Goal: Task Accomplishment & Management: Use online tool/utility

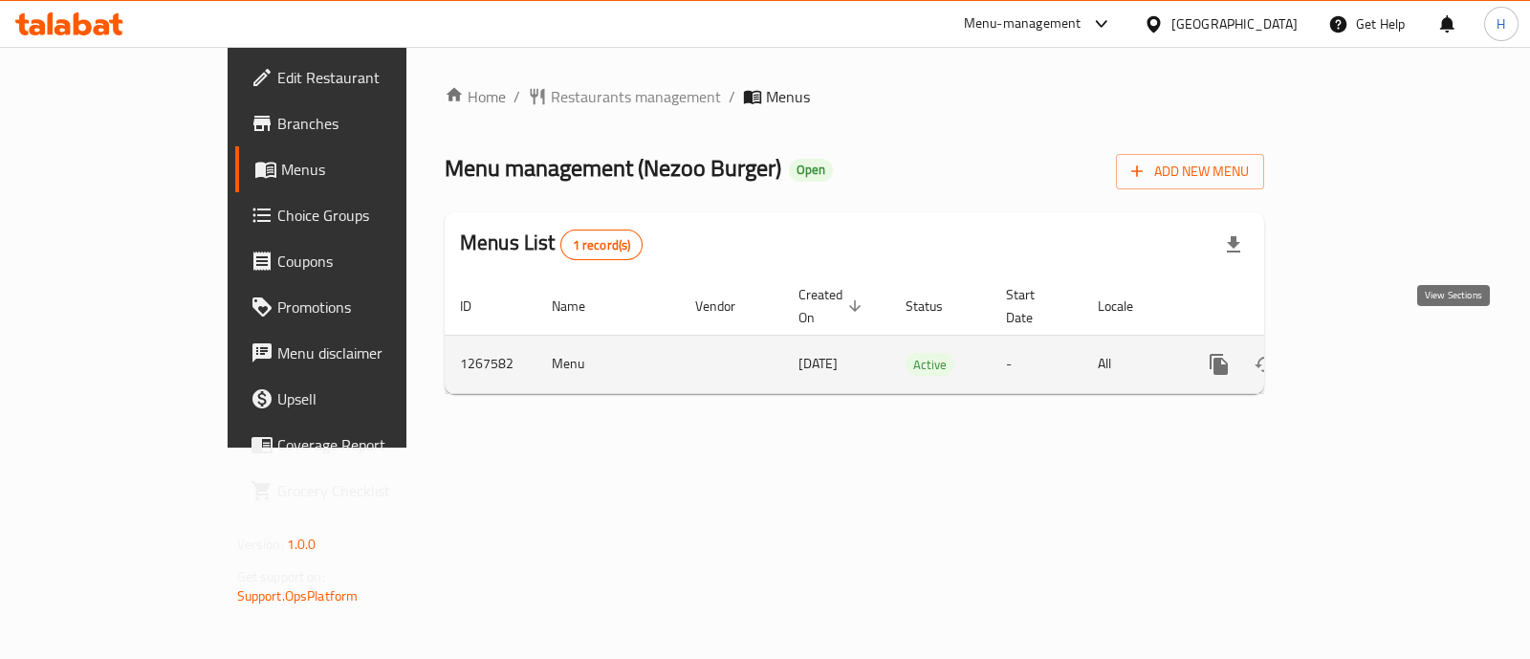
click at [1380, 341] on link "enhanced table" at bounding box center [1357, 364] width 46 height 46
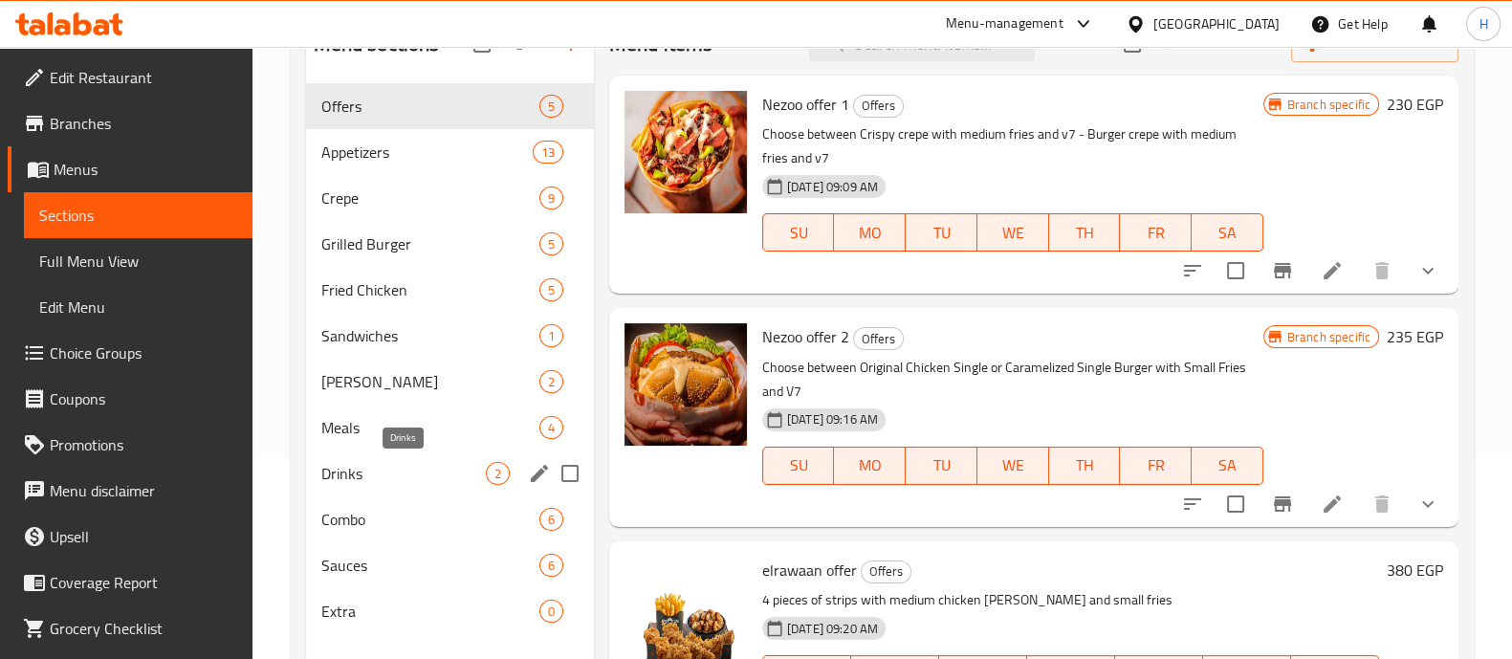
scroll to position [238, 0]
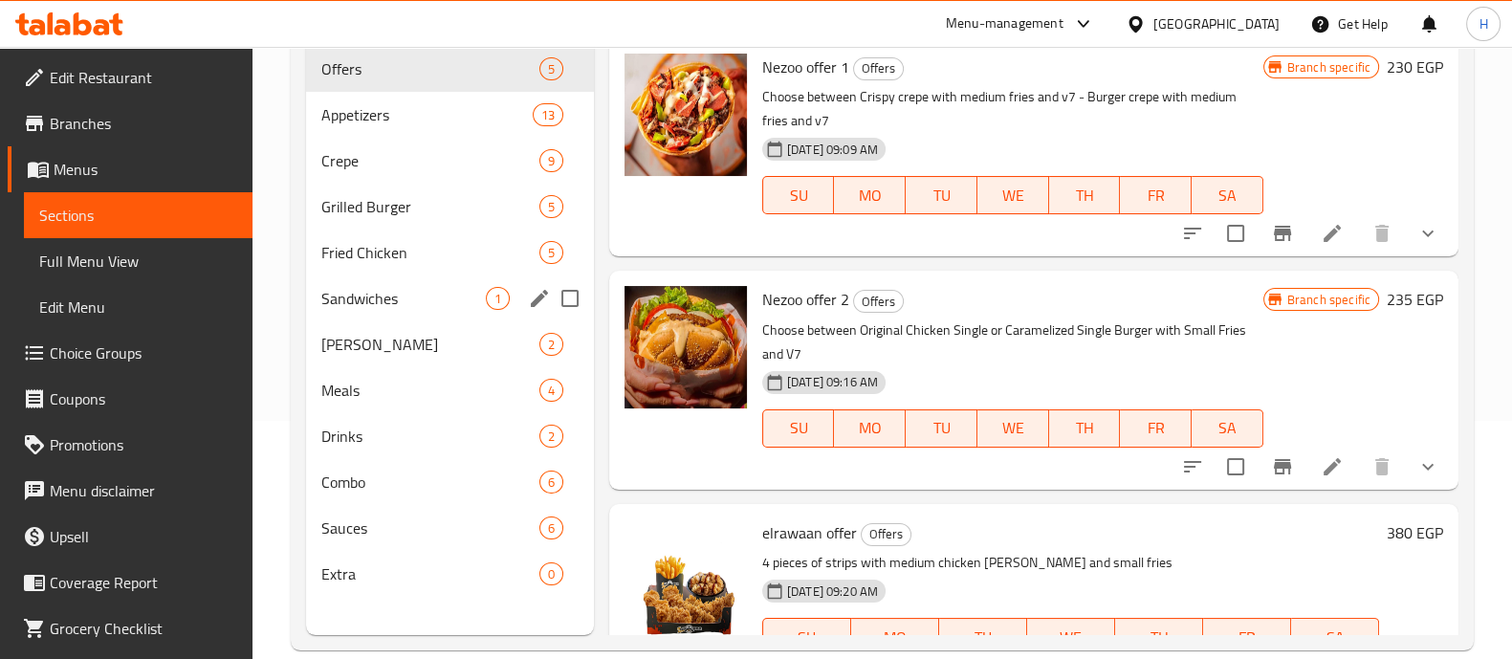
drag, startPoint x: 364, startPoint y: 284, endPoint x: 422, endPoint y: 284, distance: 57.4
click at [387, 275] on div "Sandwiches 1" at bounding box center [450, 298] width 288 height 46
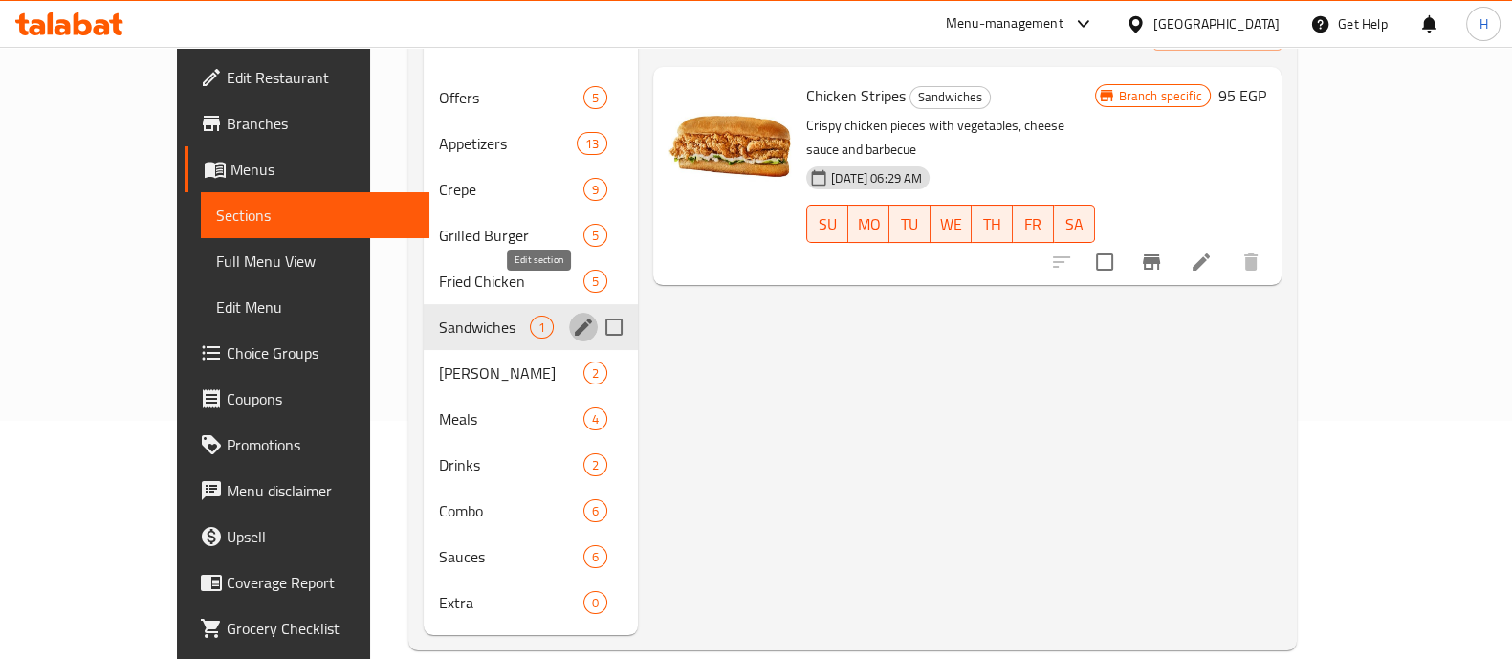
click at [572, 316] on icon "edit" at bounding box center [583, 327] width 23 height 23
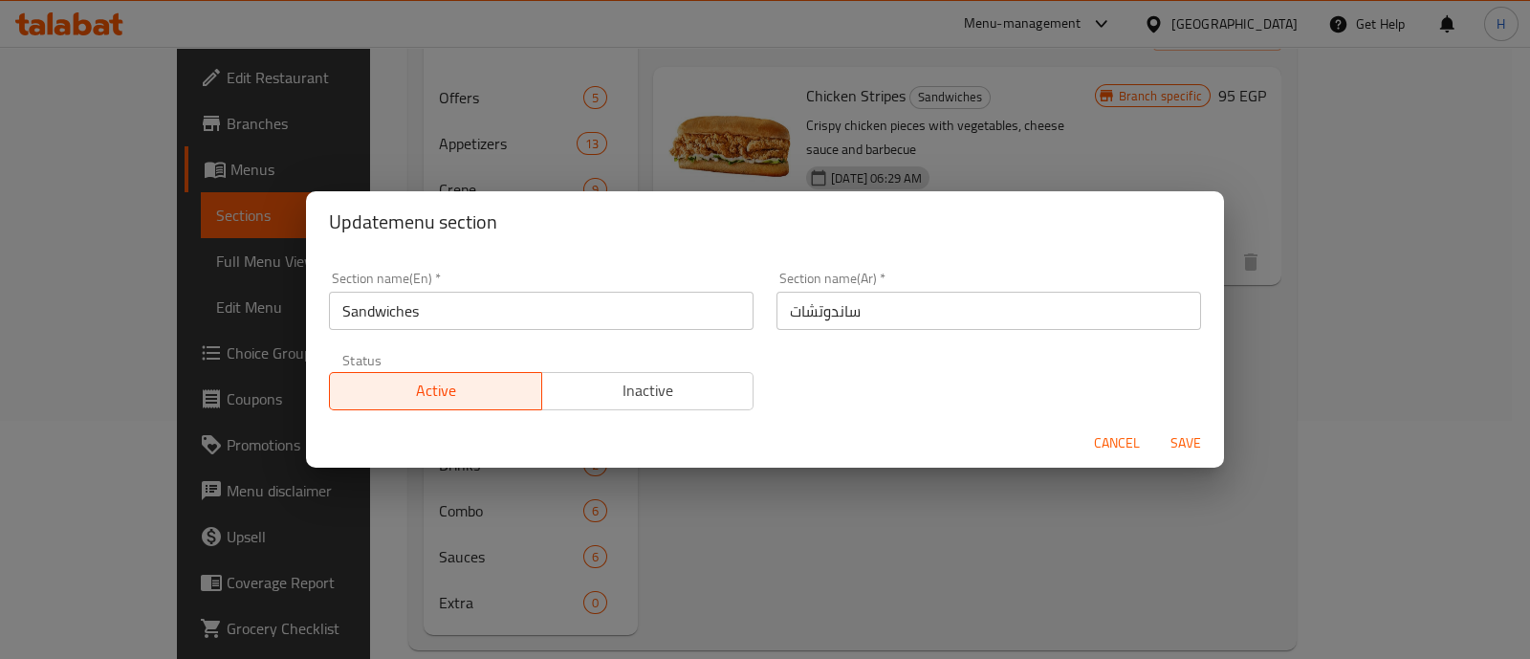
click at [1140, 451] on button "Cancel" at bounding box center [1116, 442] width 61 height 35
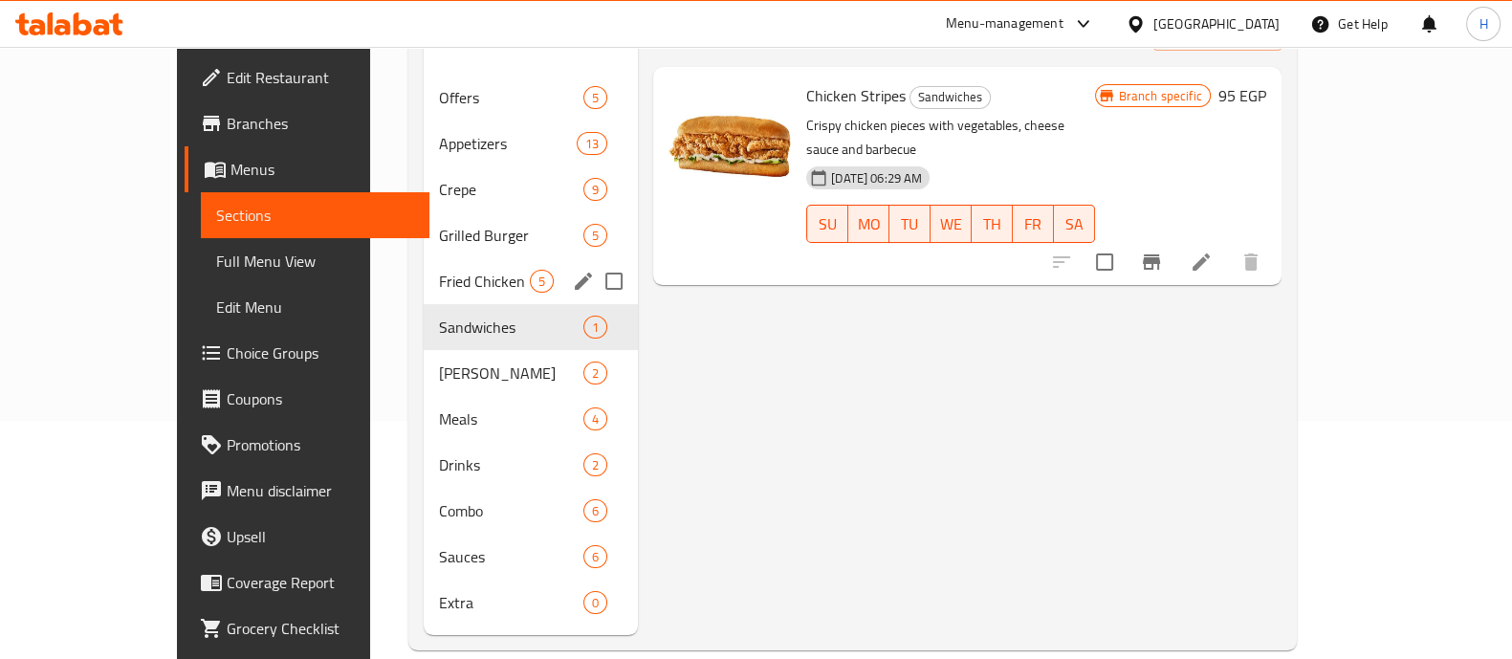
drag, startPoint x: 578, startPoint y: 294, endPoint x: 526, endPoint y: 270, distance: 57.8
drag, startPoint x: 339, startPoint y: 289, endPoint x: 381, endPoint y: 310, distance: 46.2
click at [424, 179] on div "Offers 5 Appetizers 13 Crepe 9 Grilled Burger 5 Fried Chicken 5 Sandwiches 1 Ri…" at bounding box center [531, 350] width 214 height 551
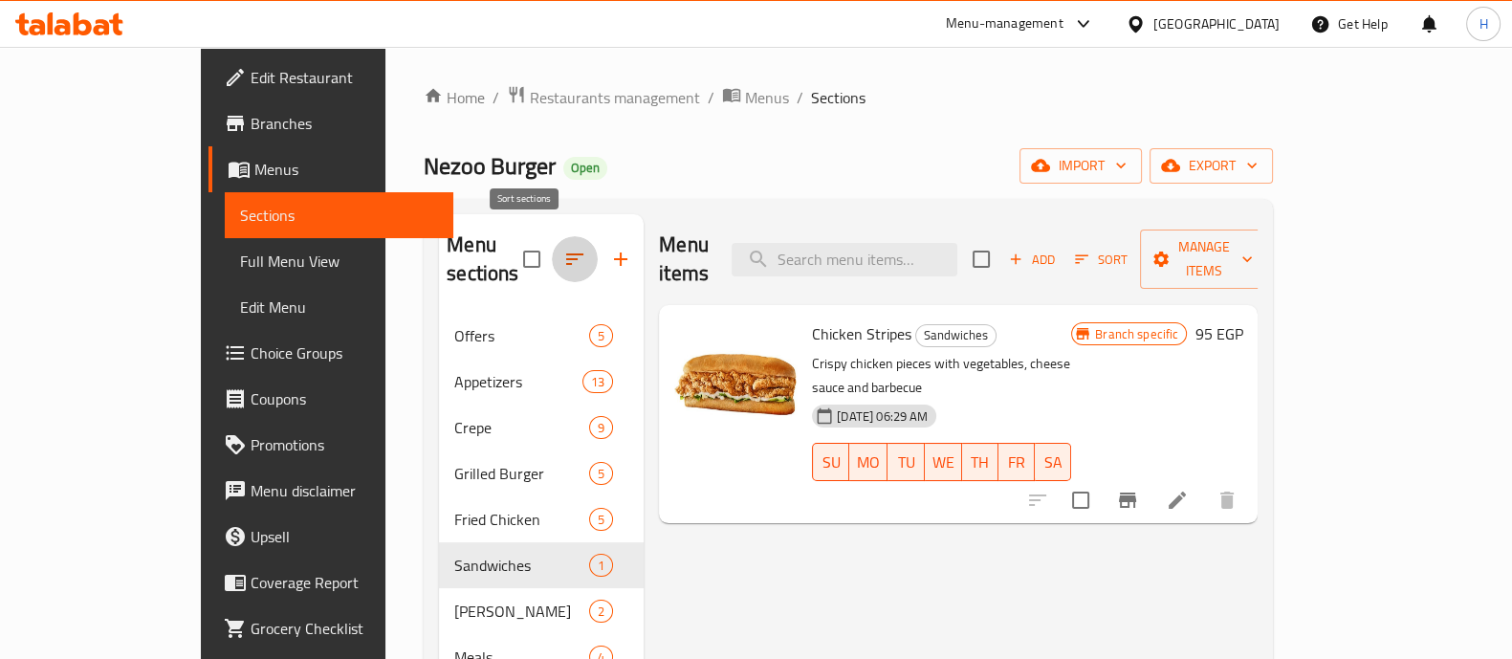
click at [563, 248] on icon "button" at bounding box center [574, 259] width 23 height 23
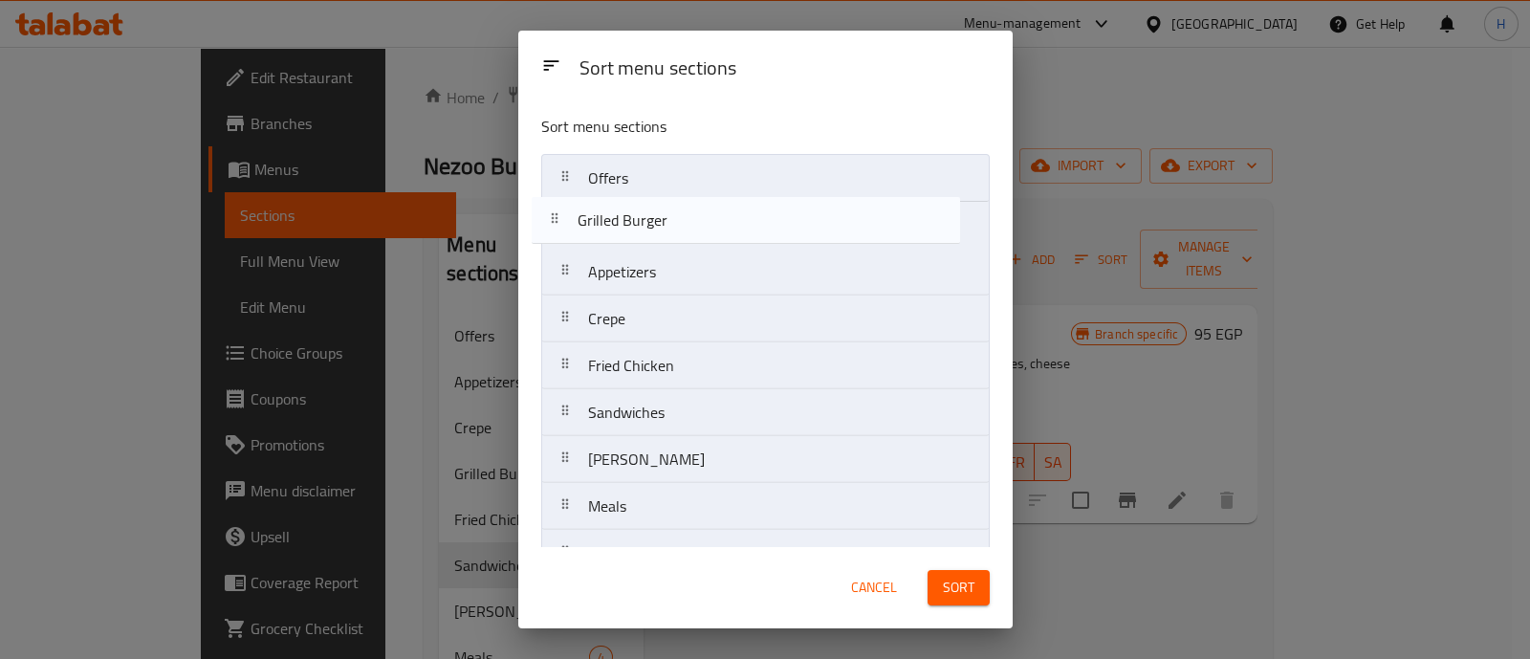
drag, startPoint x: 689, startPoint y: 332, endPoint x: 679, endPoint y: 226, distance: 106.7
click at [679, 226] on nav "Offers Appetizers Crepe Grilled Burger Fried Chicken Sandwiches Rizzo Meals Dri…" at bounding box center [765, 436] width 448 height 564
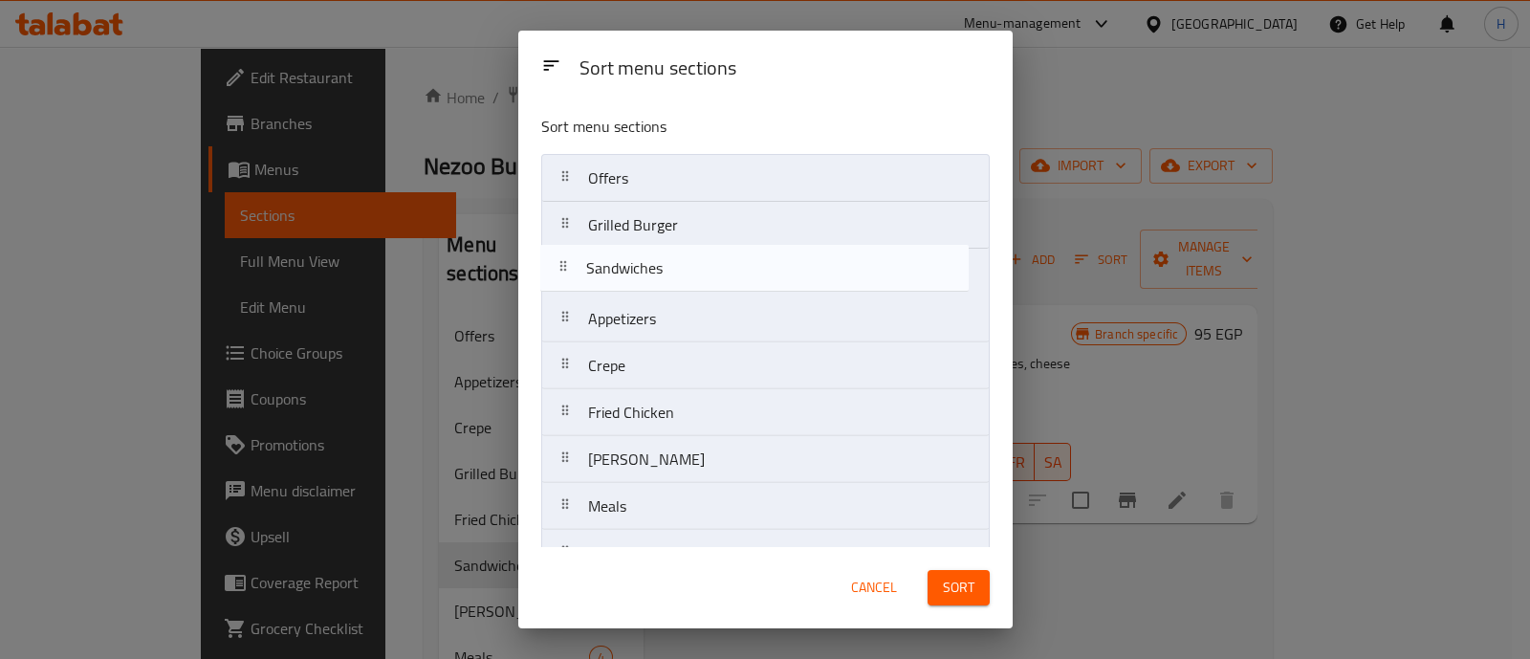
drag, startPoint x: 685, startPoint y: 414, endPoint x: 684, endPoint y: 265, distance: 149.2
click at [684, 265] on nav "Offers Grilled Burger Appetizers Crepe Fried Chicken Sandwiches Rizzo Meals Dri…" at bounding box center [765, 436] width 448 height 564
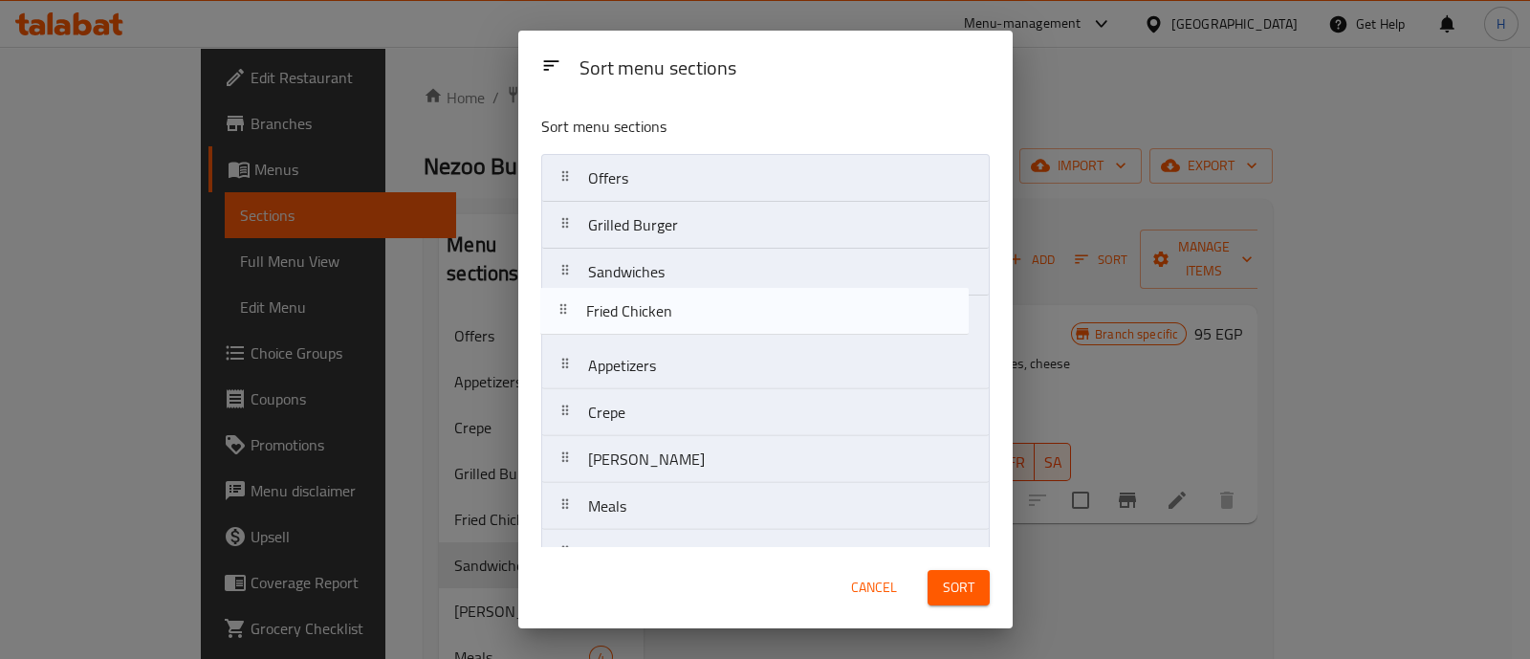
drag, startPoint x: 693, startPoint y: 412, endPoint x: 693, endPoint y: 345, distance: 66.9
click at [692, 303] on nav "Offers Grilled Burger Sandwiches Appetizers Crepe Fried Chicken Rizzo Meals Dri…" at bounding box center [765, 436] width 448 height 564
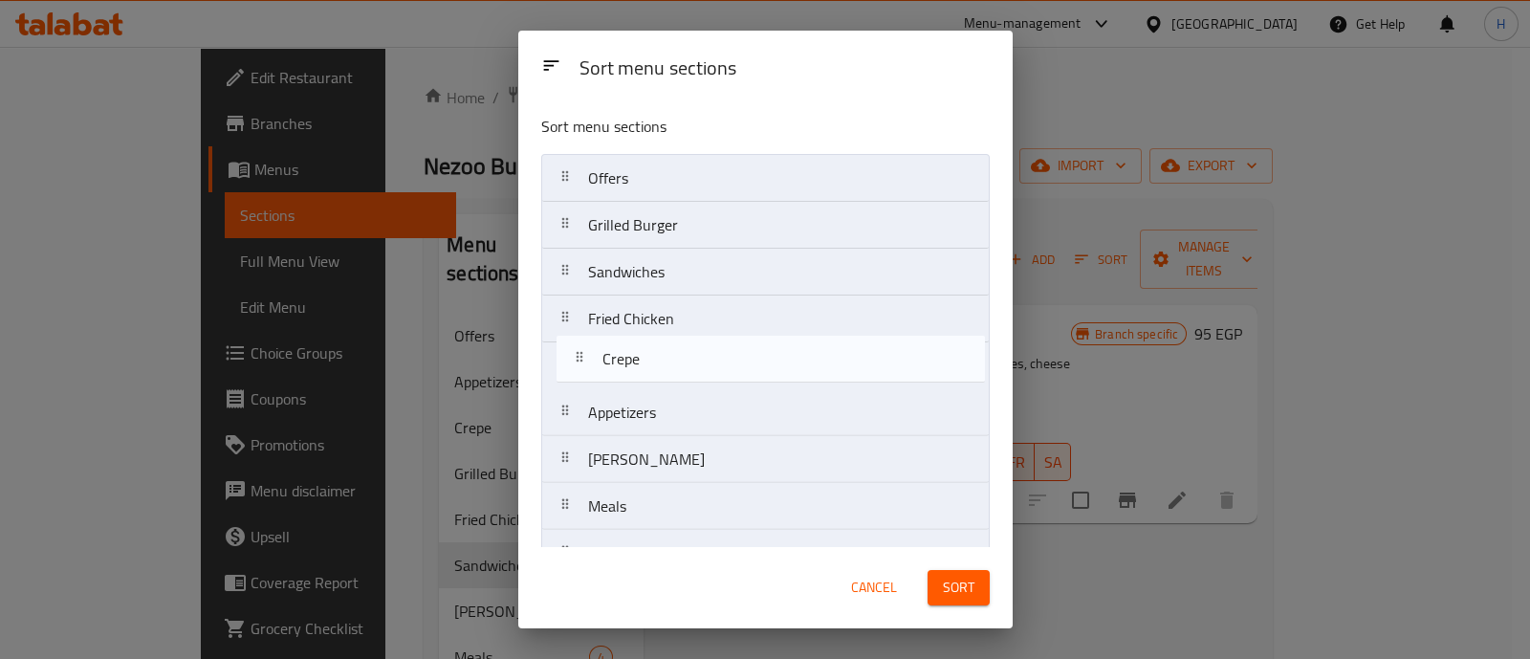
drag, startPoint x: 678, startPoint y: 414, endPoint x: 693, endPoint y: 356, distance: 60.3
click at [691, 345] on nav "Offers Grilled Burger Sandwiches Fried Chicken Appetizers Crepe Rizzo Meals Dri…" at bounding box center [765, 436] width 448 height 564
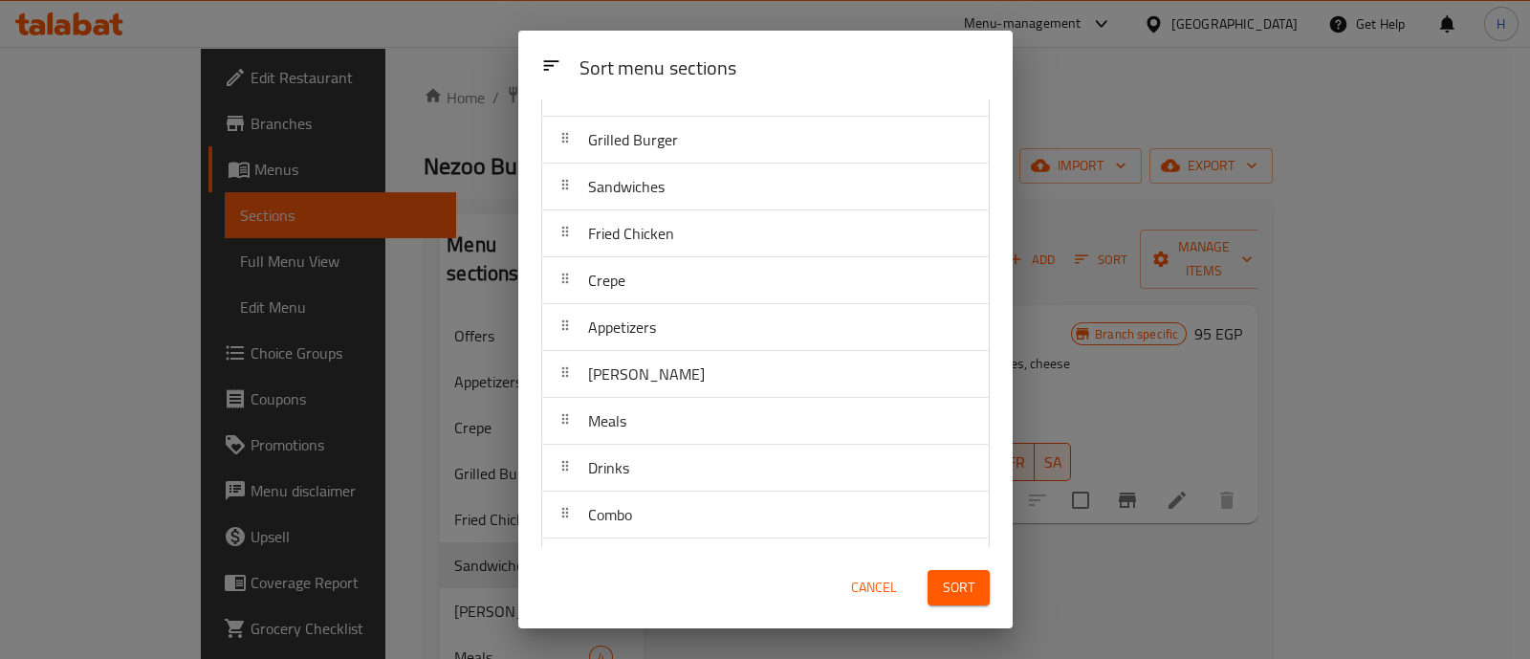
scroll to position [119, 0]
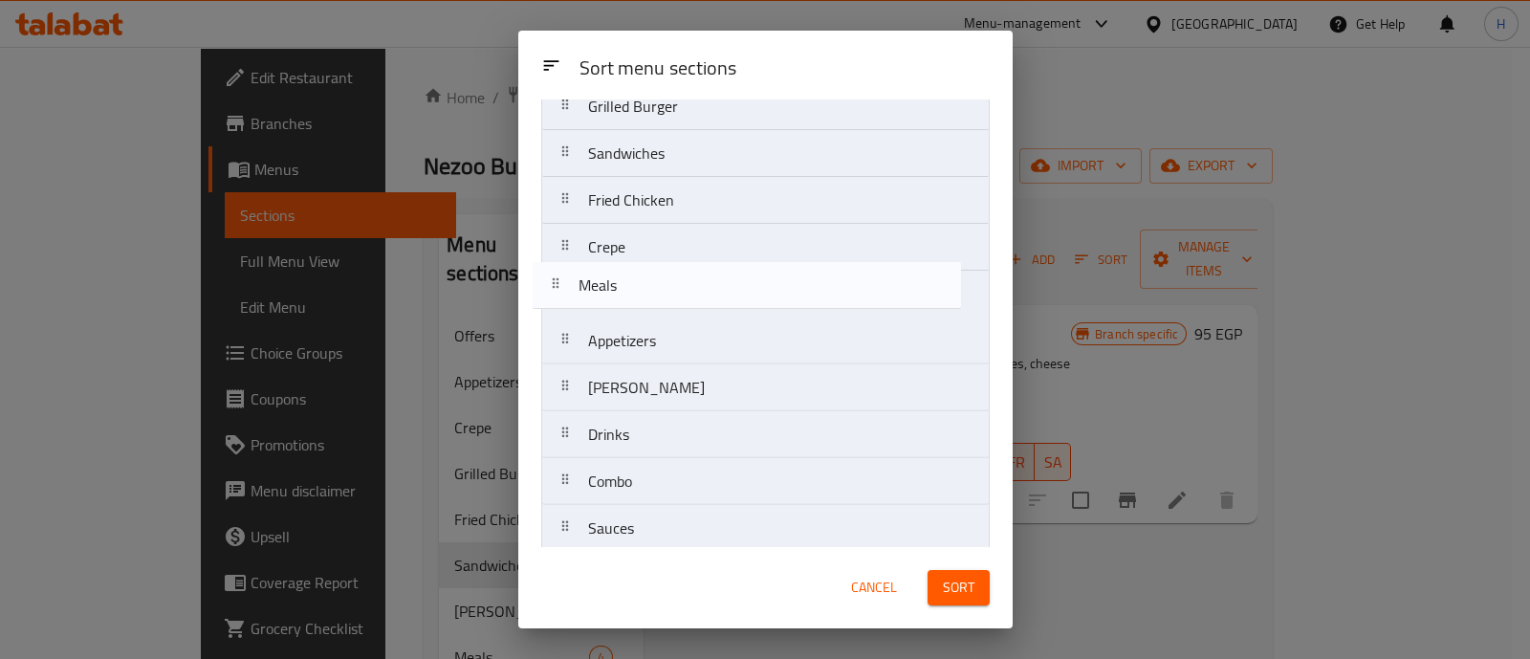
drag, startPoint x: 678, startPoint y: 395, endPoint x: 666, endPoint y: 289, distance: 106.8
click at [666, 289] on nav "Offers Grilled Burger Sandwiches Fried Chicken Crepe Appetizers Rizzo Meals Dri…" at bounding box center [765, 317] width 448 height 564
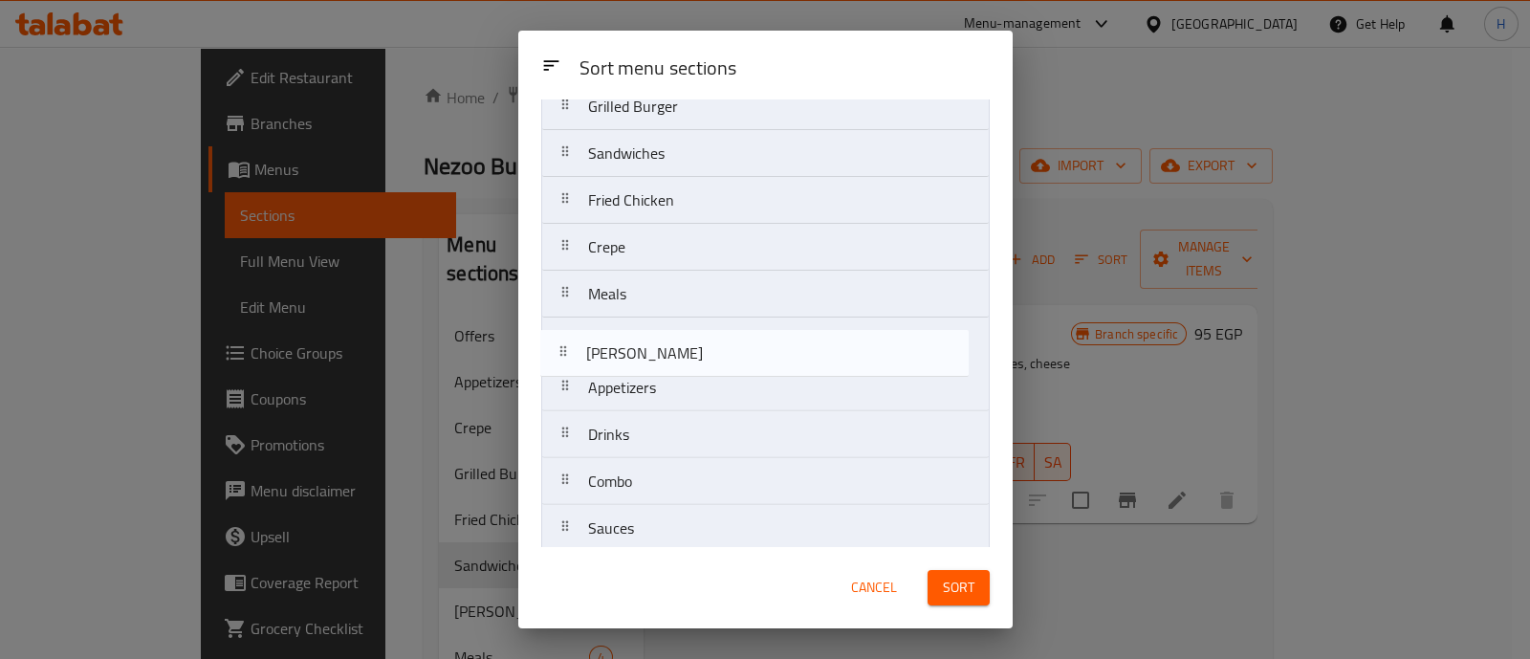
click at [660, 349] on nav "Offers Grilled Burger Sandwiches Fried Chicken Crepe Meals Appetizers Rizzo Dri…" at bounding box center [765, 317] width 448 height 564
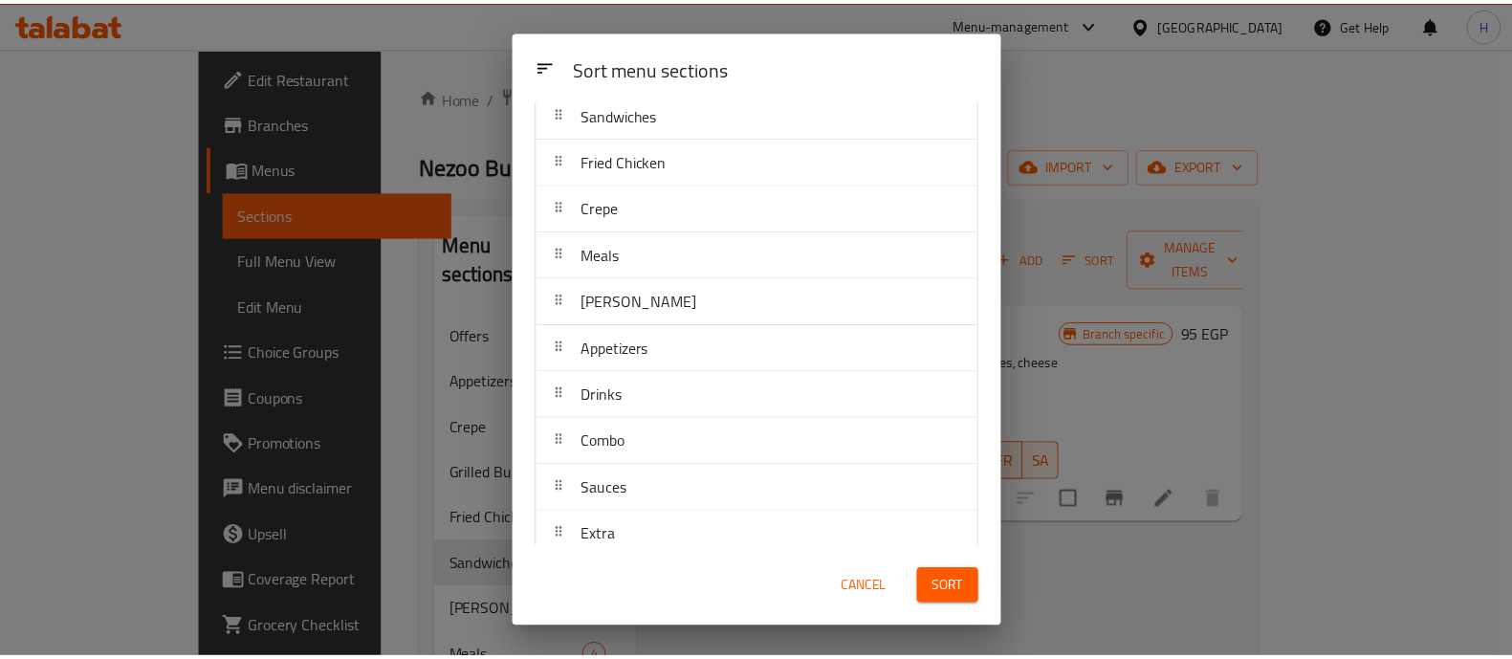
scroll to position [176, 0]
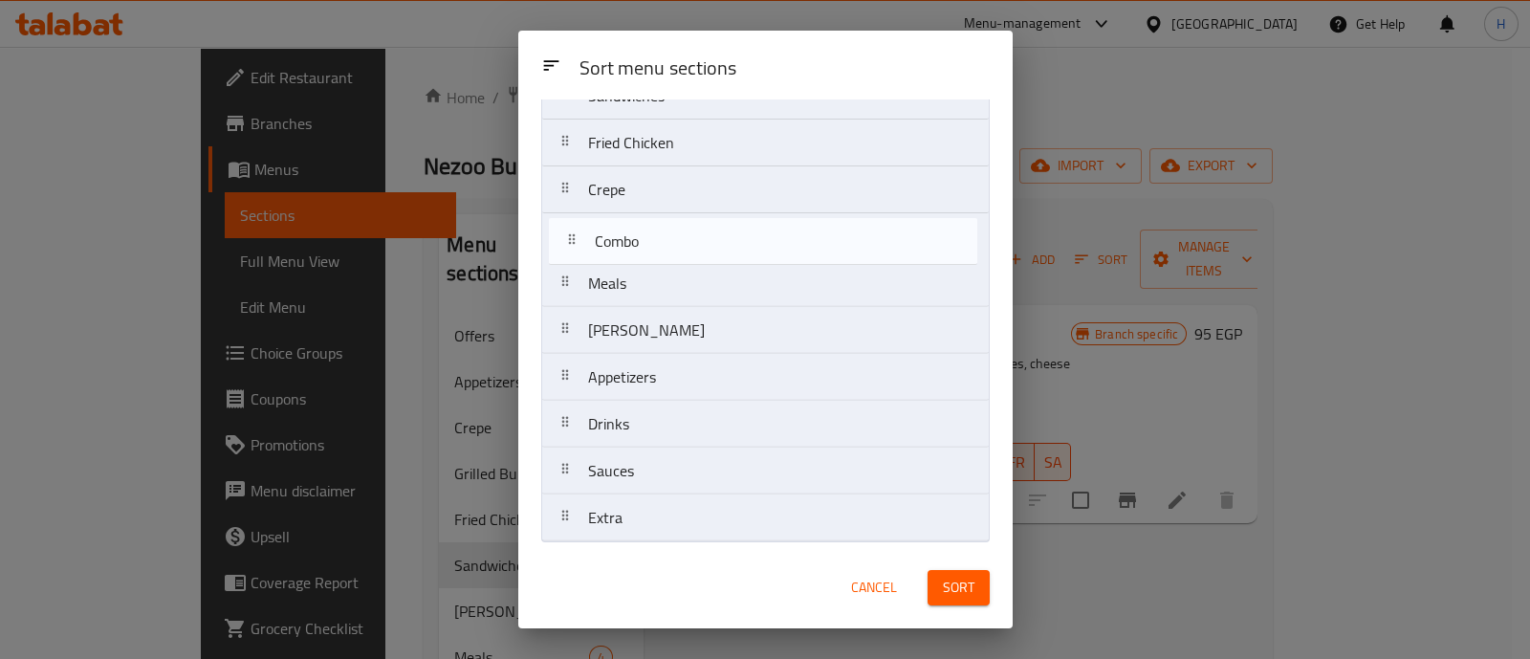
drag, startPoint x: 675, startPoint y: 429, endPoint x: 683, endPoint y: 243, distance: 186.6
click at [683, 243] on nav "Offers Grilled Burger Sandwiches Fried Chicken Crepe Meals Rizzo Appetizers Dri…" at bounding box center [765, 260] width 448 height 564
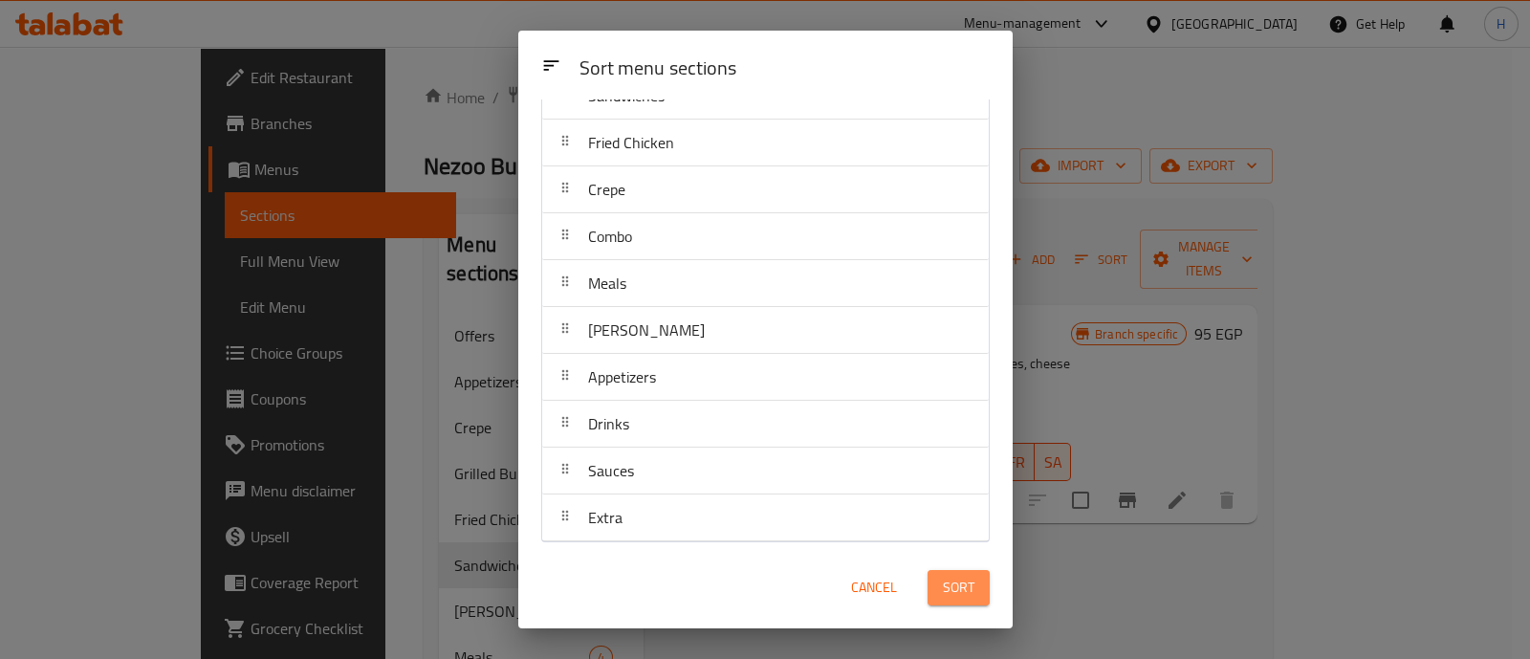
click at [953, 581] on span "Sort" at bounding box center [959, 588] width 32 height 24
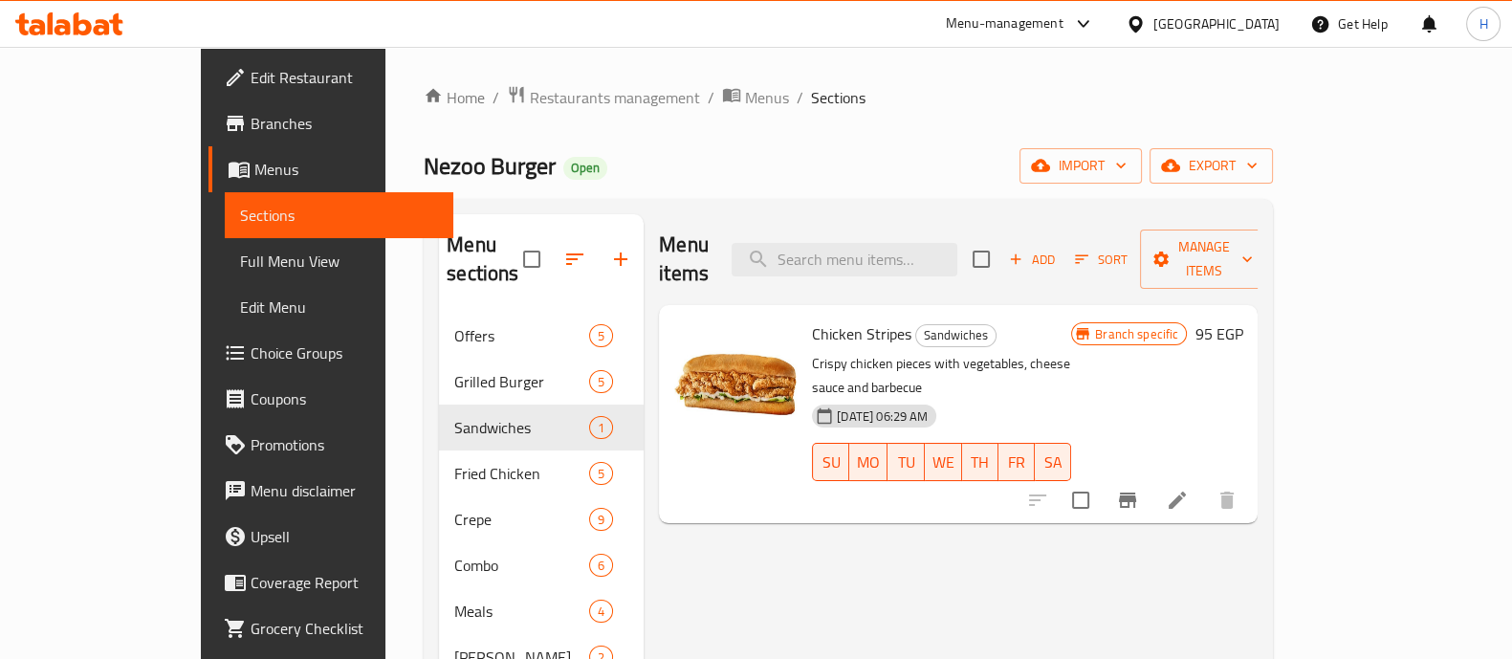
click at [52, 8] on div at bounding box center [69, 24] width 139 height 38
click at [87, 34] on icon at bounding box center [69, 23] width 108 height 23
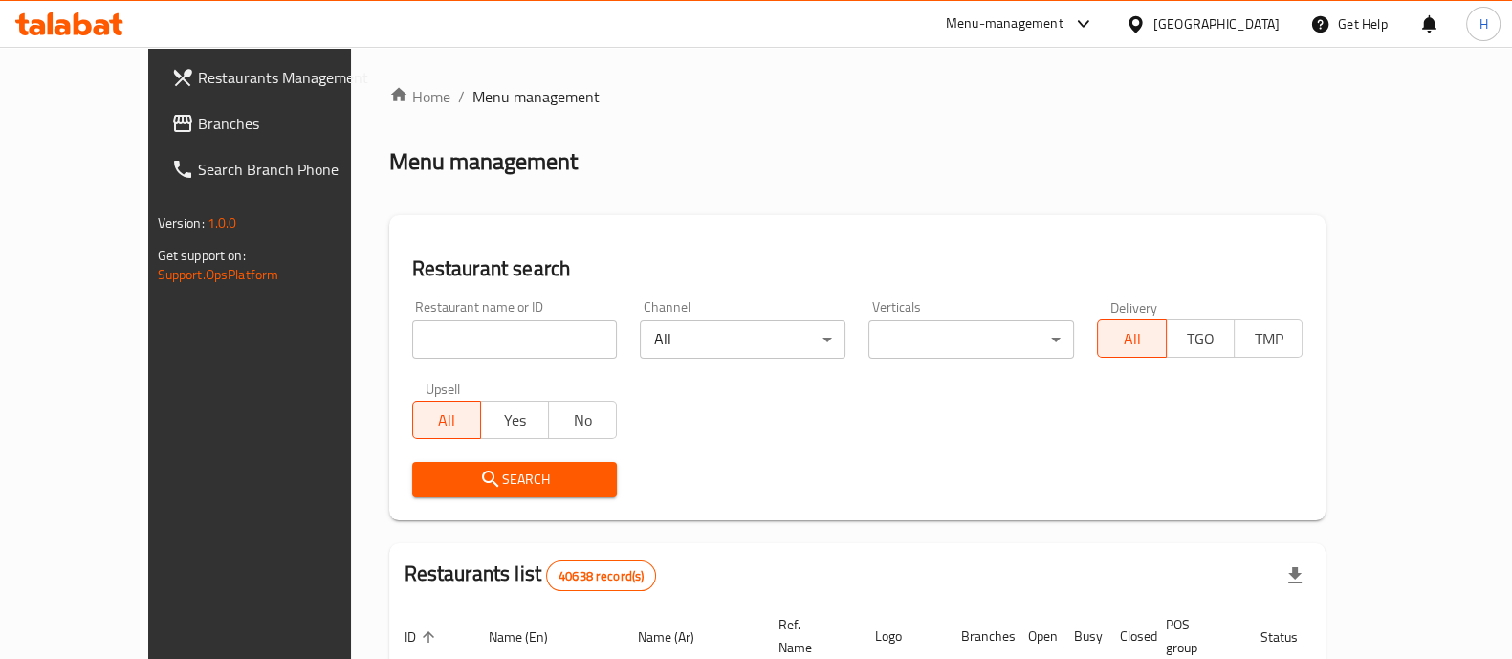
click at [198, 115] on span "Branches" at bounding box center [291, 123] width 187 height 23
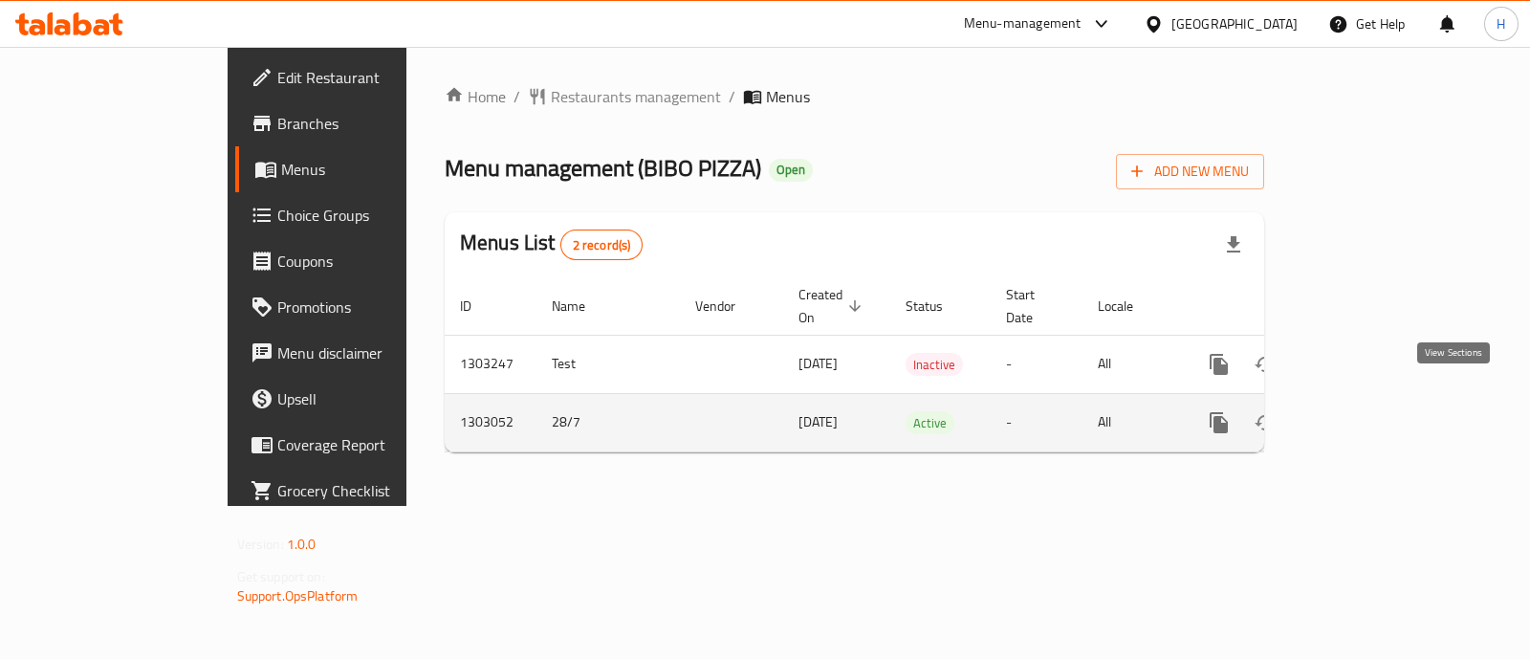
click at [1365, 414] on icon "enhanced table" at bounding box center [1356, 422] width 17 height 17
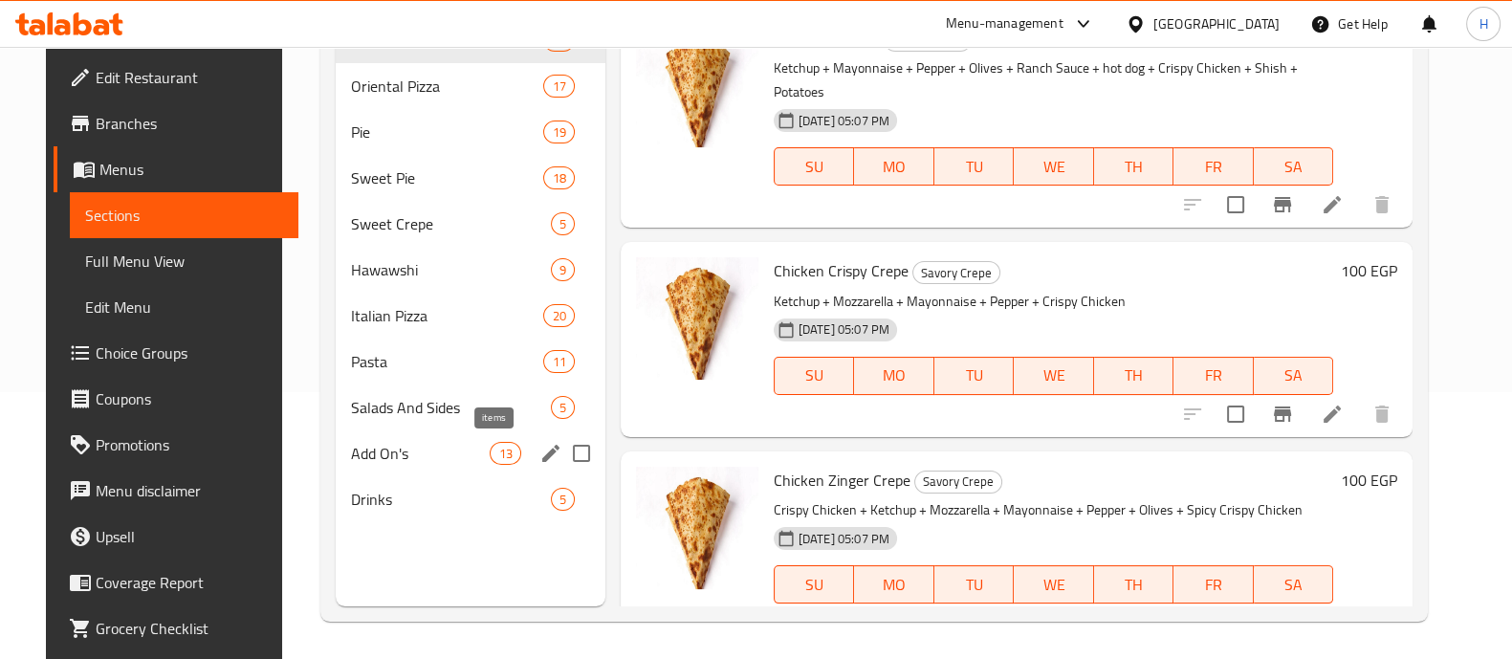
scroll to position [268, 0]
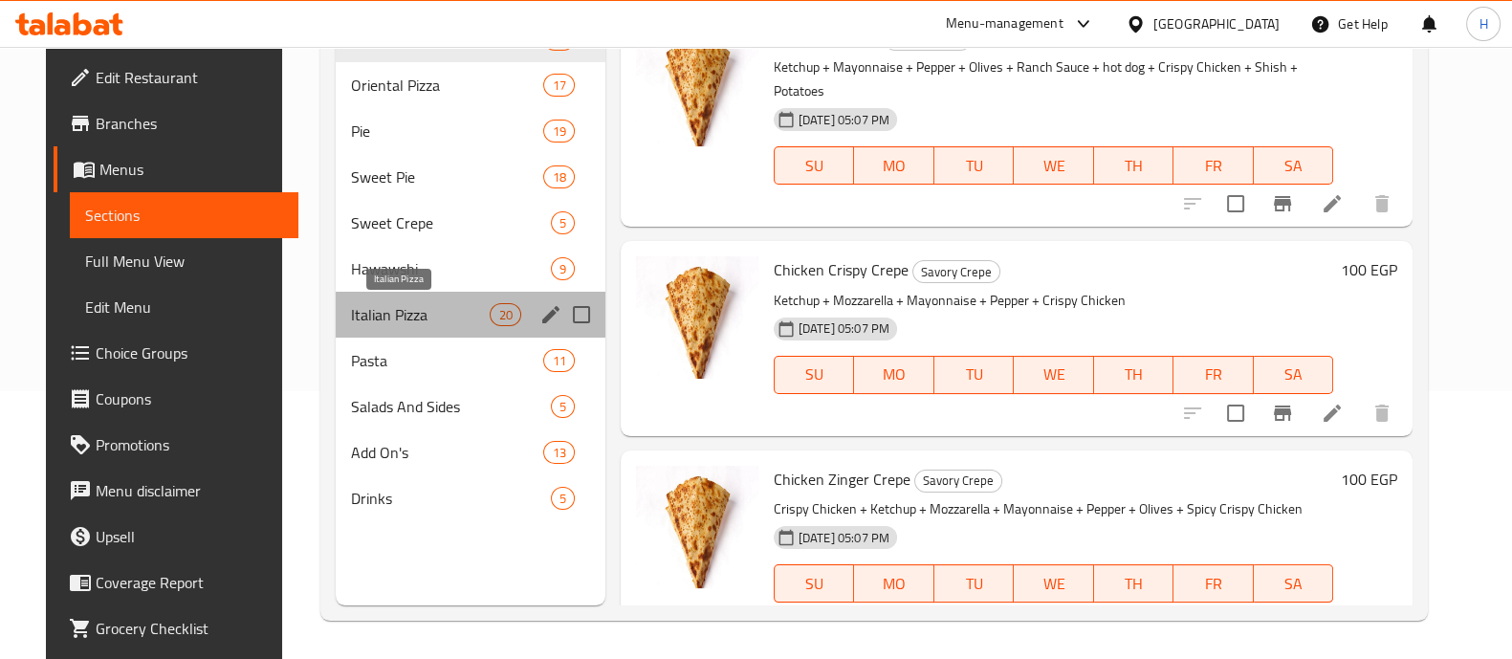
click at [439, 318] on span "Italian Pizza" at bounding box center [420, 314] width 139 height 23
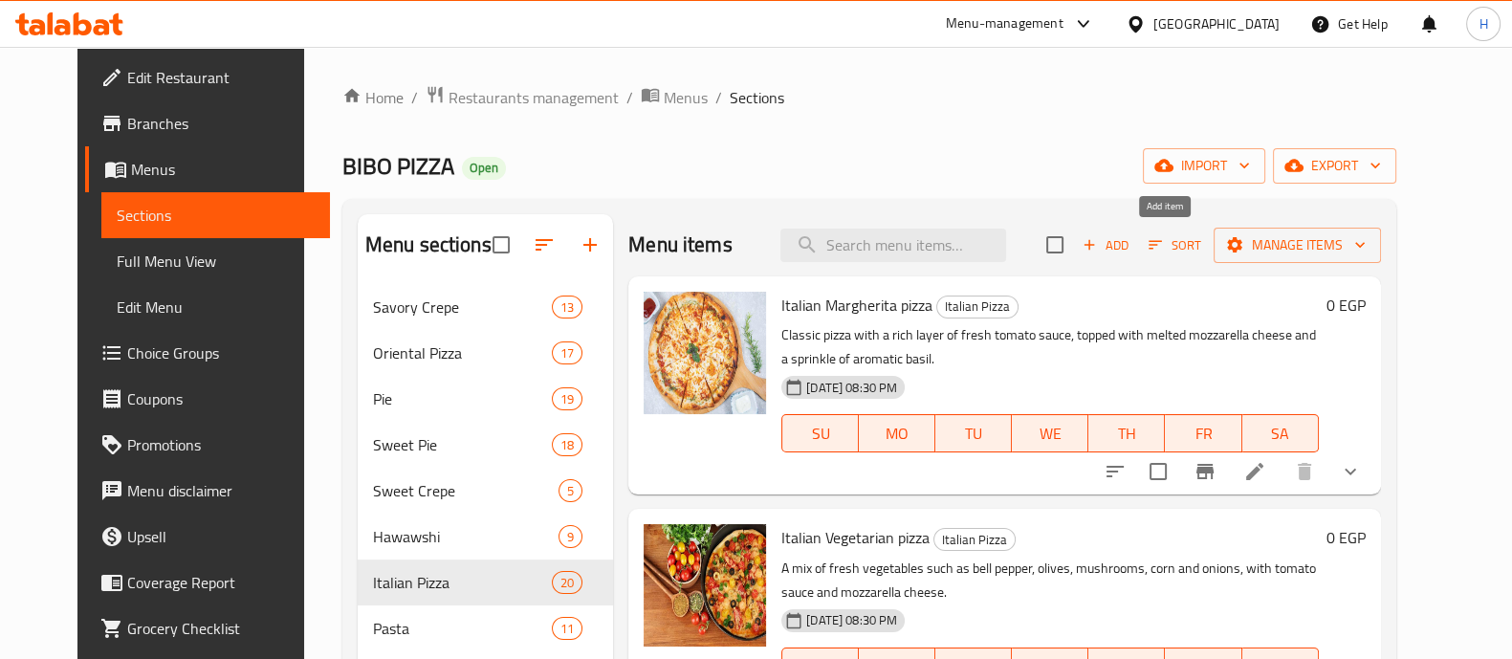
click at [1136, 256] on button "Add" at bounding box center [1105, 245] width 61 height 30
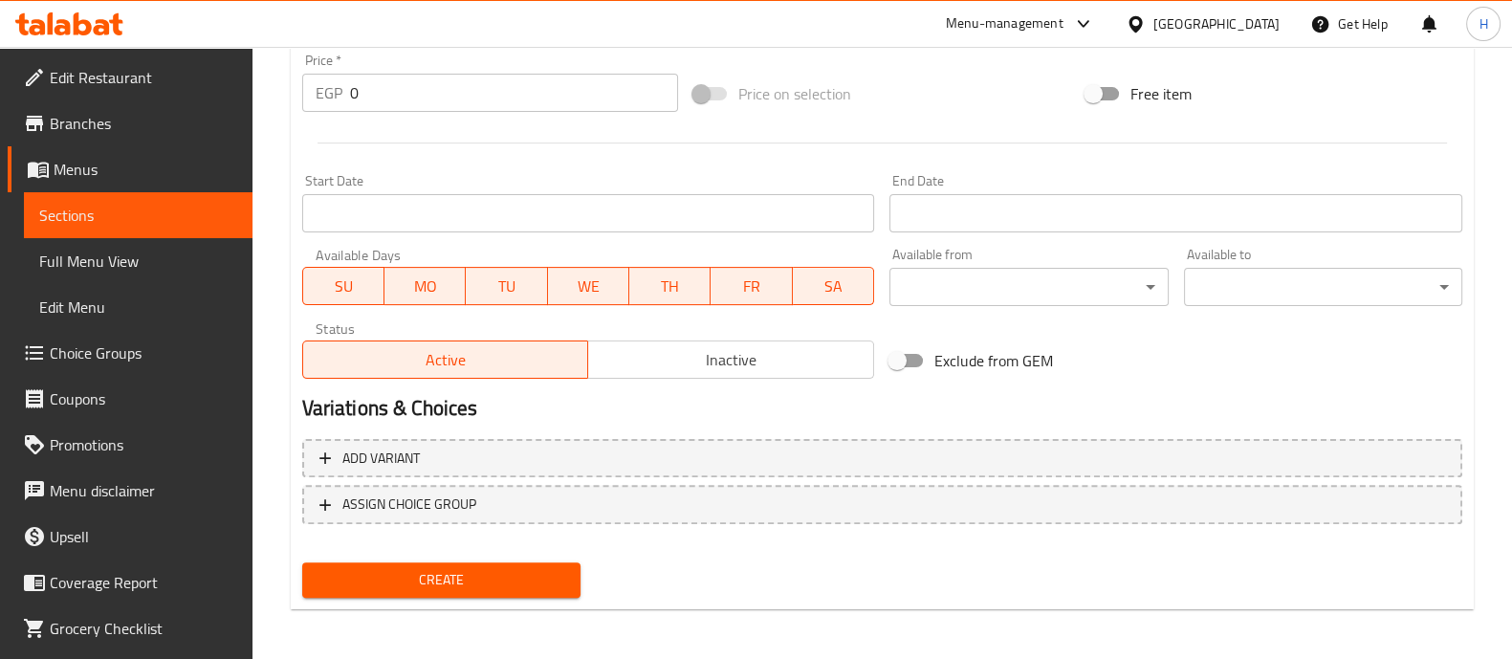
scroll to position [690, 0]
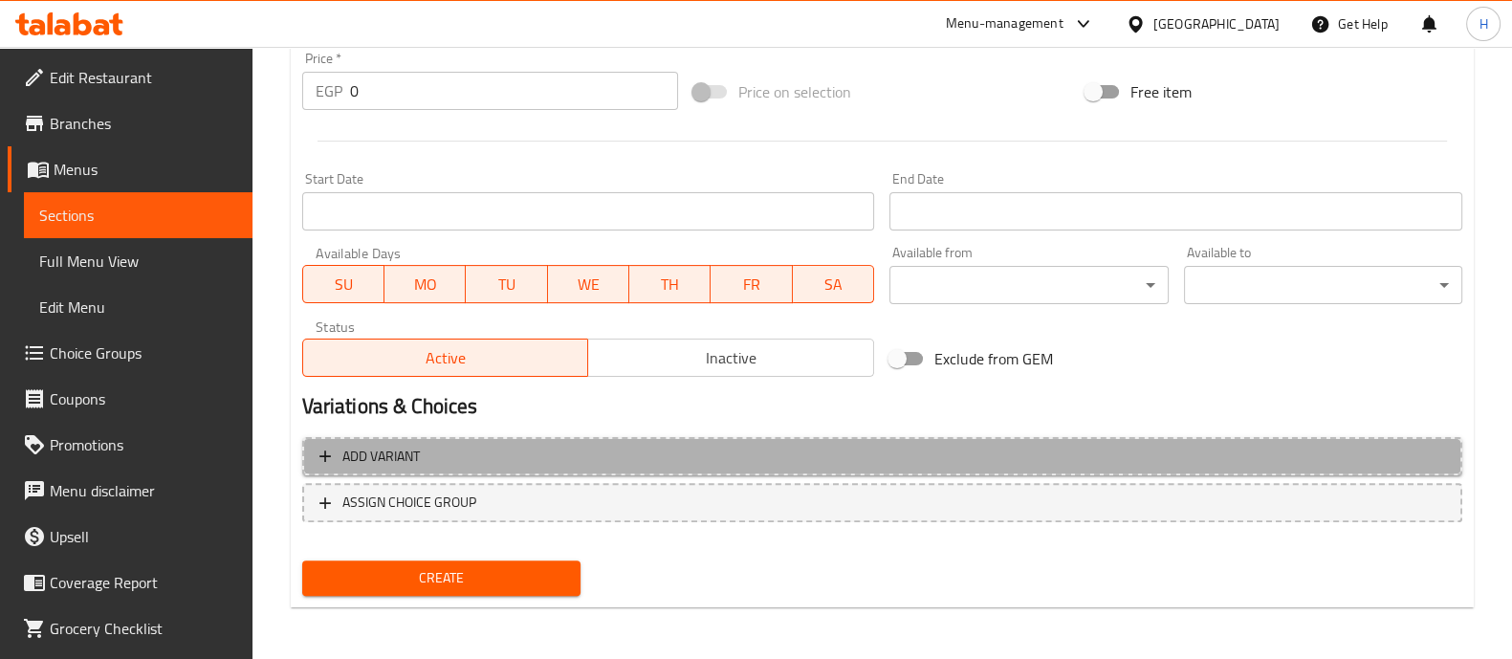
click at [555, 456] on span "Add variant" at bounding box center [881, 457] width 1125 height 24
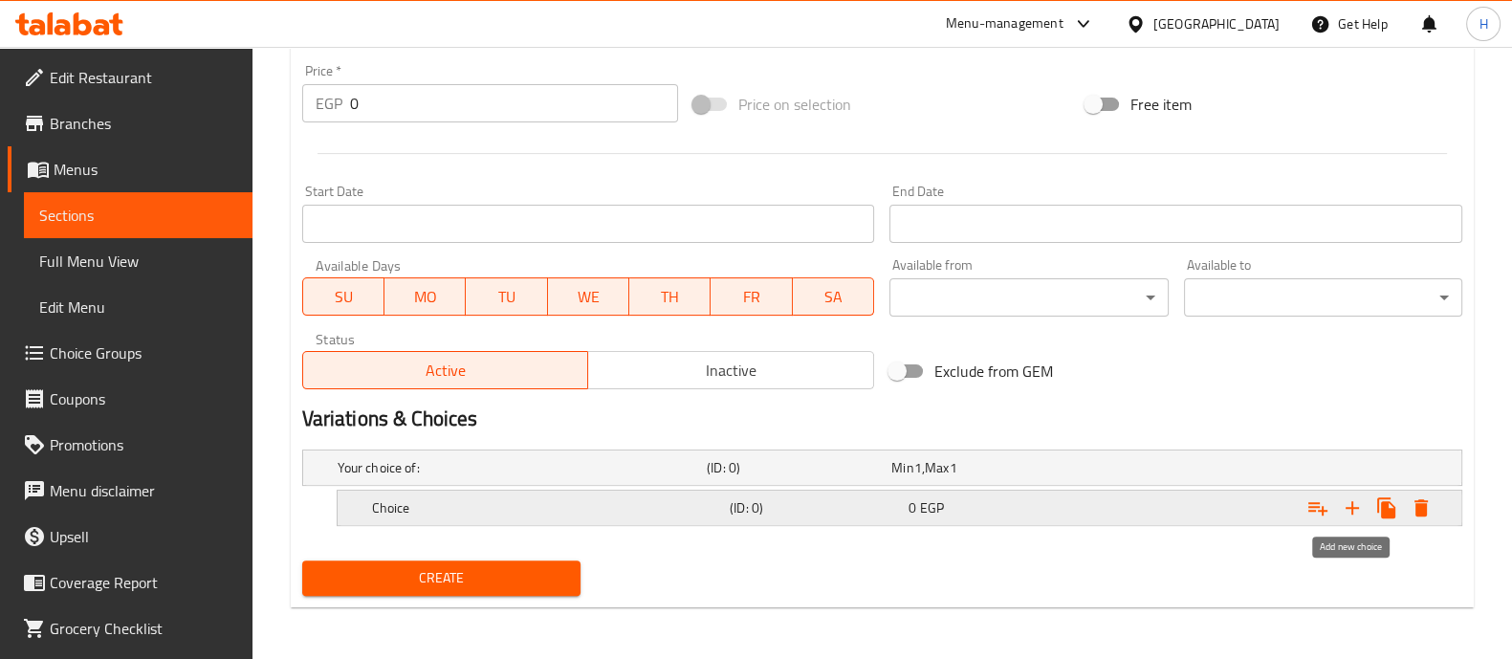
click at [1355, 513] on icon "Expand" at bounding box center [1352, 507] width 23 height 23
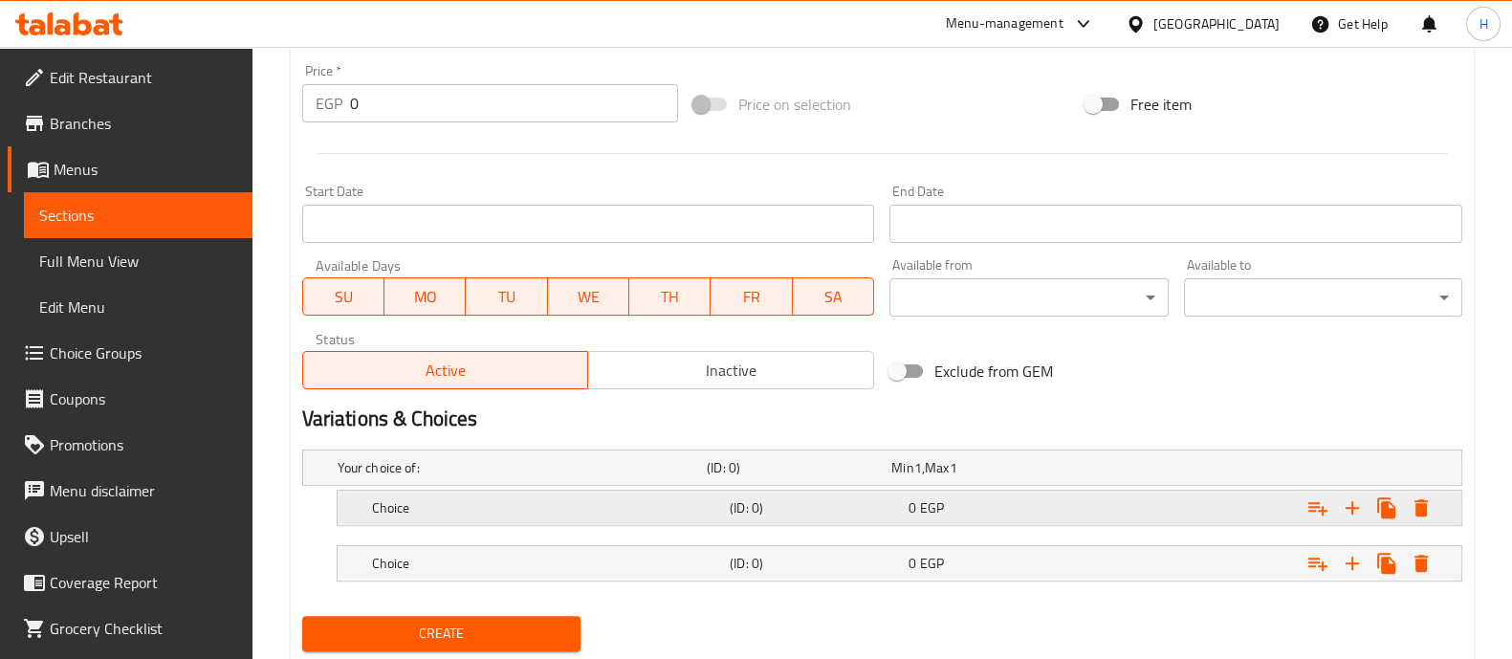
drag, startPoint x: 643, startPoint y: 539, endPoint x: 593, endPoint y: 513, distance: 56.9
click at [639, 534] on div "Your choice of: (ID: 0) Min 1 , Max 1 Name (En) Your choice of: Name (En) Name …" at bounding box center [881, 525] width 1175 height 166
click at [551, 477] on h5 "Choice" at bounding box center [518, 467] width 361 height 19
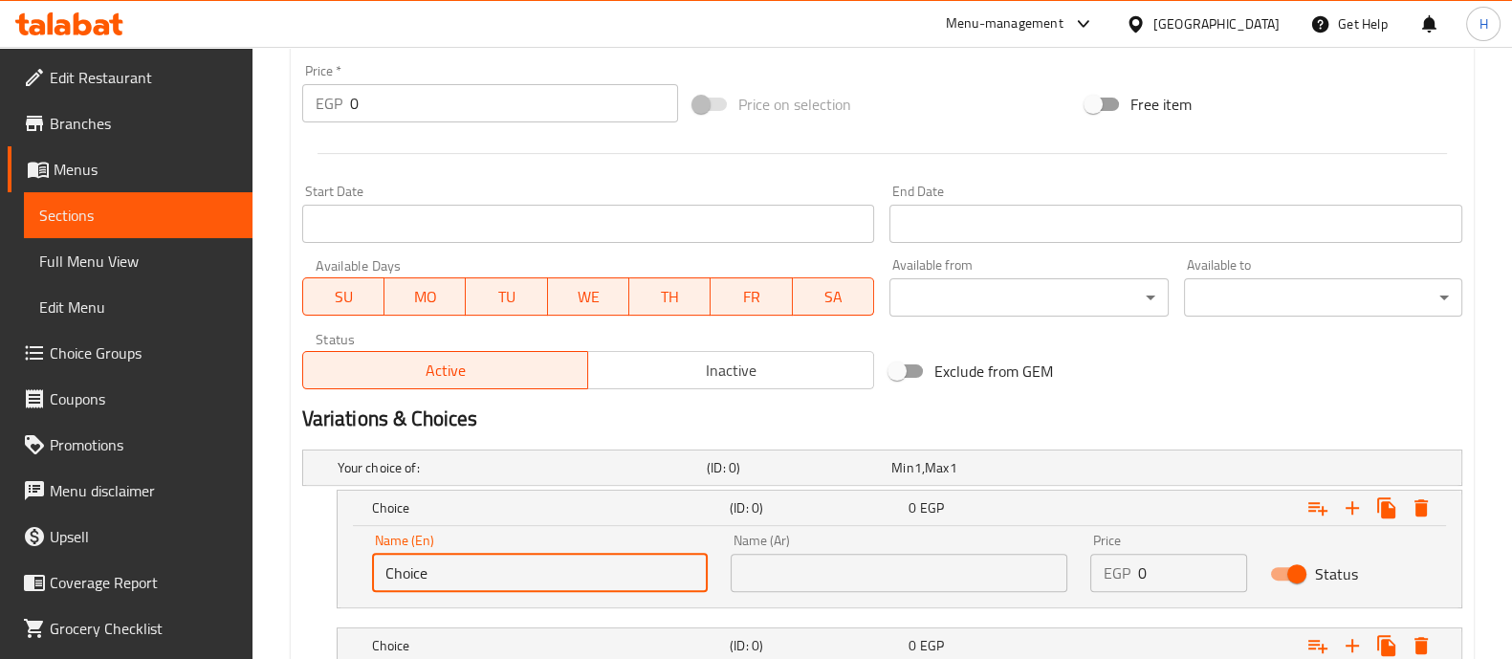
drag, startPoint x: 586, startPoint y: 579, endPoint x: 320, endPoint y: 564, distance: 266.2
click at [320, 564] on div "Choice (ID: 0) 0 EGP Name (En) Choice Name (En) Name (Ar) Name (Ar) Price EGP 0…" at bounding box center [882, 549] width 1160 height 119
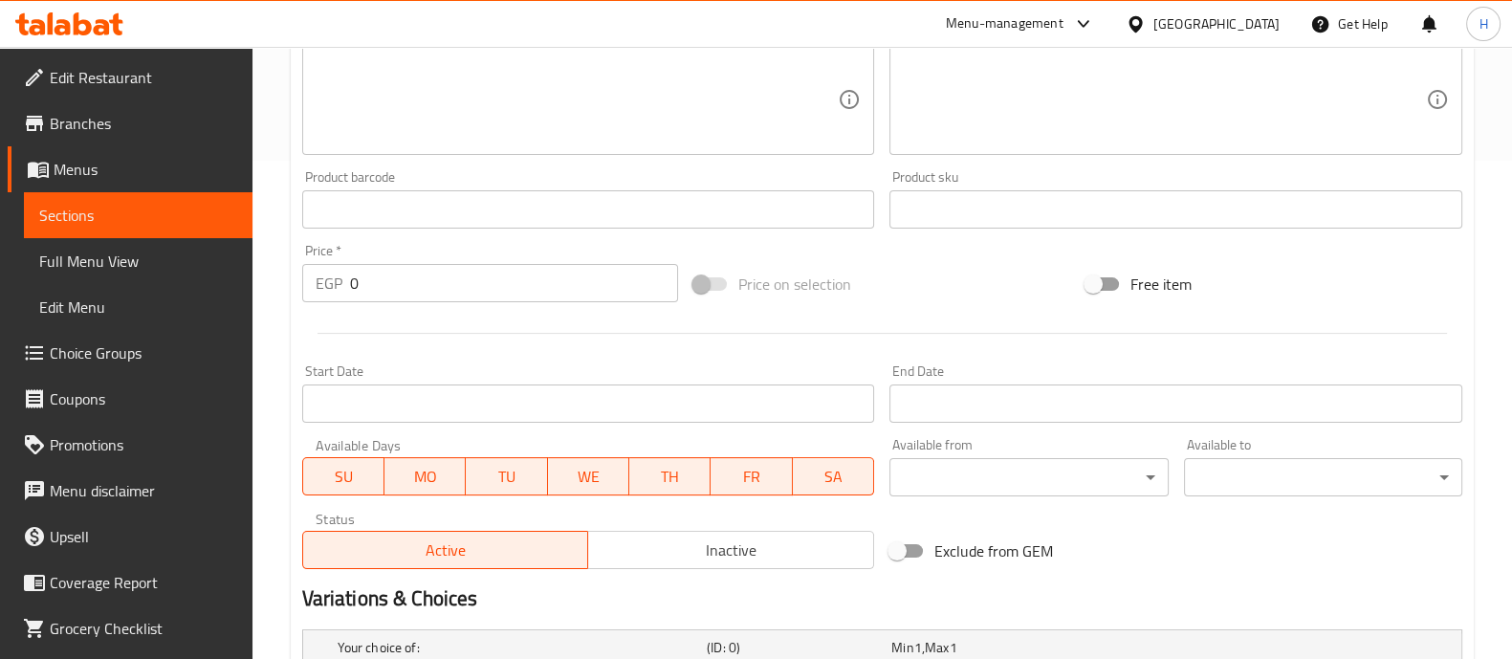
scroll to position [319, 0]
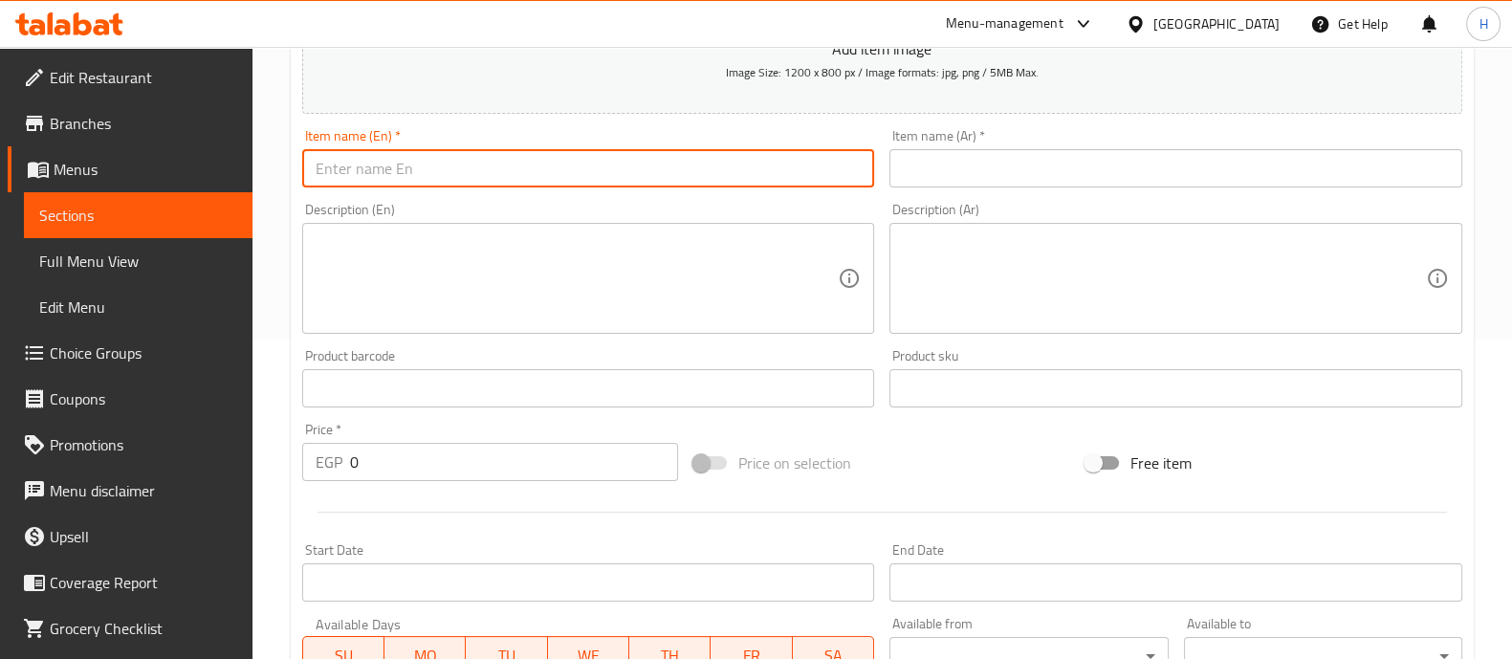
click at [416, 162] on input "text" at bounding box center [588, 168] width 573 height 38
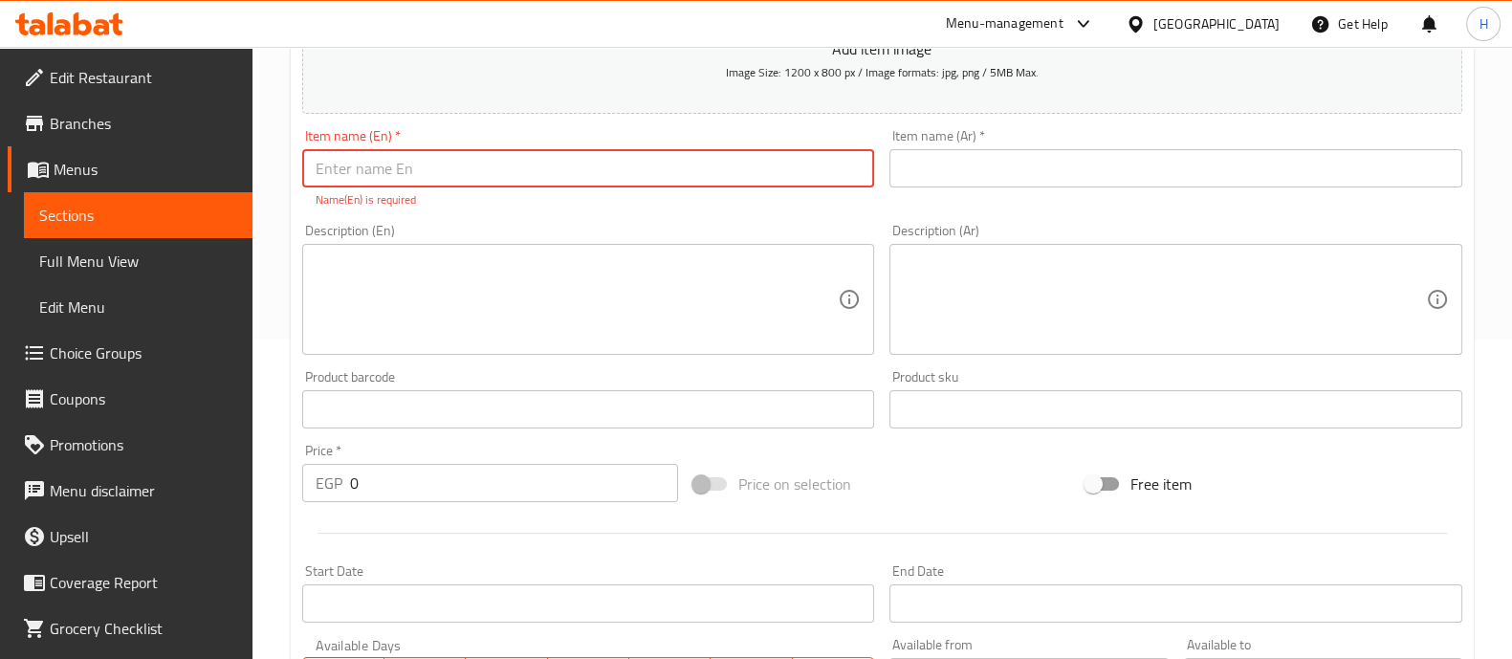
click at [941, 174] on input "text" at bounding box center [1175, 168] width 573 height 38
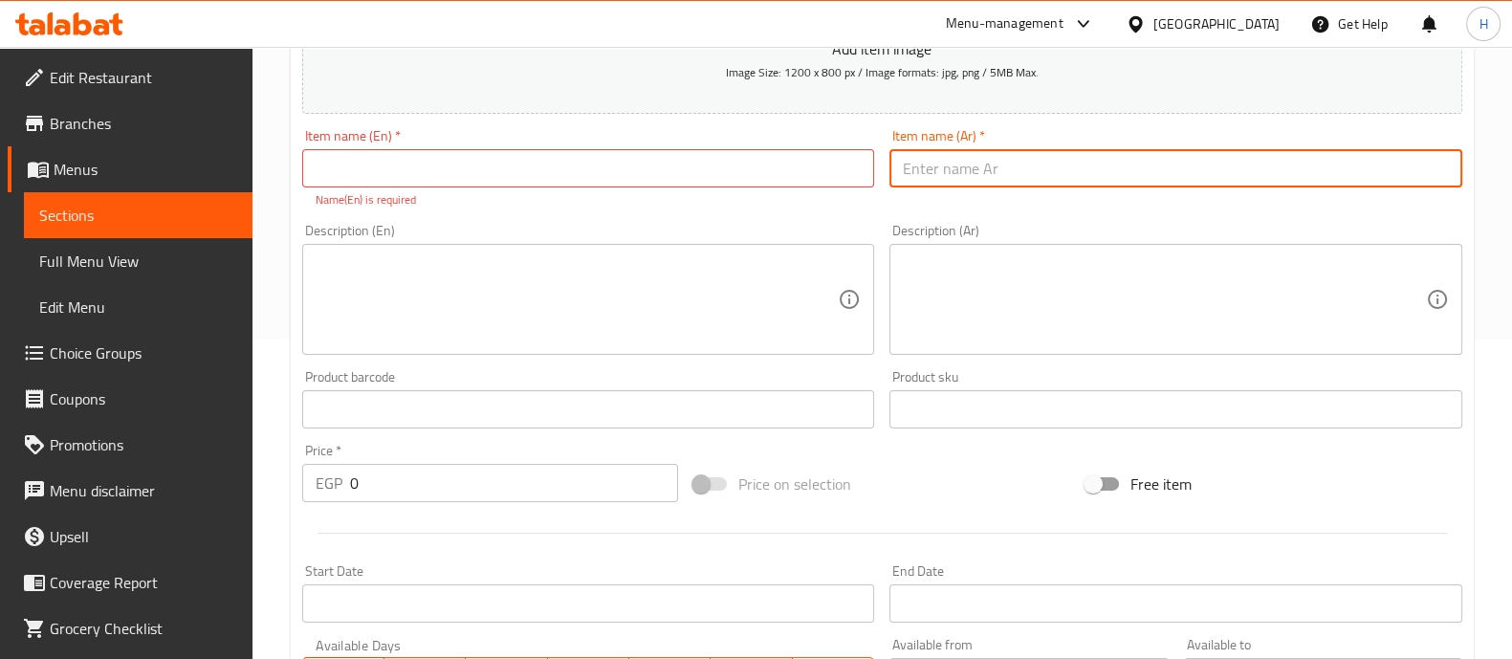
paste input "بيتزا دجاج رانش"
type input "بيتزا دجاج رانش"
click at [774, 165] on input "text" at bounding box center [588, 168] width 573 height 38
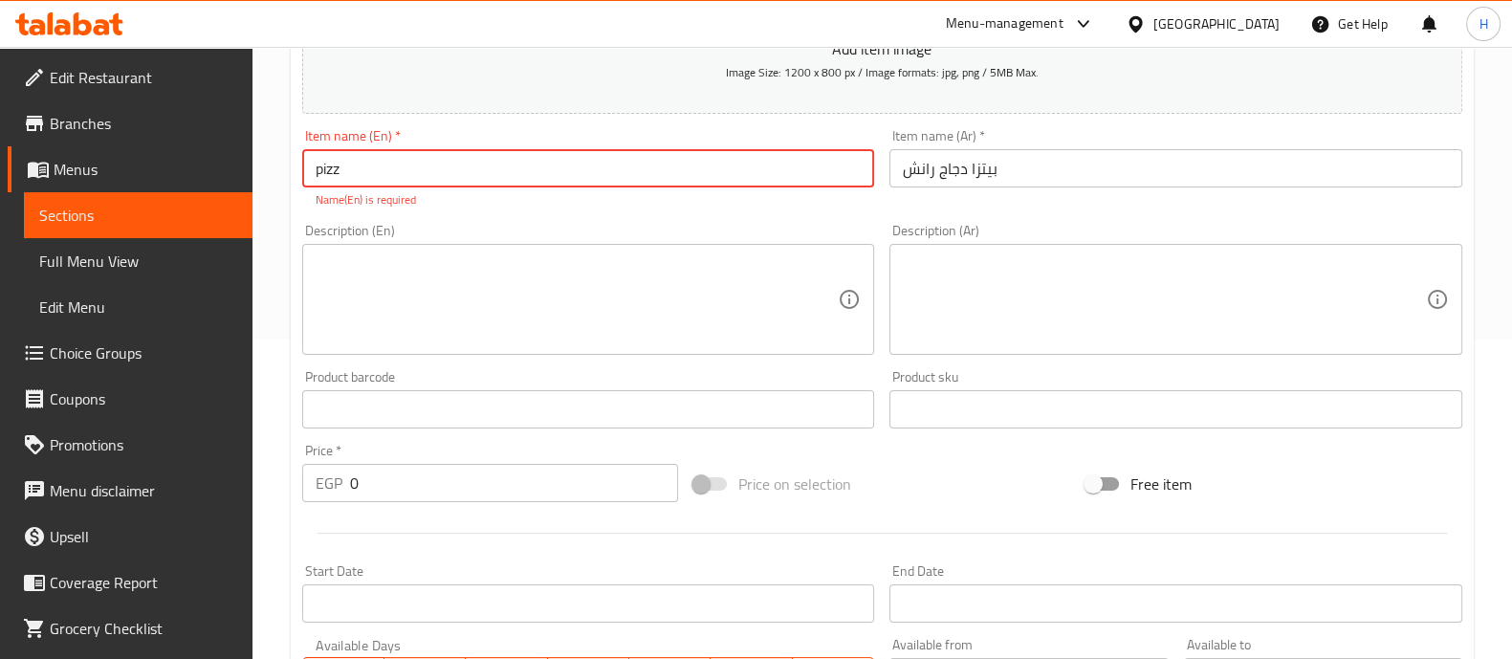
type input "Pizza Chicken Ranch"
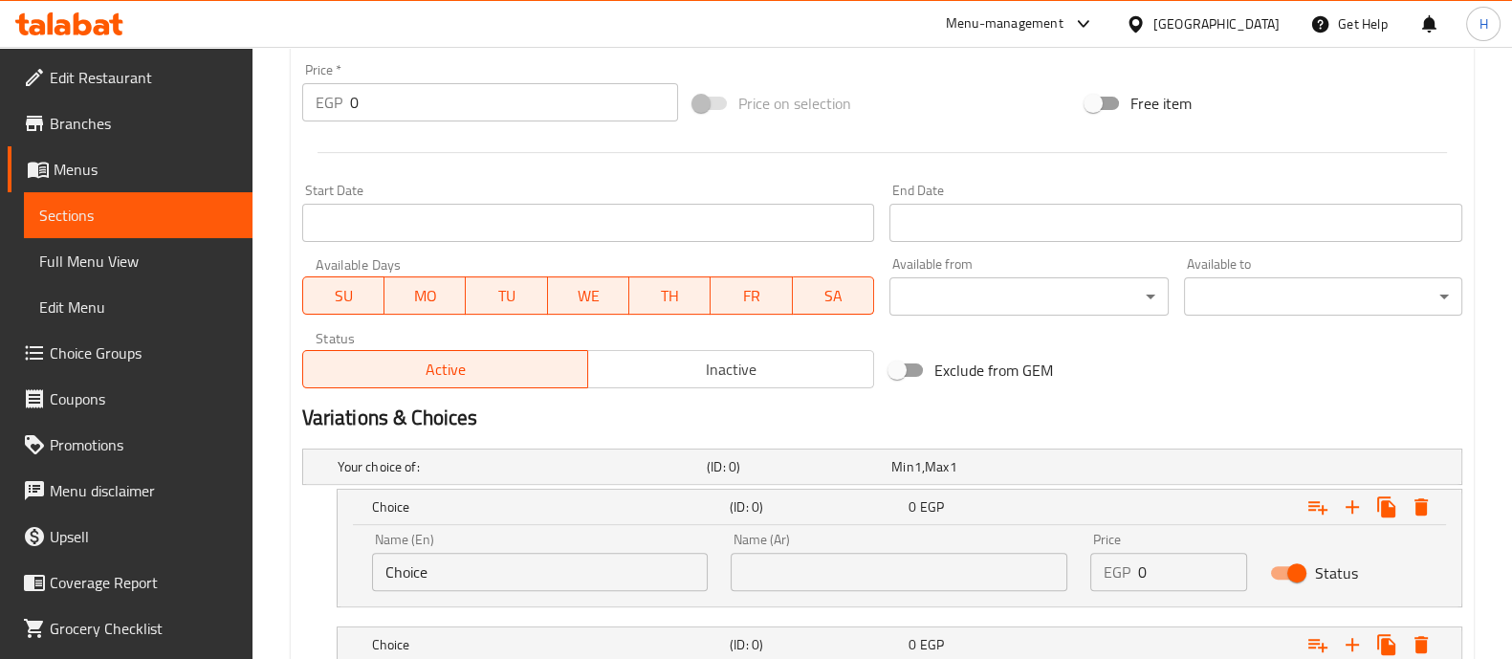
scroll to position [797, 0]
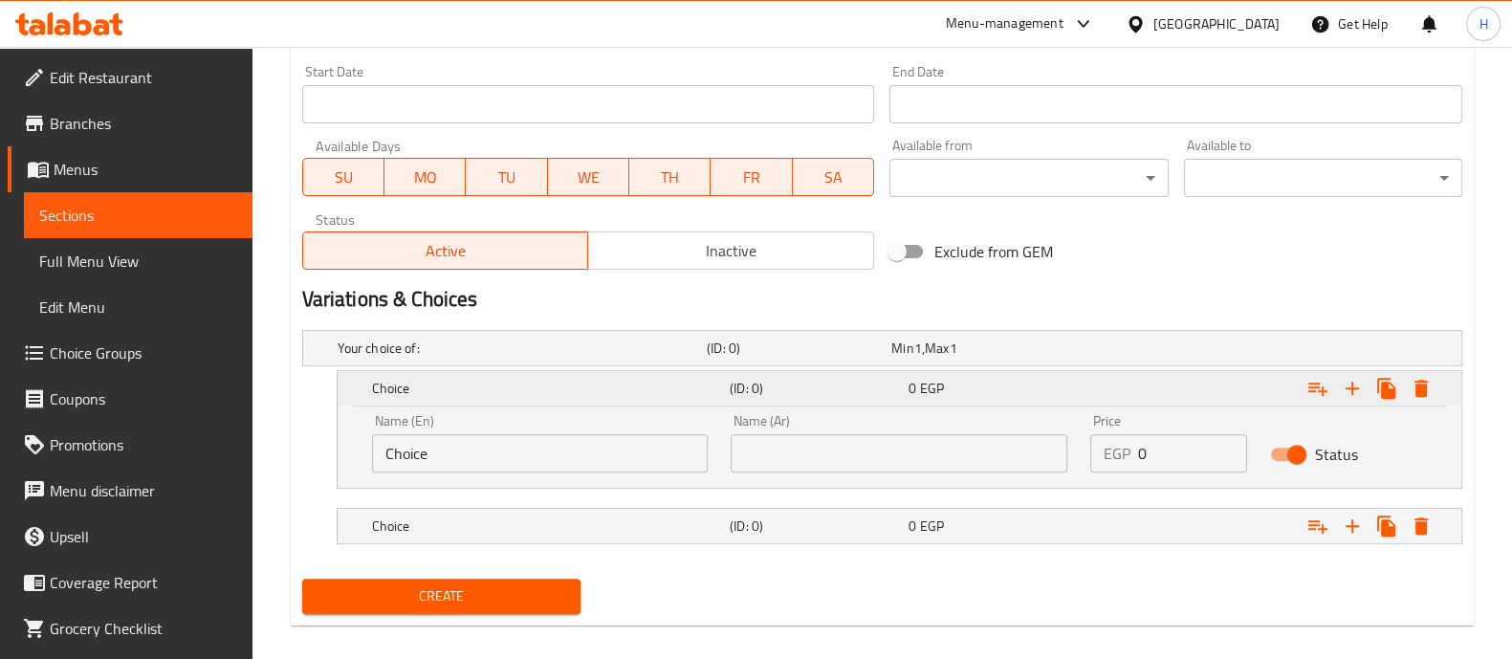
click at [1341, 417] on div "Choice (ID: 0) 0 EGP Name (En) Choice Name (En) Name (Ar) Name (Ar) Price EGP 0…" at bounding box center [899, 429] width 1123 height 117
click at [948, 358] on div "0 EGP" at bounding box center [979, 347] width 177 height 19
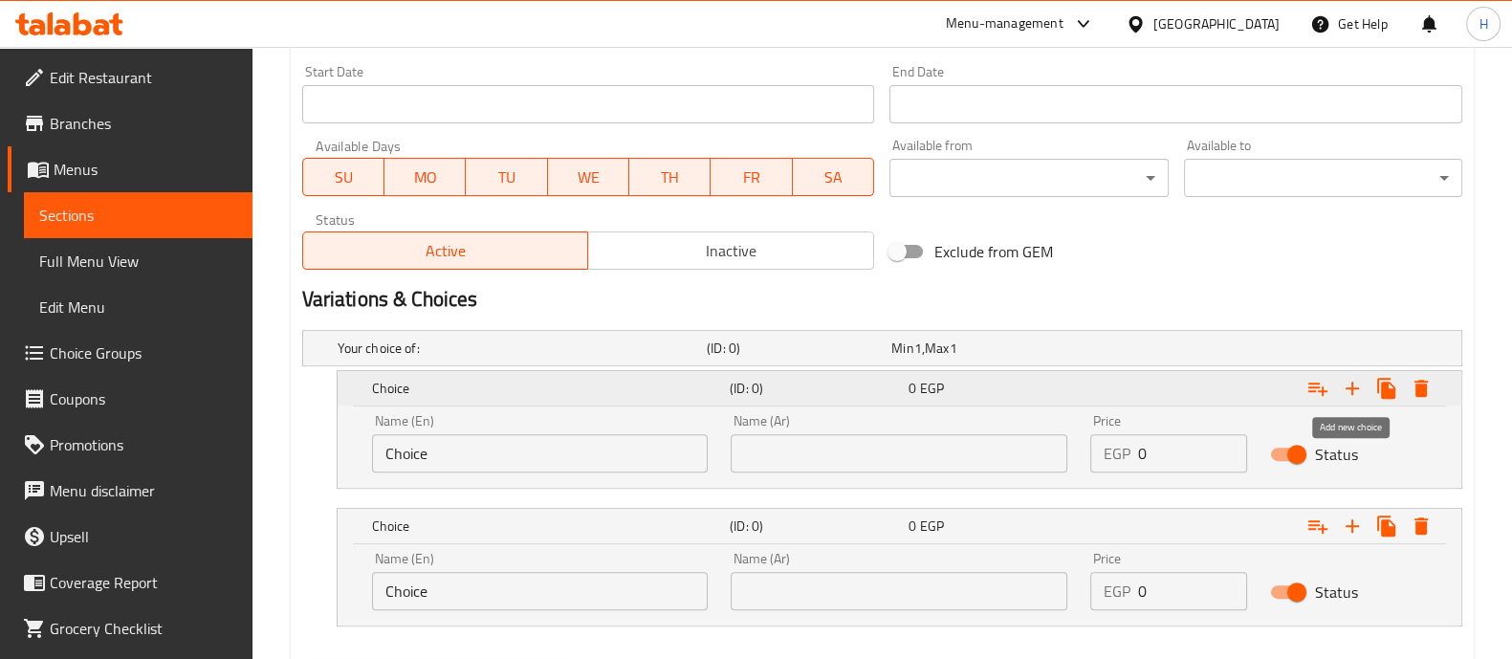
click at [1343, 389] on icon "Expand" at bounding box center [1352, 388] width 23 height 23
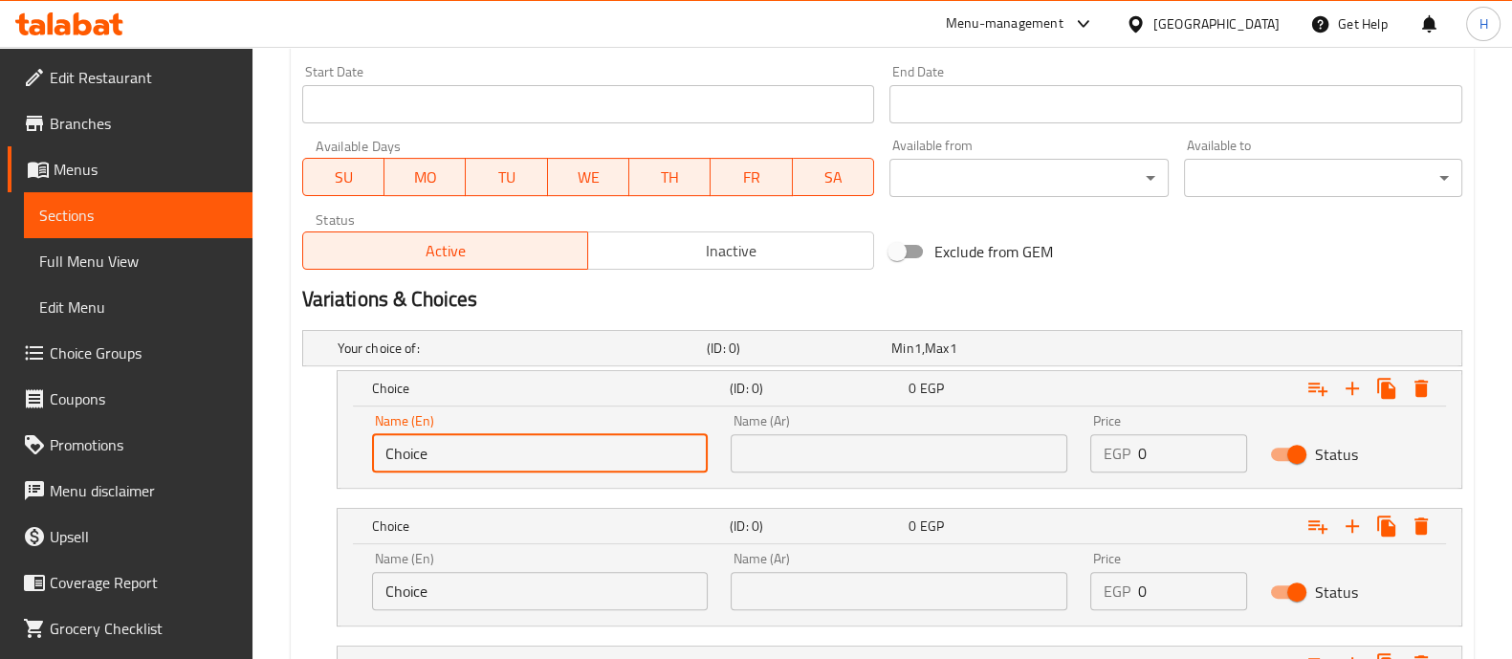
drag, startPoint x: 512, startPoint y: 459, endPoint x: 211, endPoint y: 435, distance: 302.1
click at [211, 435] on div "Edit Restaurant Branches Menus Sections Full Menu View Edit Menu Choice Groups …" at bounding box center [756, 32] width 1512 height 1567
type input "Small"
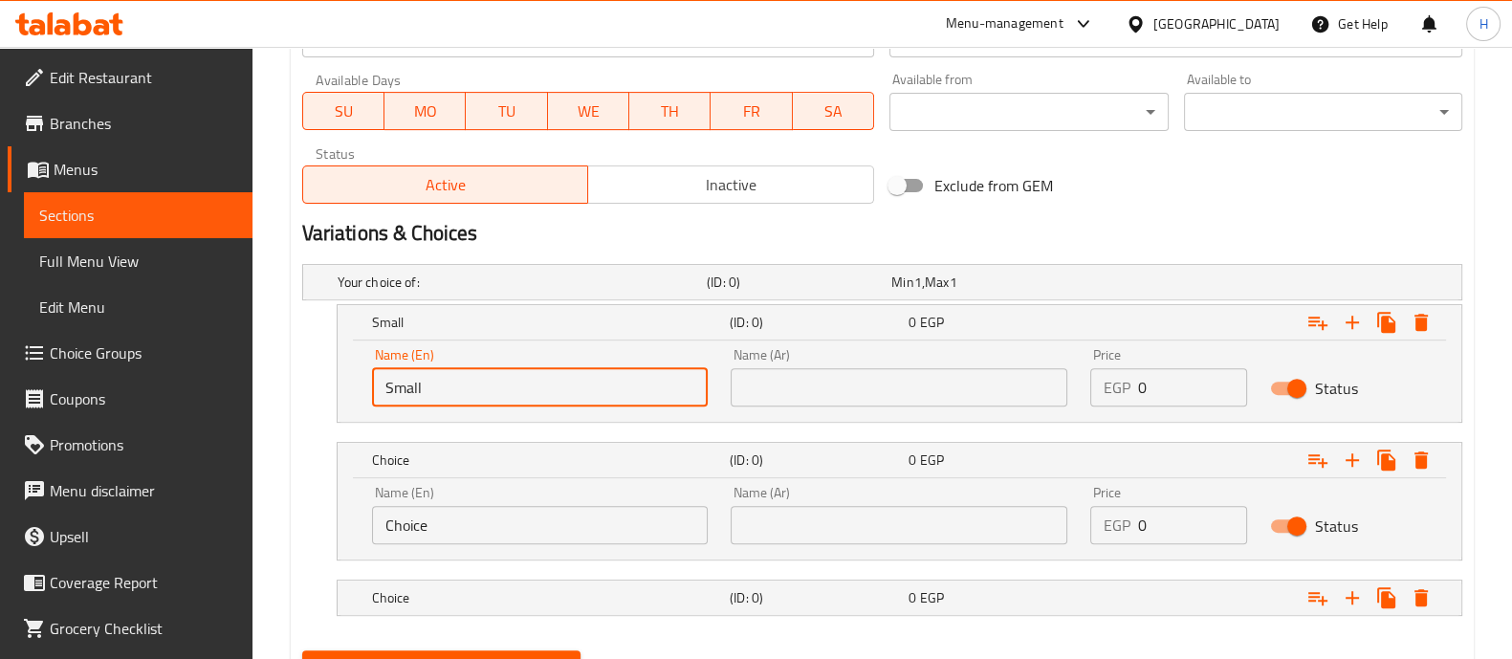
scroll to position [917, 0]
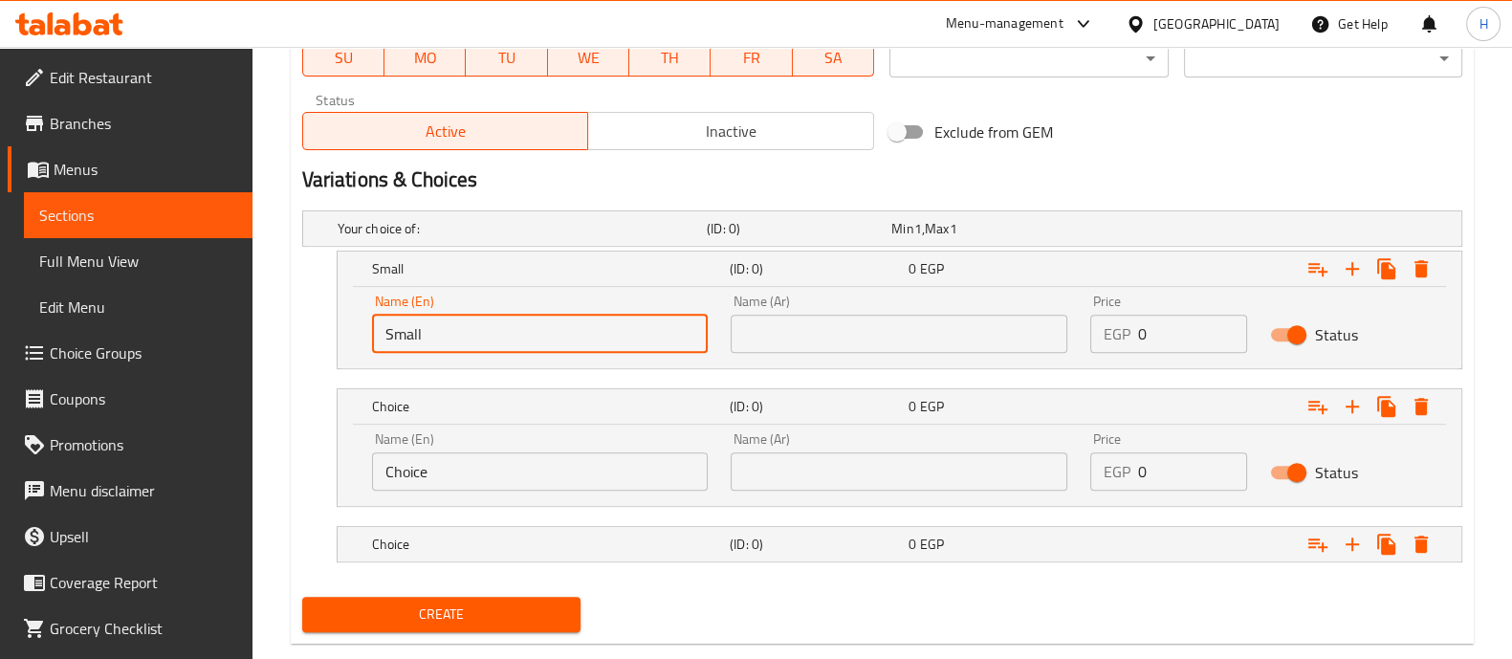
click at [459, 473] on input "Choice" at bounding box center [540, 471] width 337 height 38
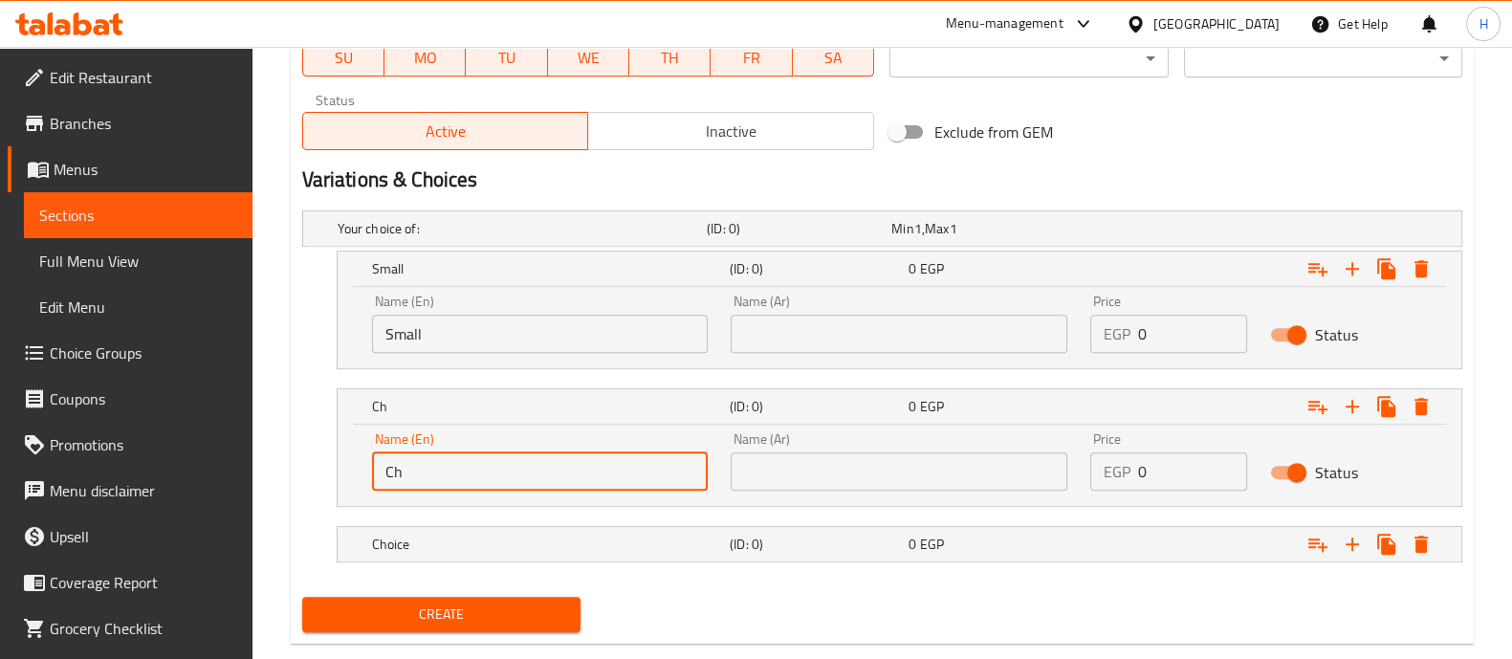
type input "C"
type input "Medium"
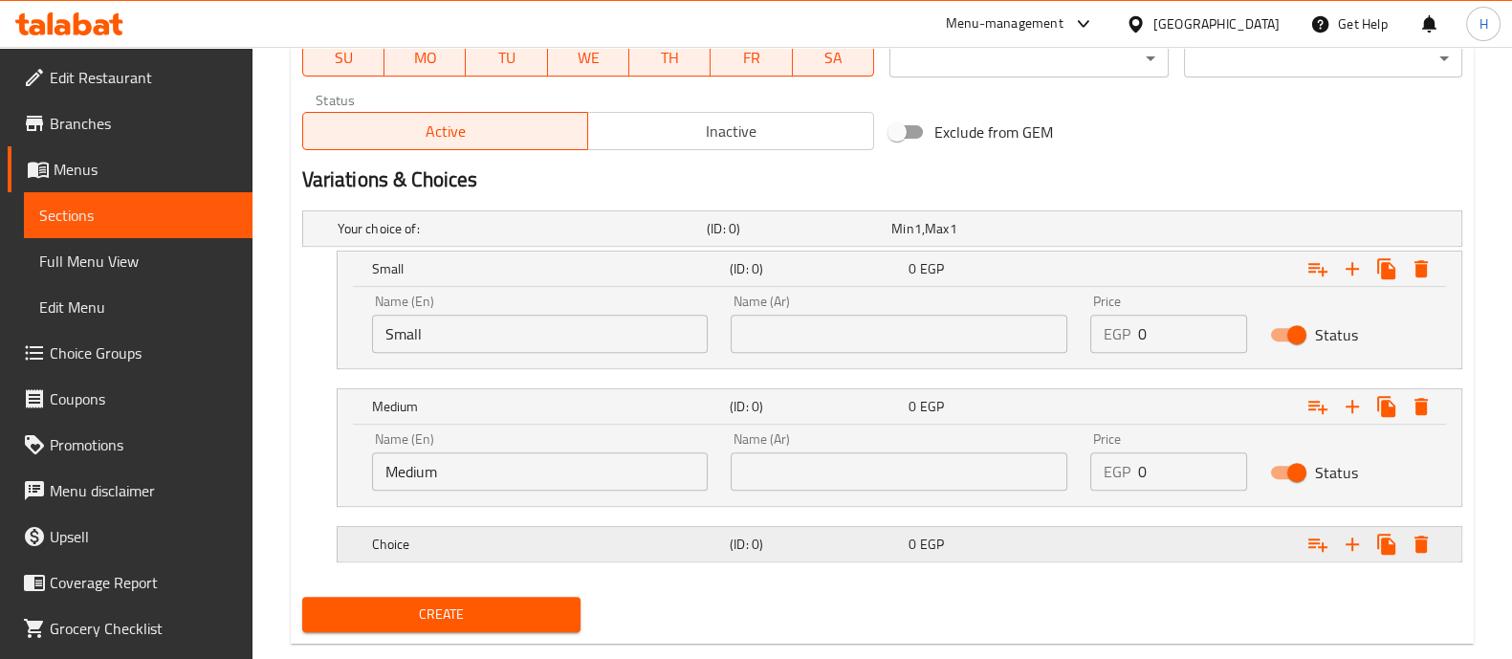
click at [509, 238] on h5 "Choice" at bounding box center [518, 228] width 361 height 19
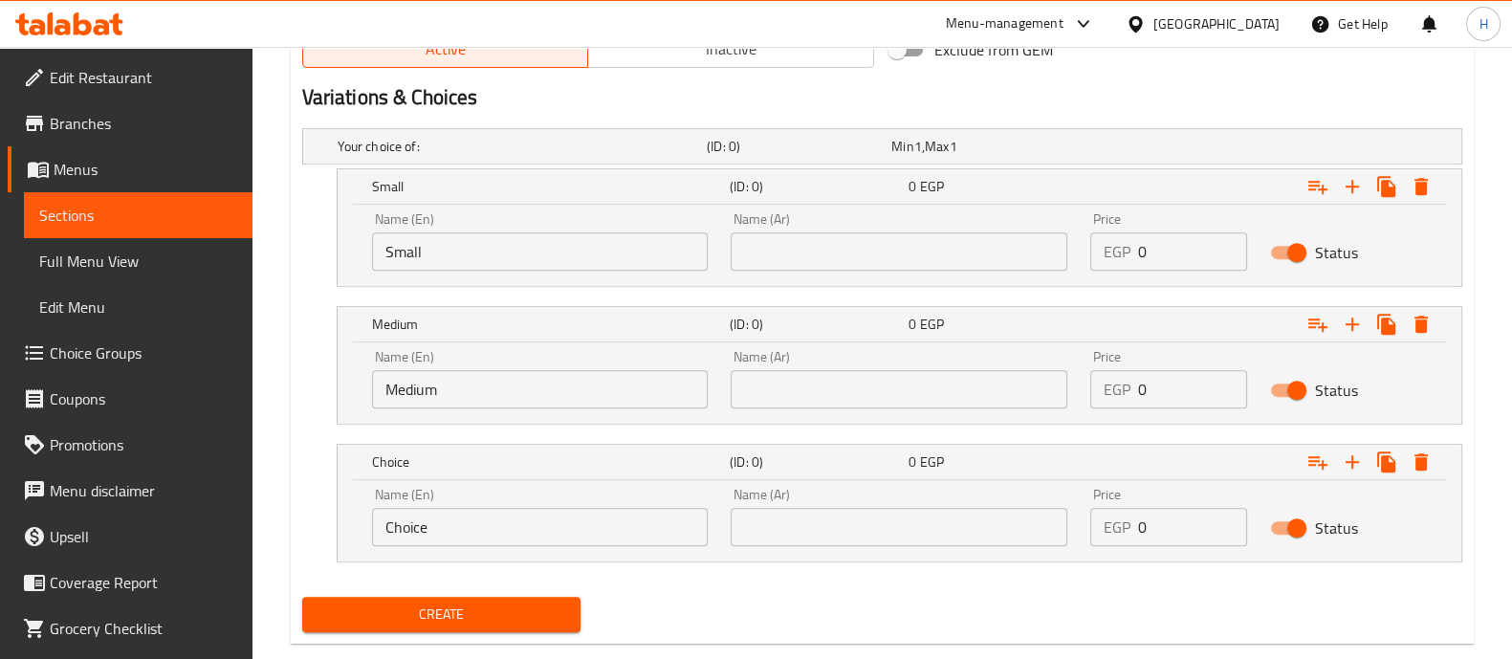
scroll to position [1034, 0]
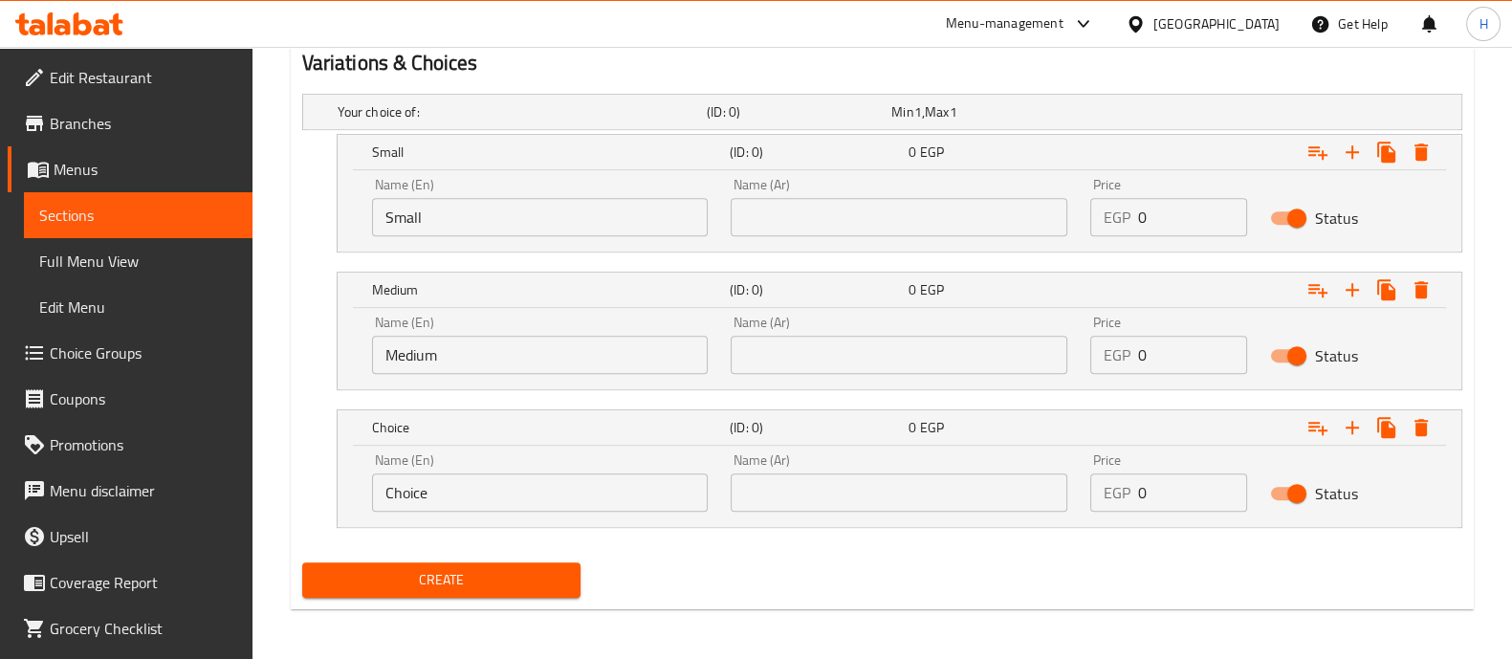
click at [311, 475] on div "Choice (ID: 0) 0 EGP Name (En) Choice Name (En) Name (Ar) Name (Ar) Price EGP 0…" at bounding box center [882, 468] width 1160 height 119
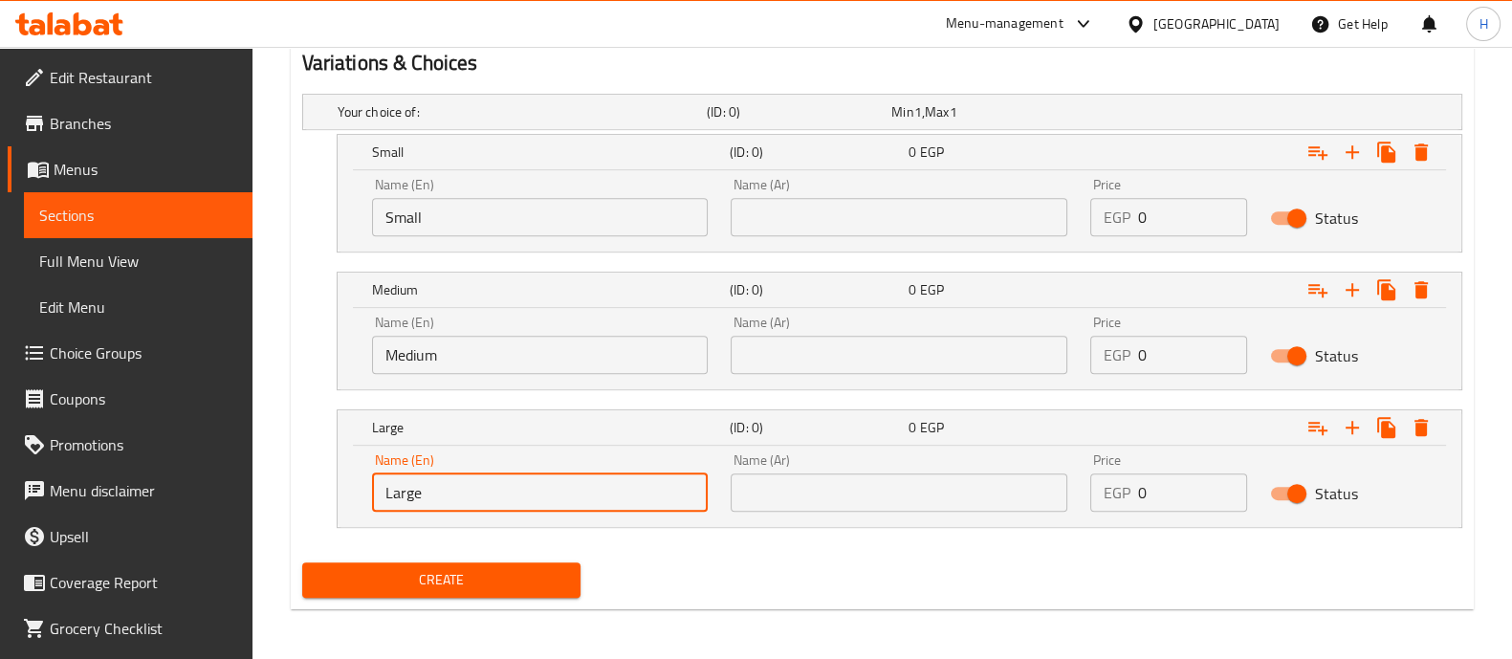
type input "Large"
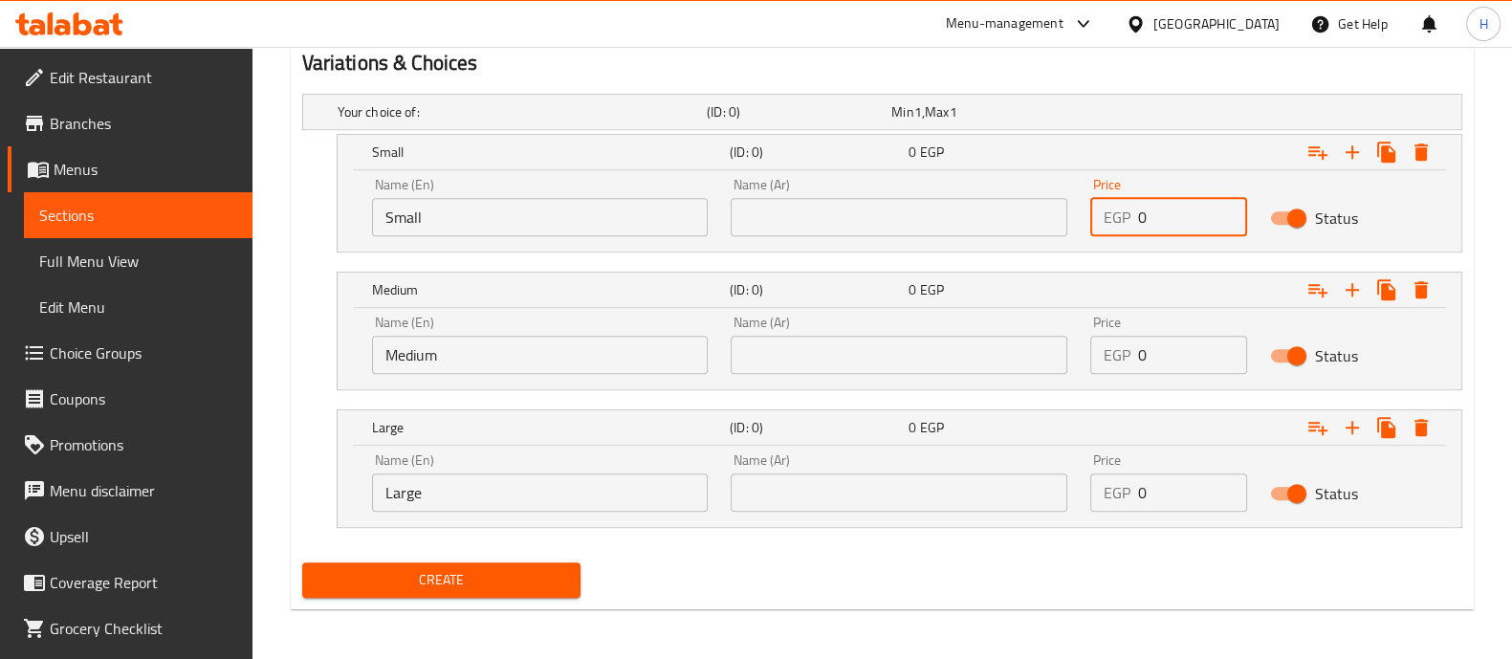
drag, startPoint x: 1171, startPoint y: 229, endPoint x: 1123, endPoint y: 234, distance: 49.0
click at [1123, 234] on div "Price EGP 0 Price" at bounding box center [1169, 206] width 180 height 81
type input "150"
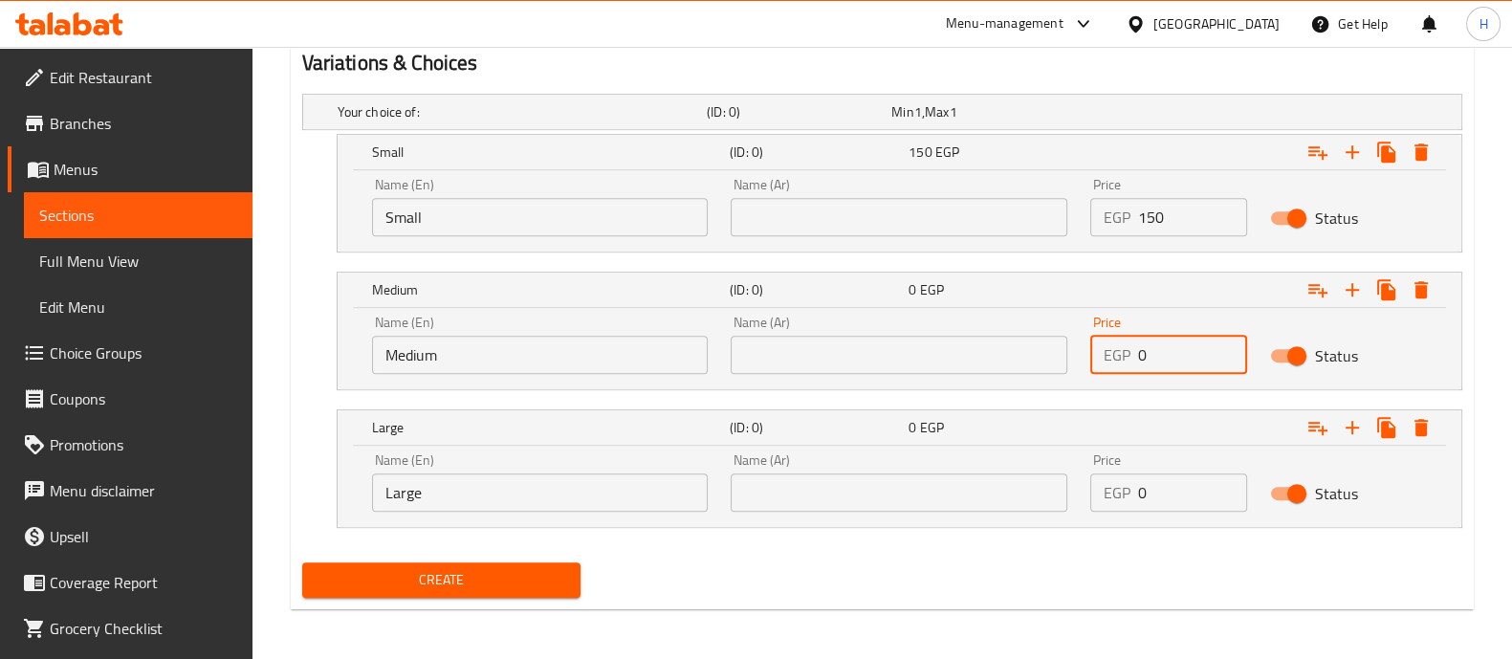
drag, startPoint x: 1179, startPoint y: 337, endPoint x: 1081, endPoint y: 342, distance: 97.7
click at [1086, 341] on div "Price EGP 0 Price" at bounding box center [1169, 344] width 180 height 81
type input "200"
drag, startPoint x: 1162, startPoint y: 491, endPoint x: 1109, endPoint y: 489, distance: 52.7
click at [1109, 489] on div "EGP 0 Price" at bounding box center [1168, 492] width 157 height 38
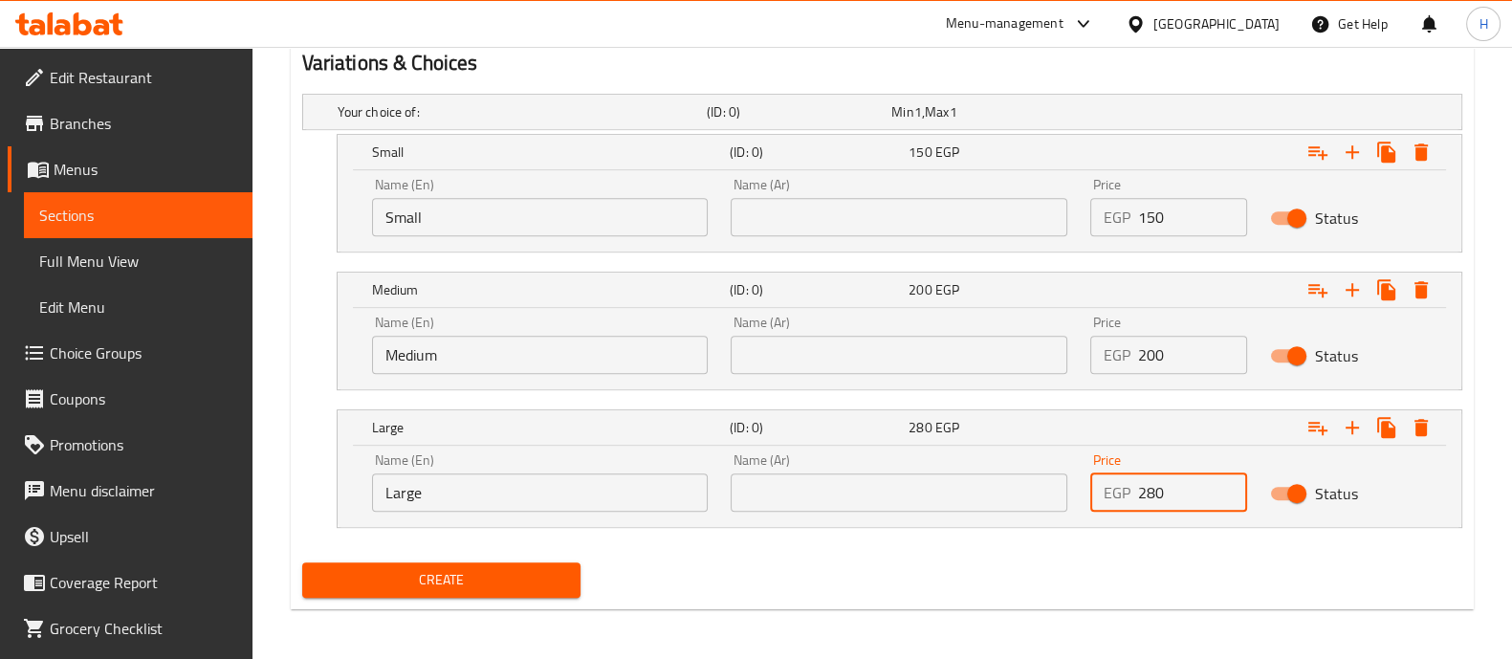
type input "280"
click at [463, 563] on button "Create" at bounding box center [441, 579] width 278 height 35
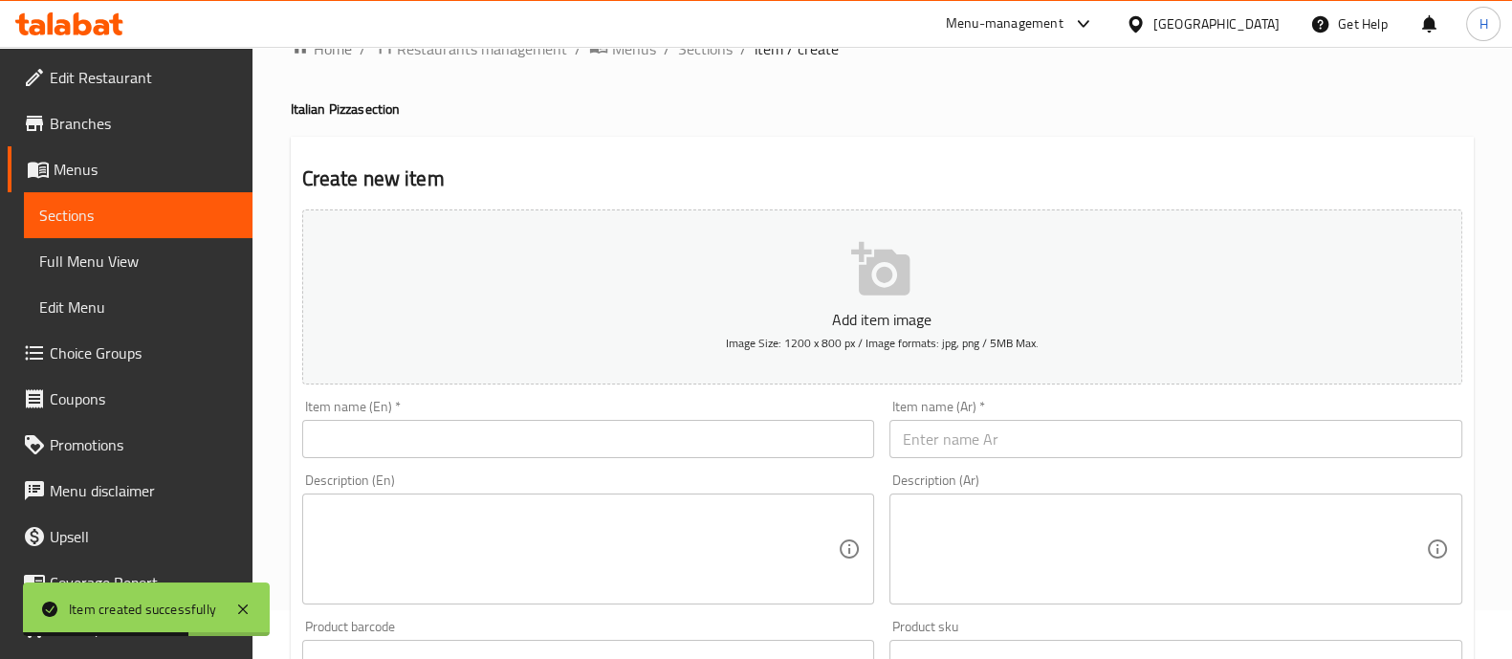
scroll to position [0, 0]
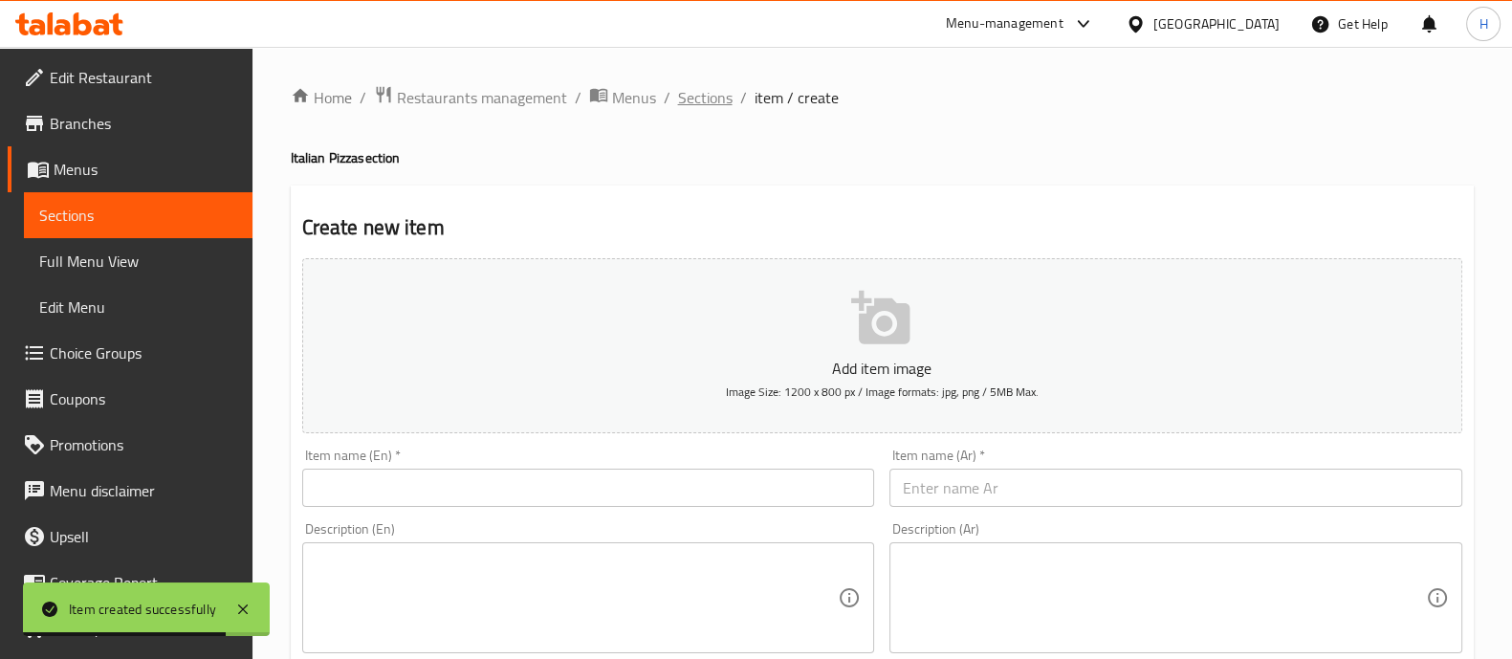
click at [698, 96] on span "Sections" at bounding box center [705, 97] width 55 height 23
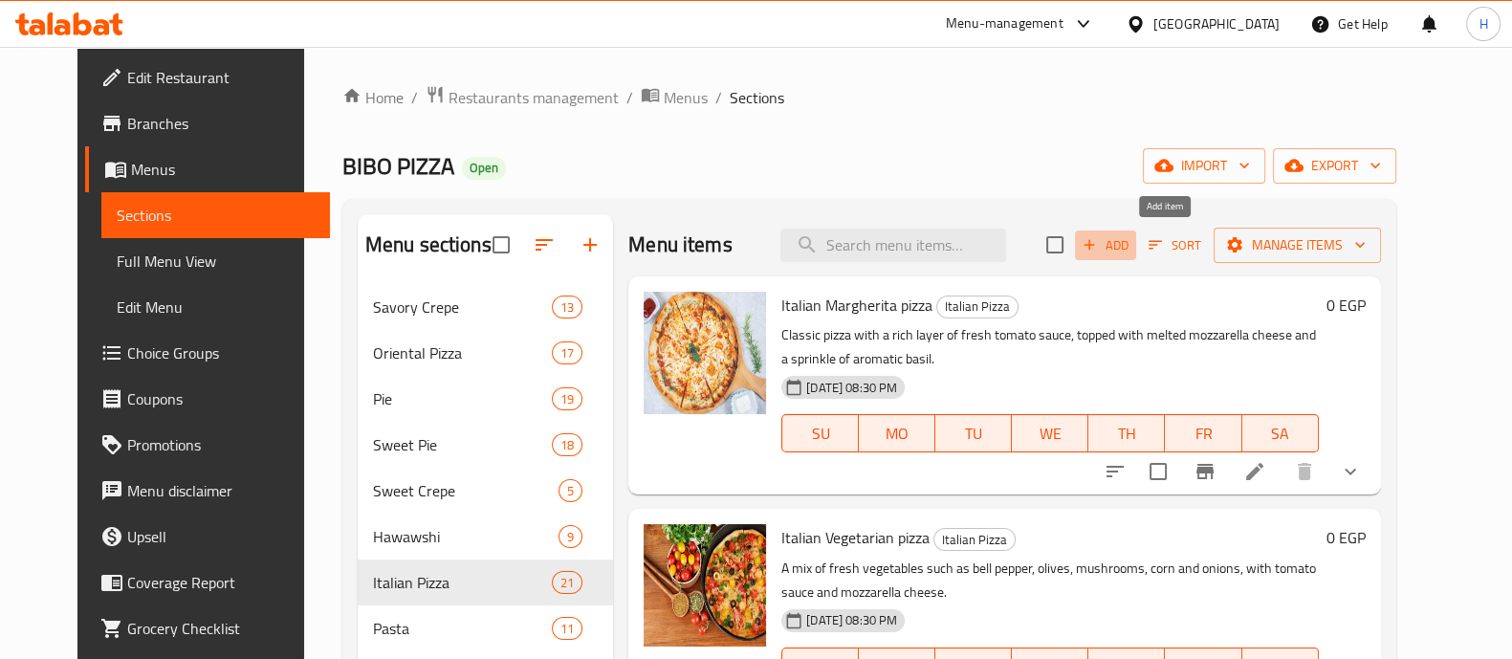
click at [1098, 249] on icon "button" at bounding box center [1088, 244] width 17 height 17
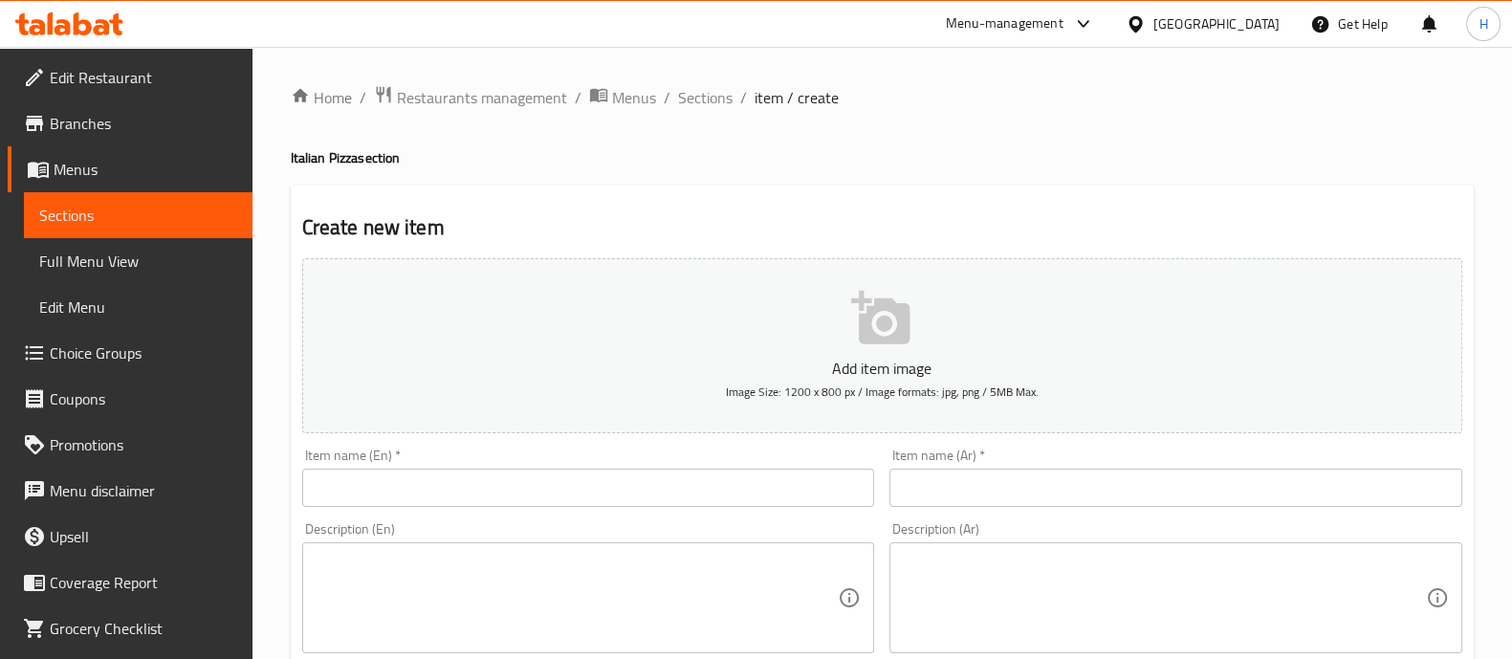
click at [998, 490] on input "text" at bounding box center [1175, 488] width 573 height 38
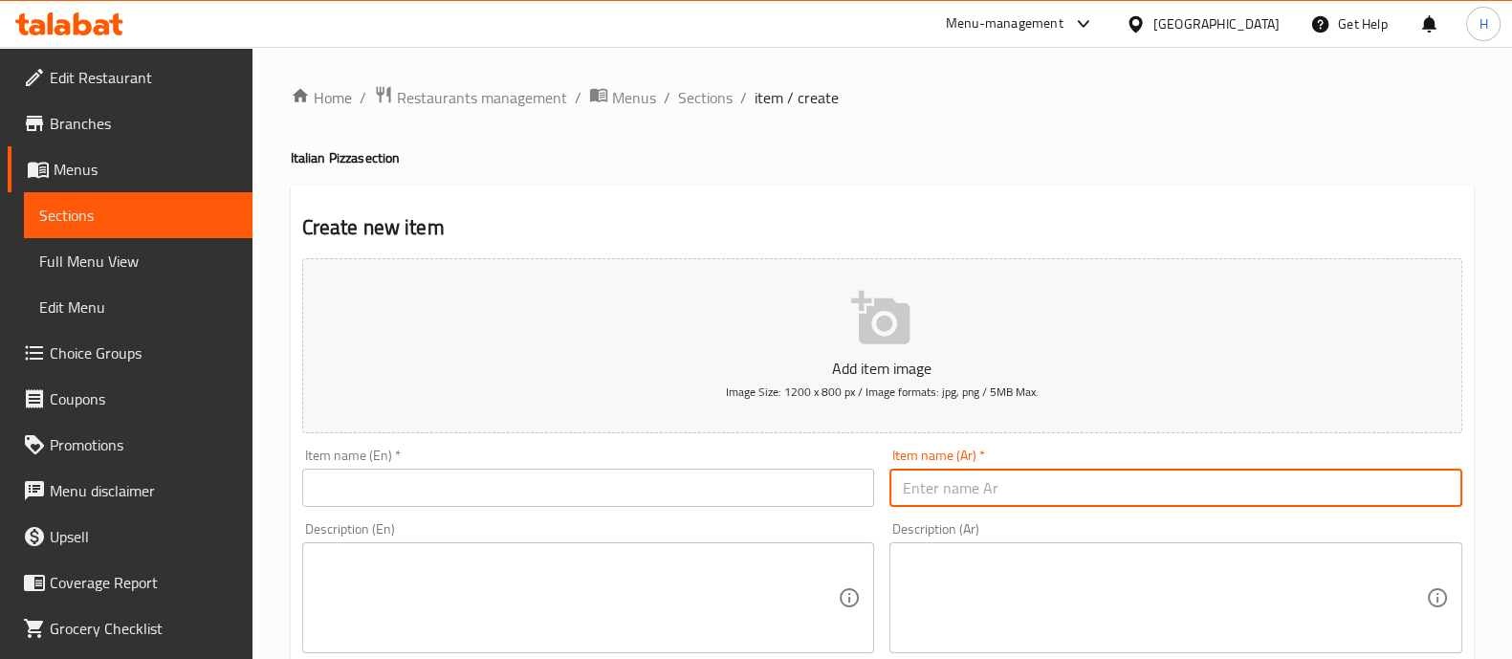
paste input "بيتزا باربكيو"
type input "بيتزا باربكيو"
click at [641, 477] on input "text" at bounding box center [588, 488] width 573 height 38
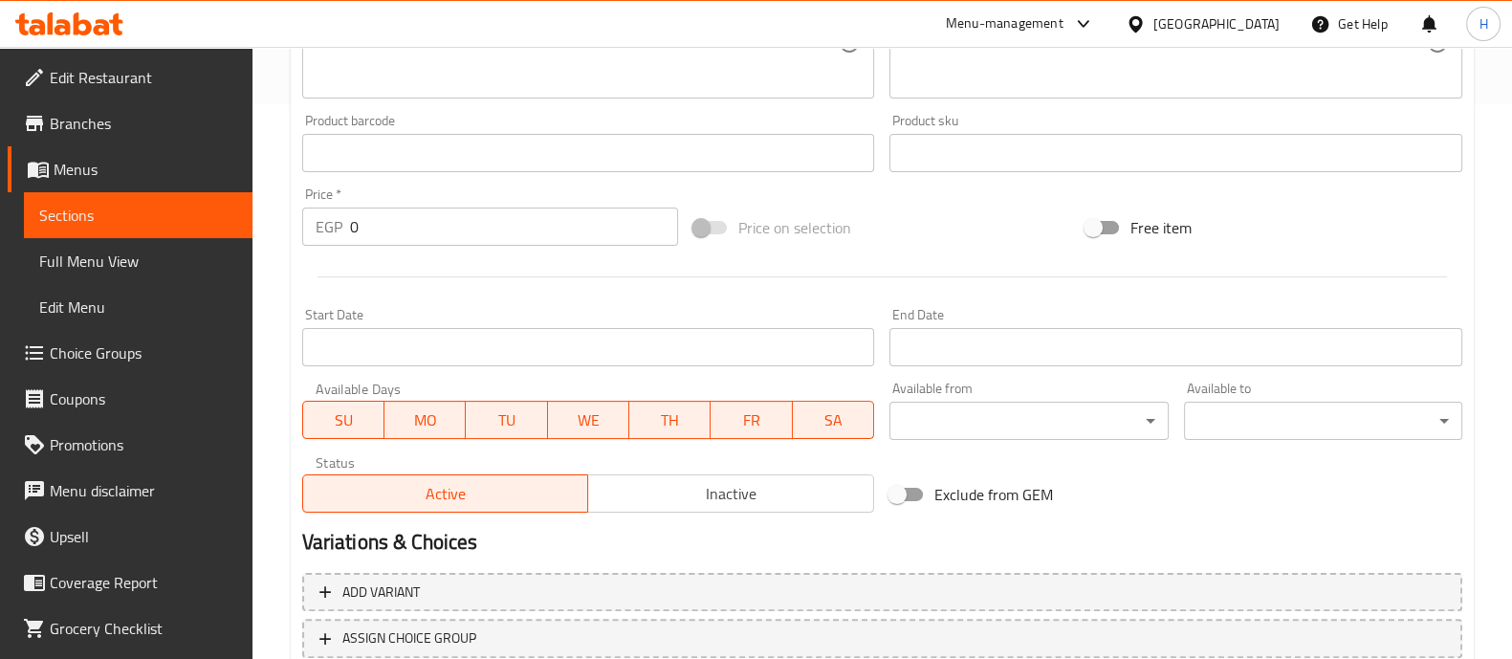
scroll to position [690, 0]
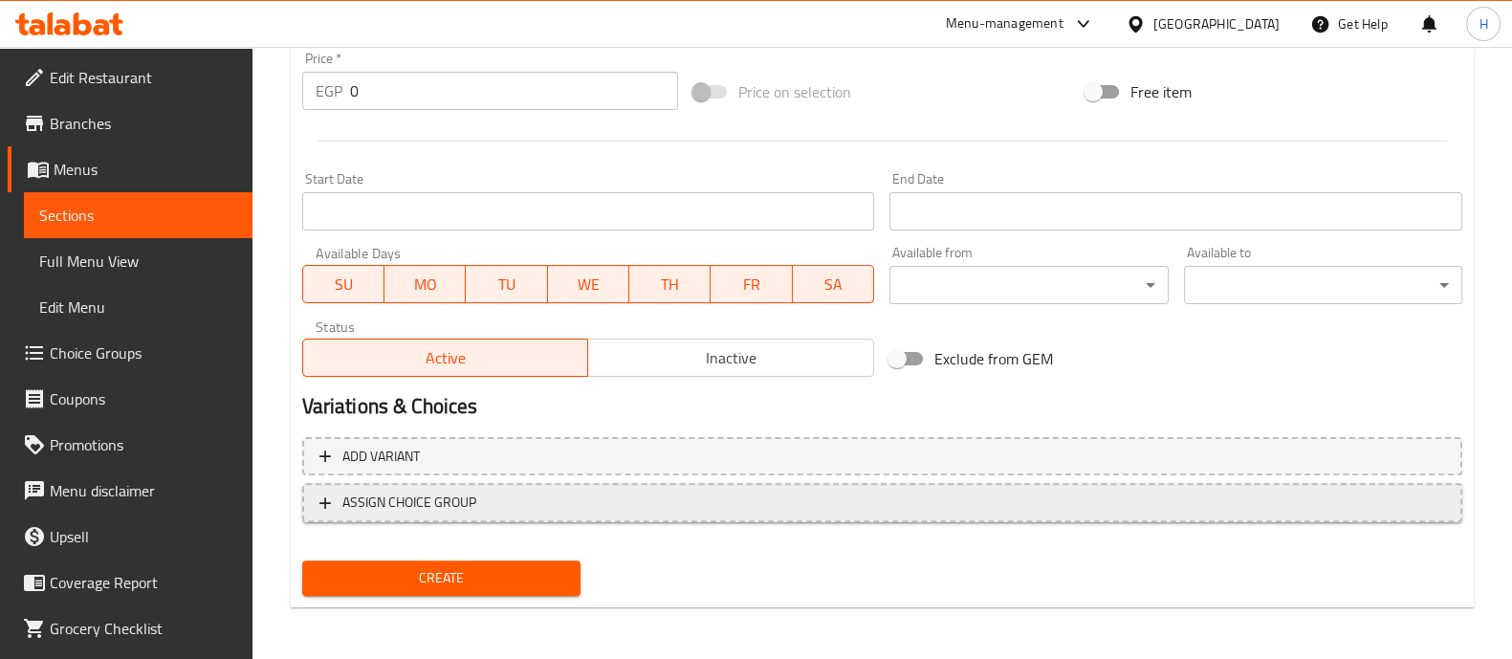
type input "BBQ pizza"
click at [454, 497] on span "ASSIGN CHOICE GROUP" at bounding box center [409, 503] width 134 height 24
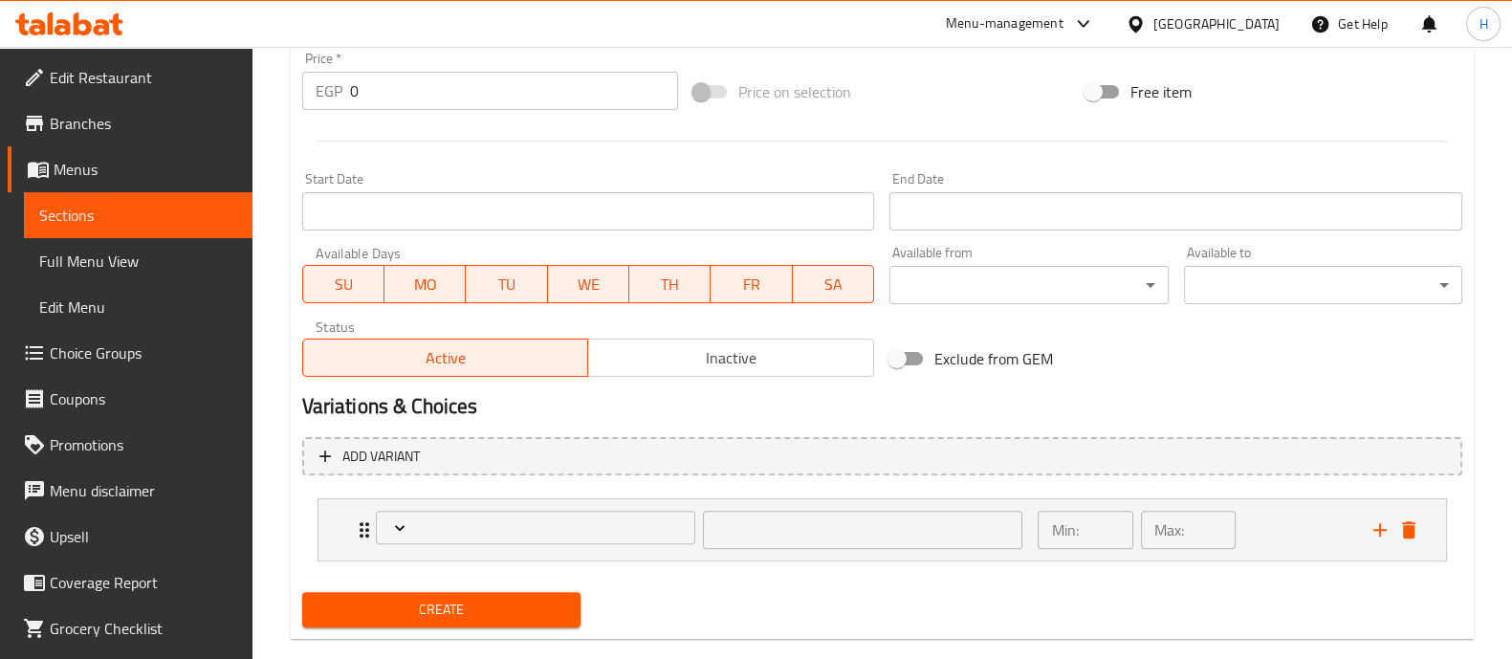
scroll to position [722, 0]
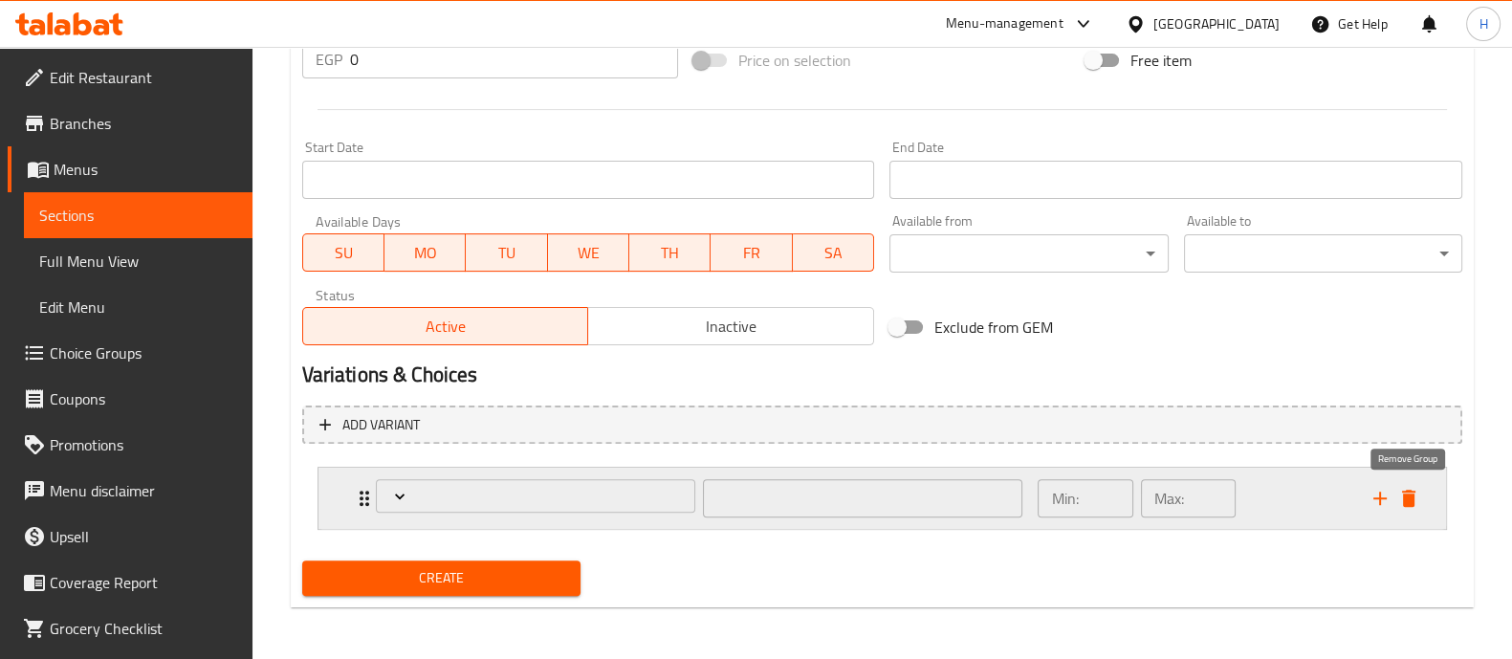
click at [1408, 505] on icon "delete" at bounding box center [1408, 498] width 23 height 23
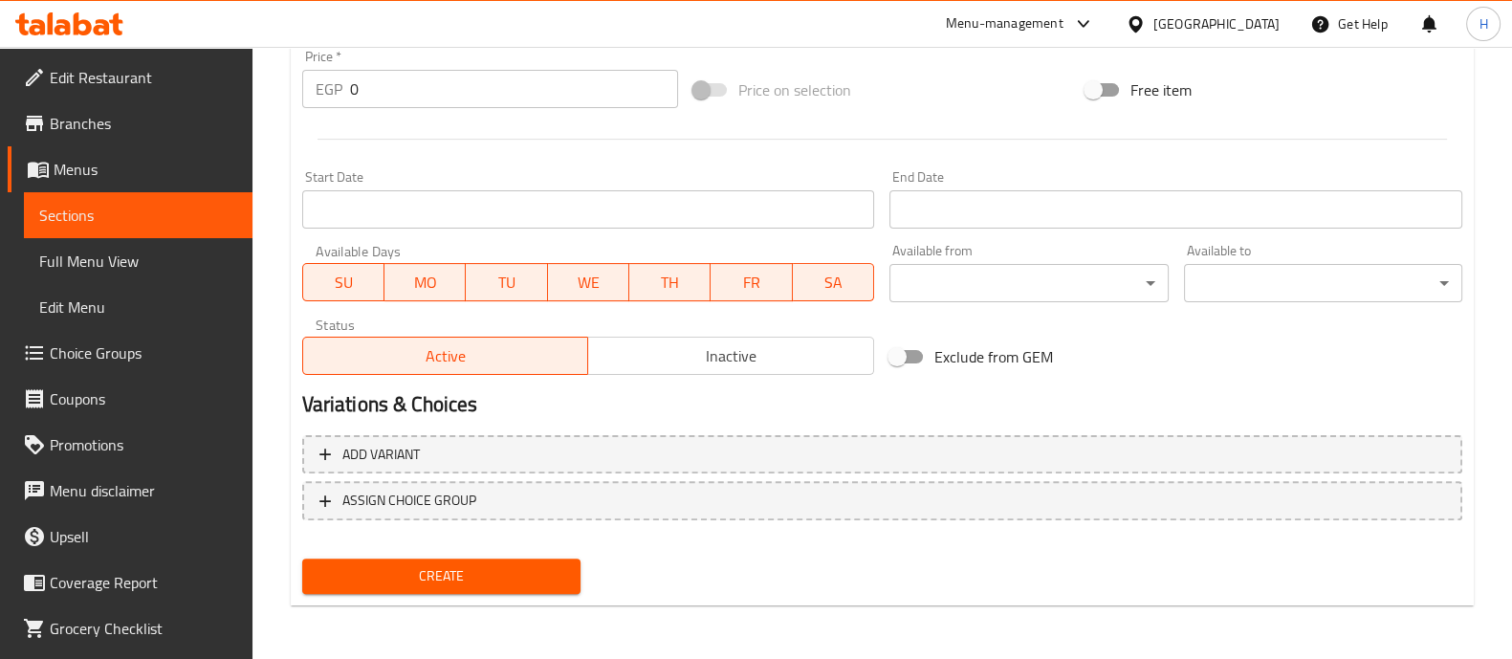
scroll to position [690, 0]
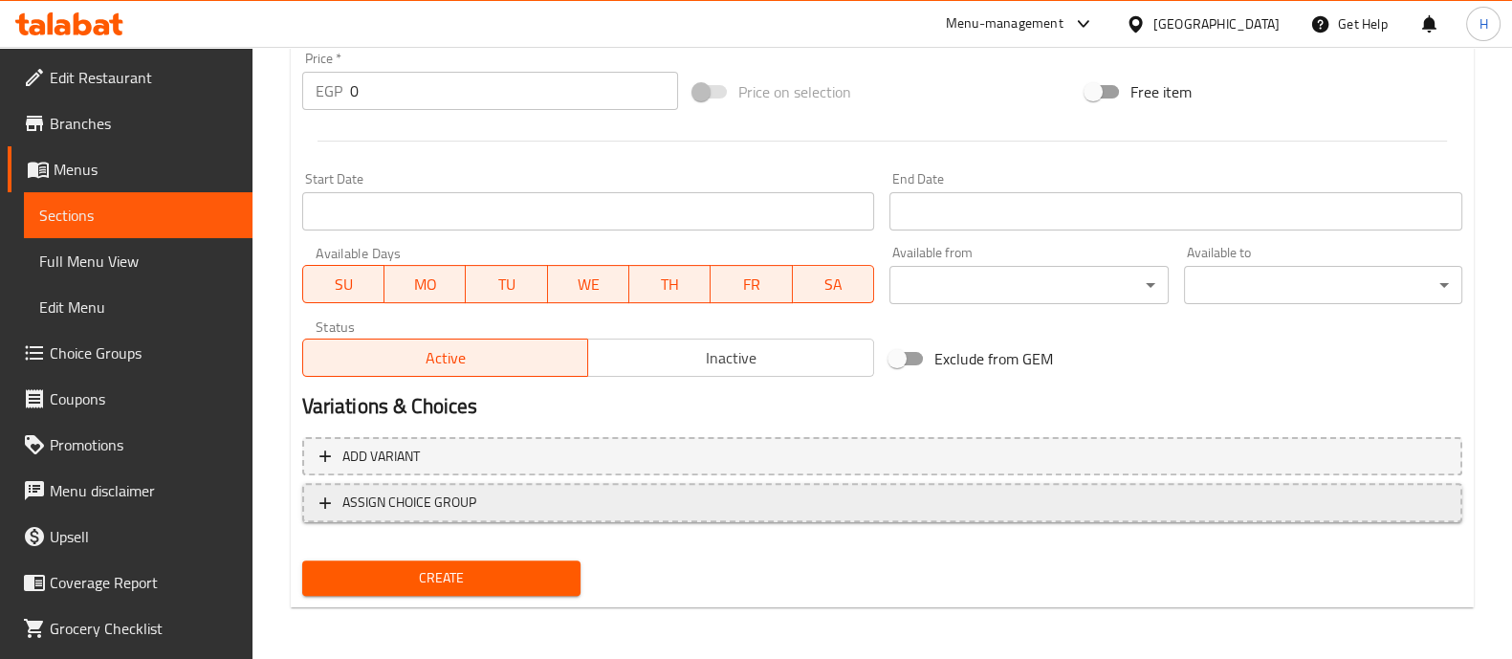
click at [461, 508] on span "ASSIGN CHOICE GROUP" at bounding box center [409, 503] width 134 height 24
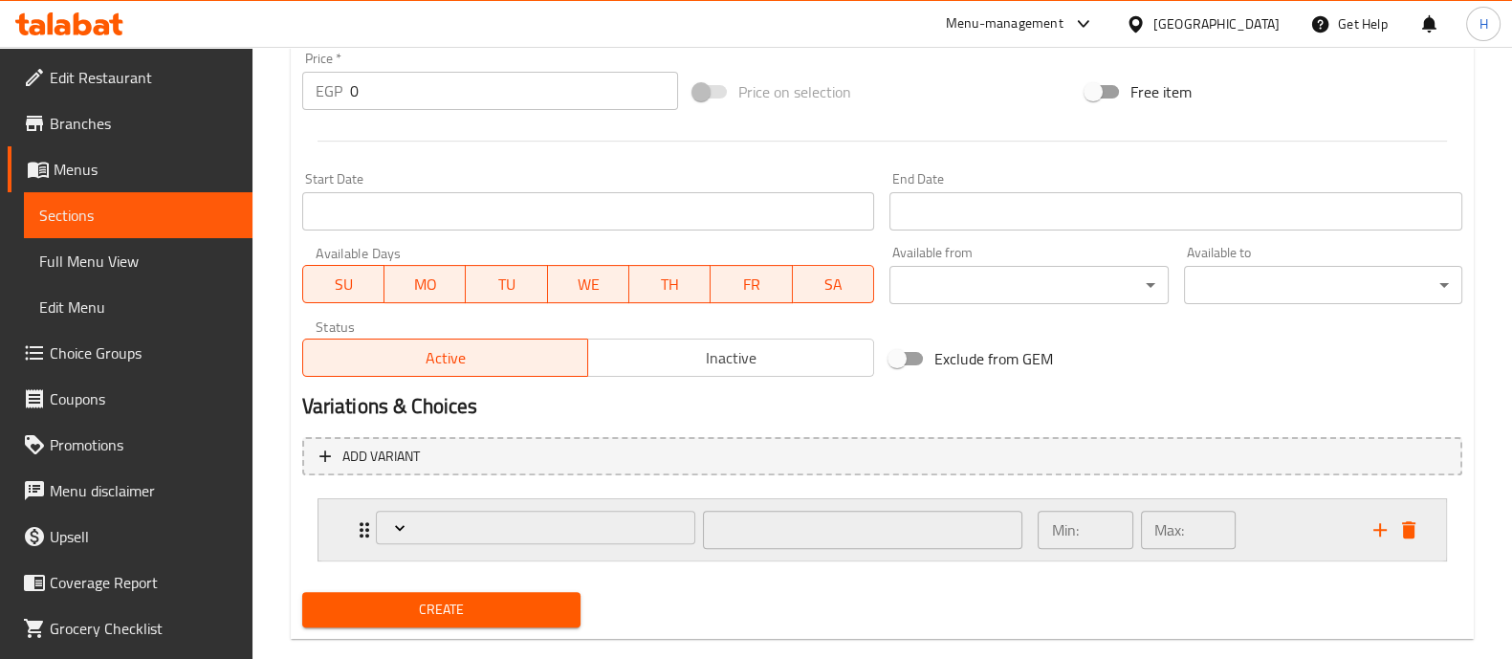
click at [1428, 524] on div "​ Min: ​ Max: ​" at bounding box center [881, 529] width 1127 height 61
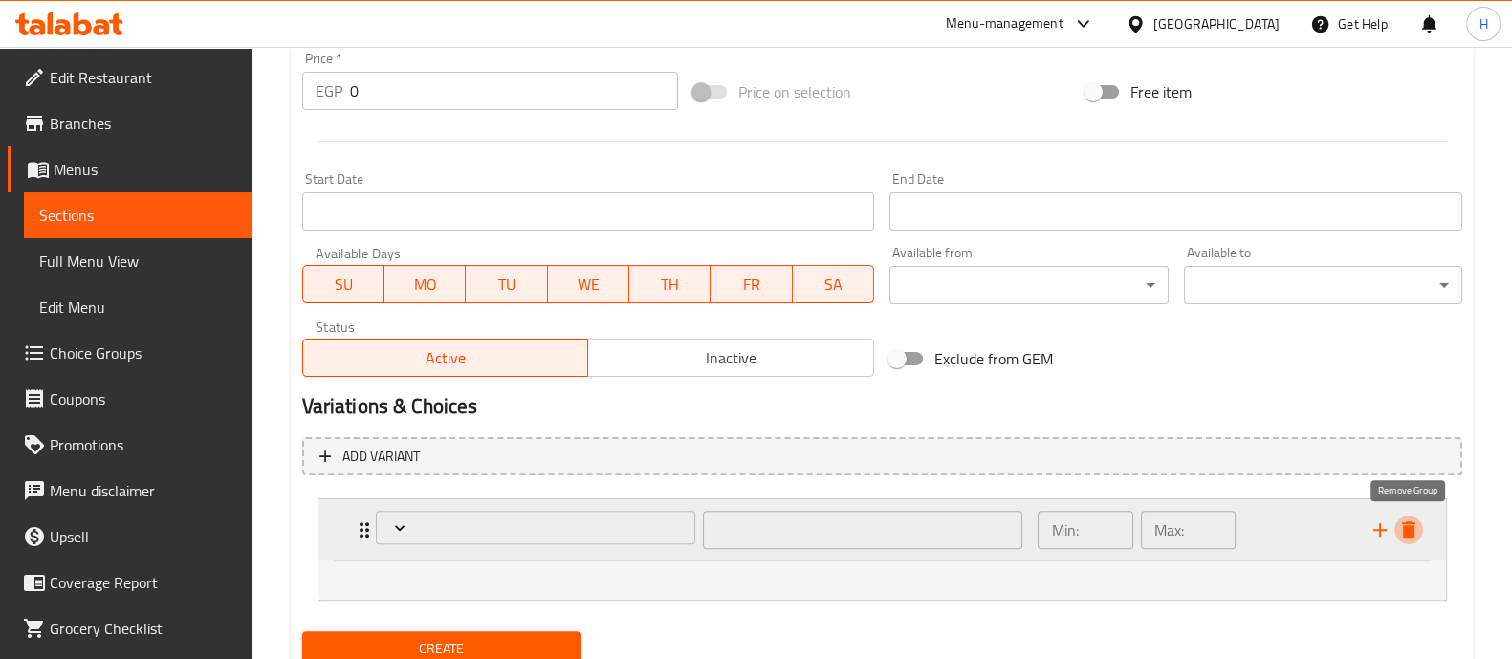
click at [1411, 537] on icon "delete" at bounding box center [1408, 529] width 23 height 23
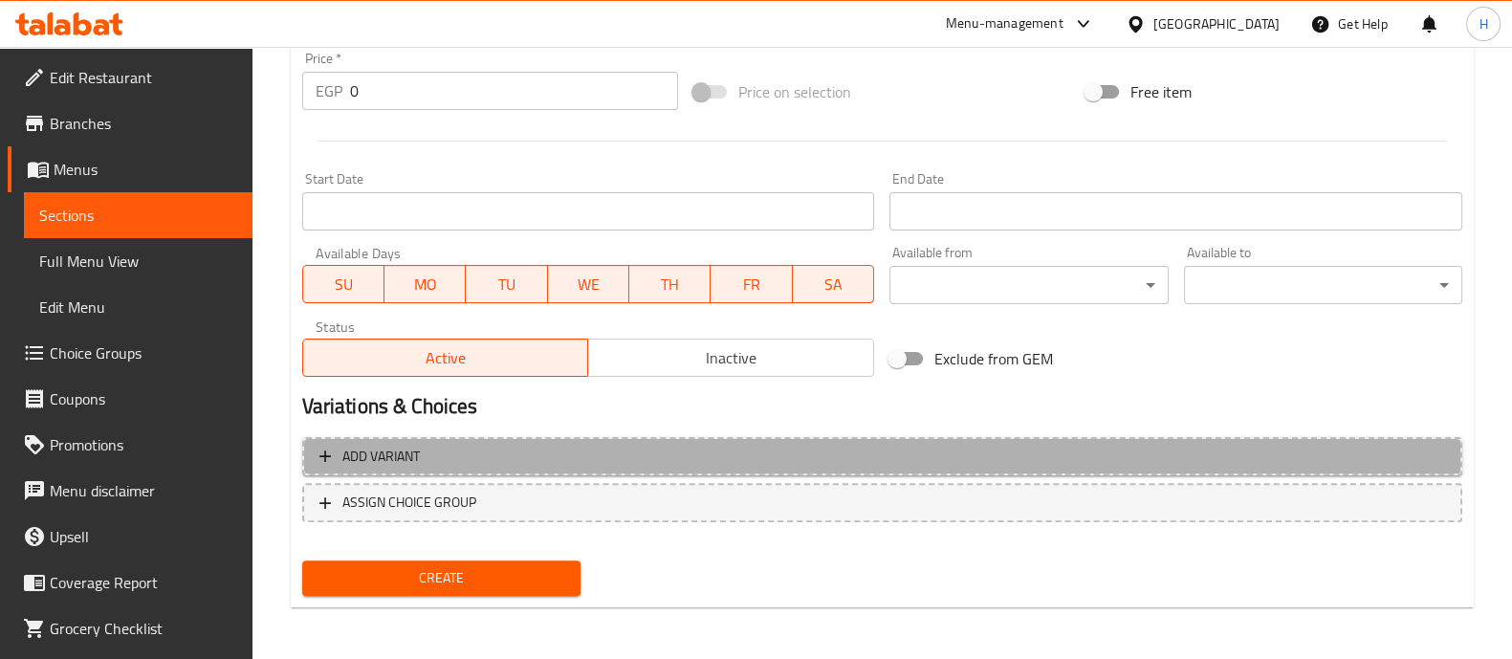
click at [406, 458] on span "Add variant" at bounding box center [380, 457] width 77 height 24
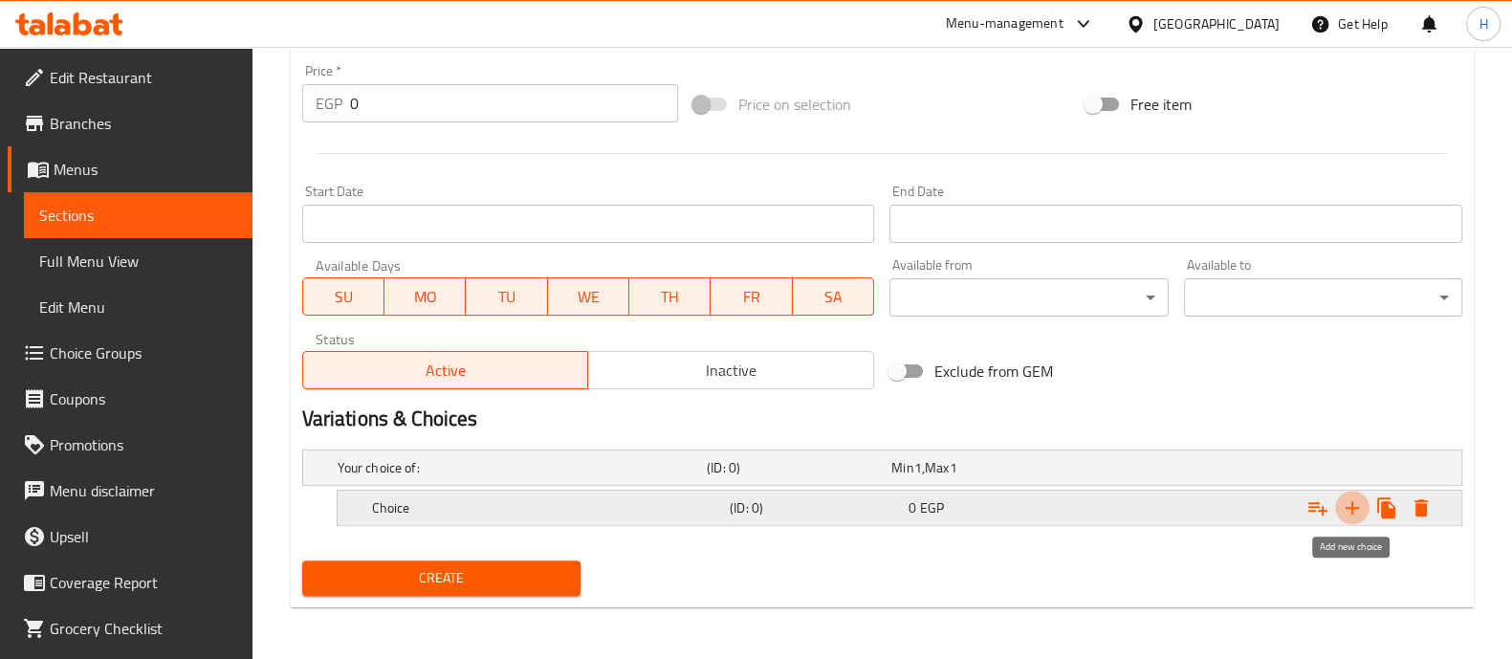
click at [1359, 506] on icon "Expand" at bounding box center [1352, 507] width 23 height 23
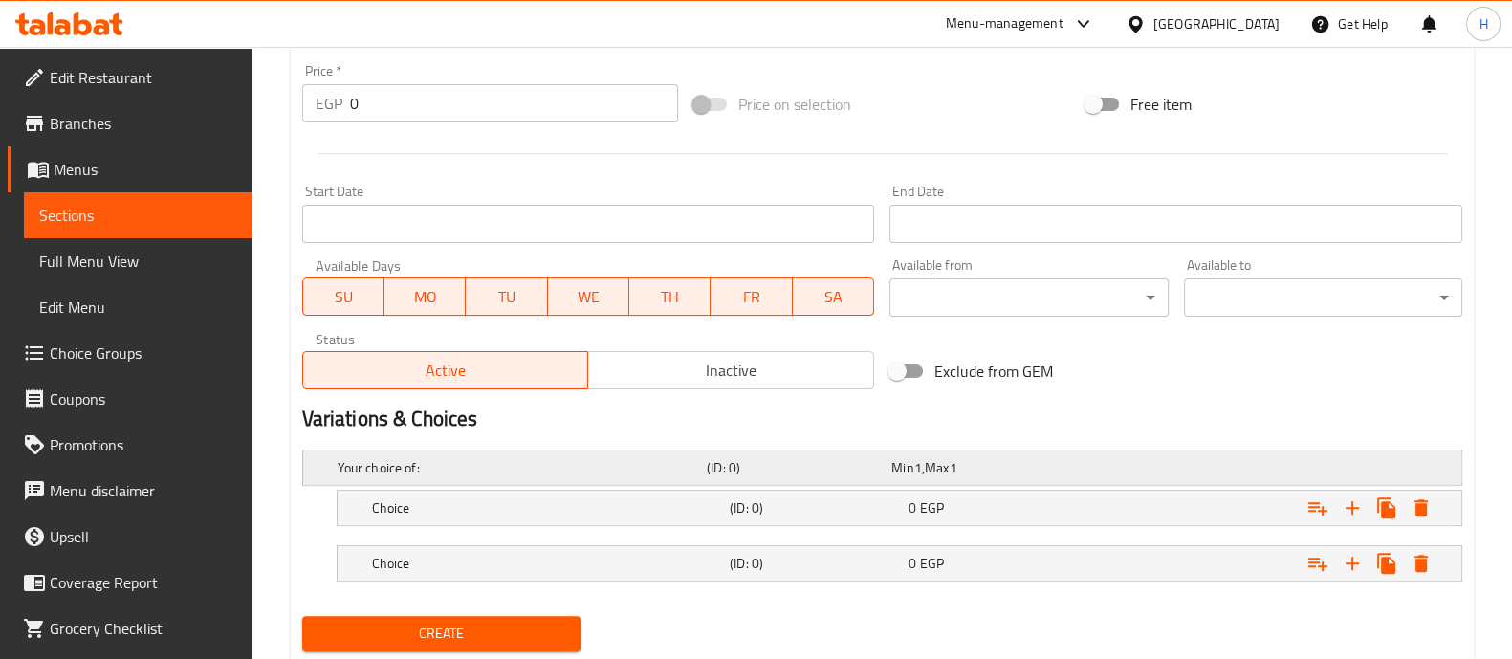
scroll to position [732, 0]
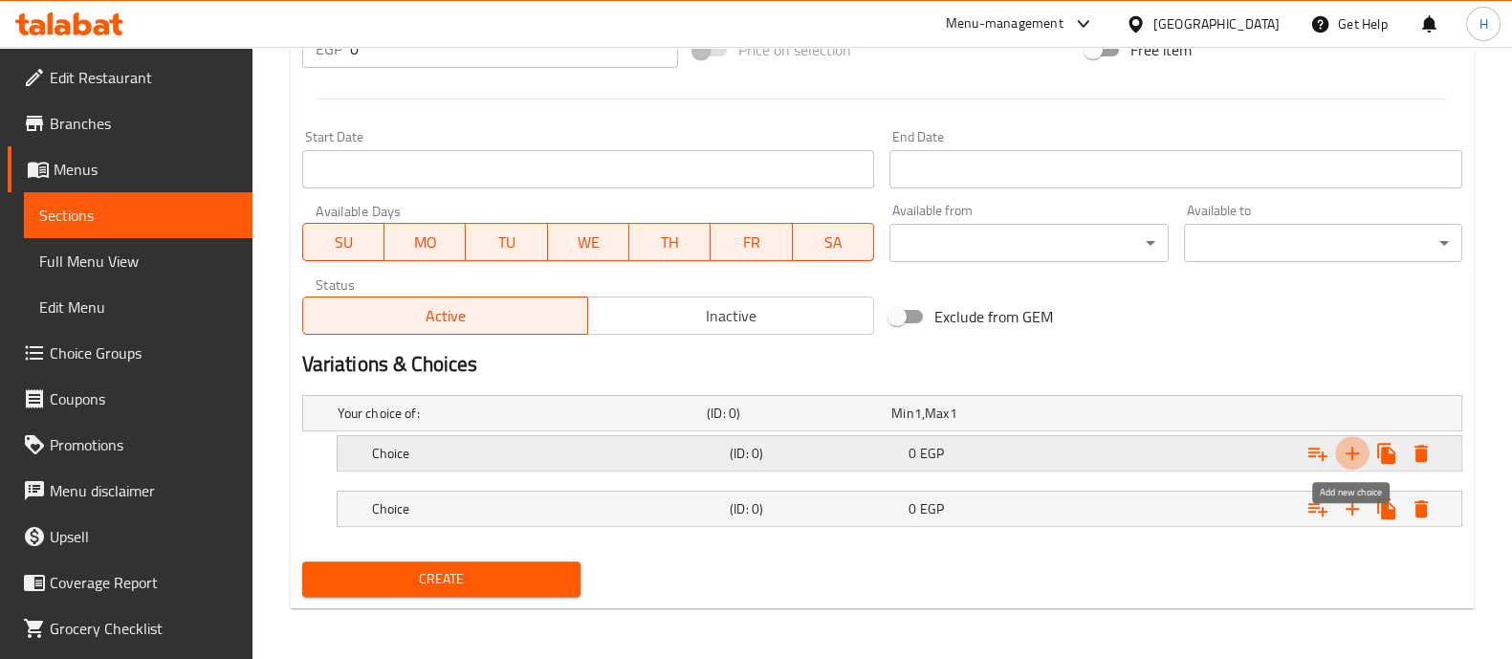
click at [1349, 458] on icon "Expand" at bounding box center [1352, 453] width 23 height 23
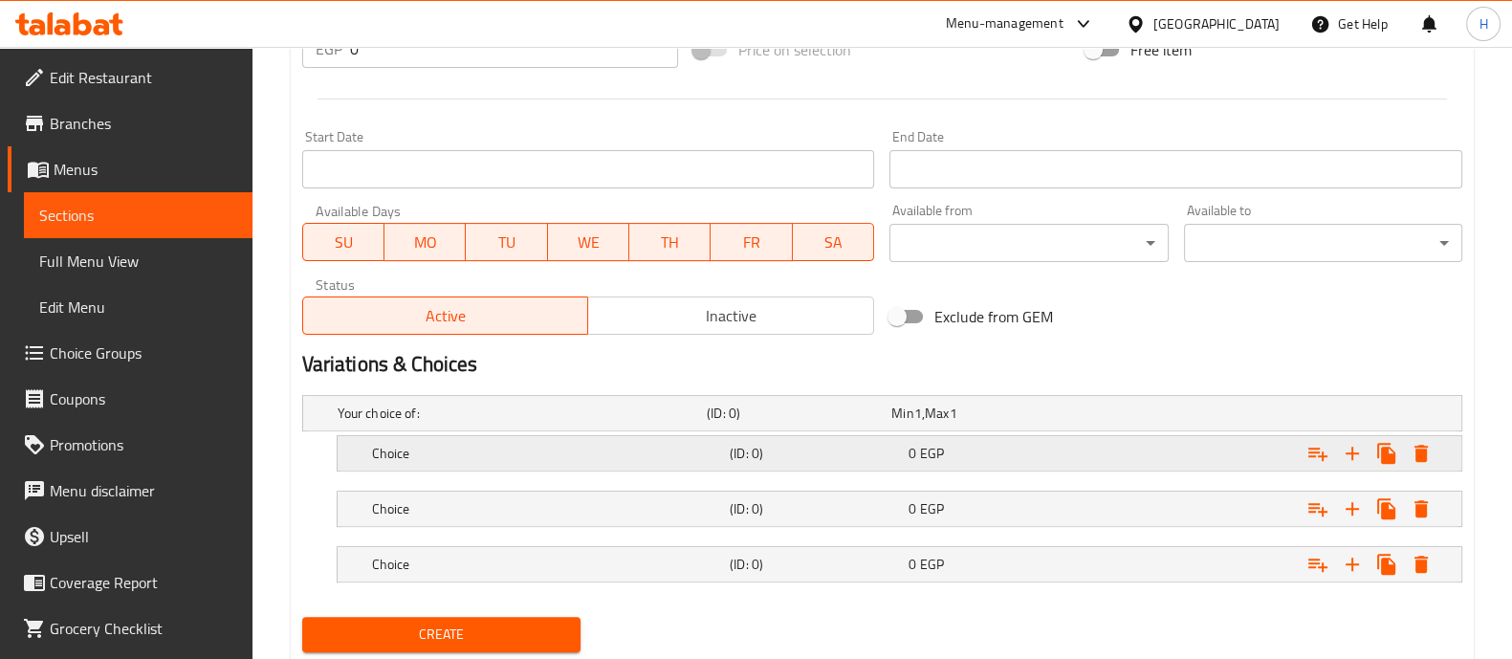
click at [431, 423] on h5 "Choice" at bounding box center [518, 412] width 361 height 19
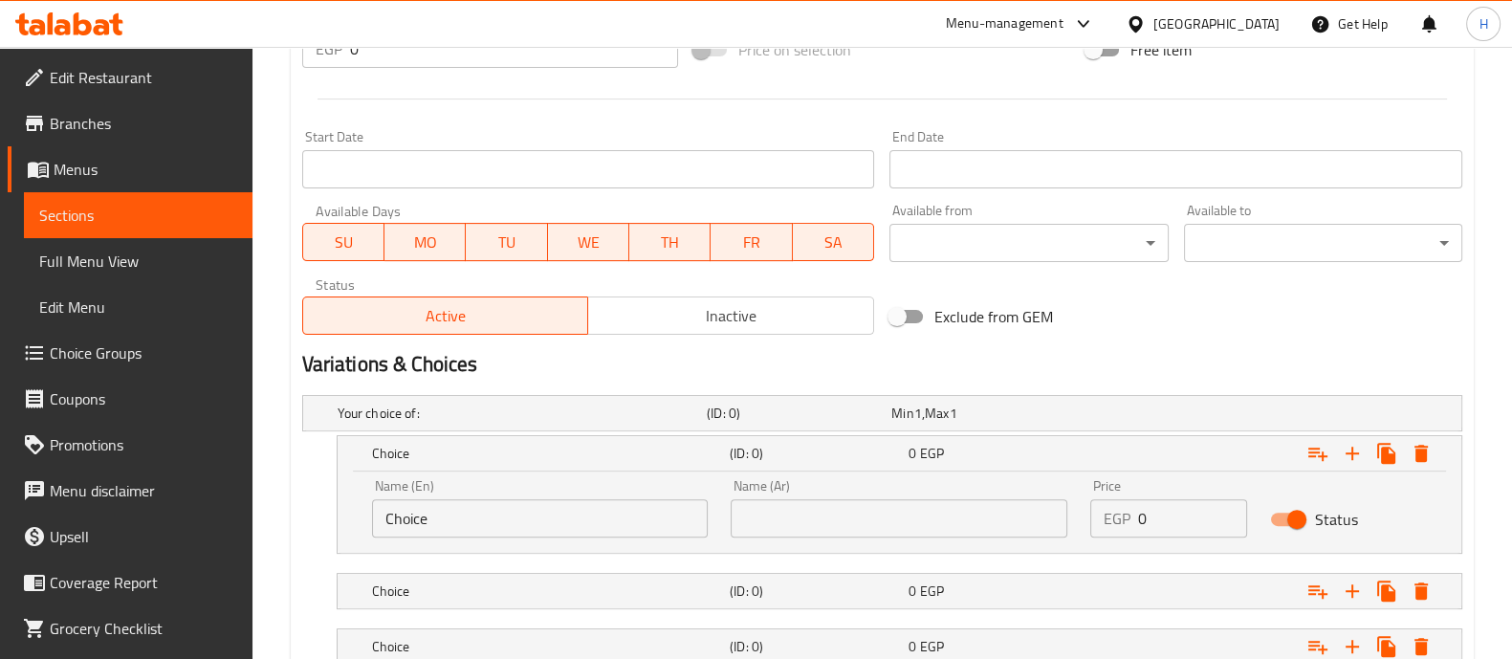
click at [440, 517] on input "Choice" at bounding box center [540, 518] width 337 height 38
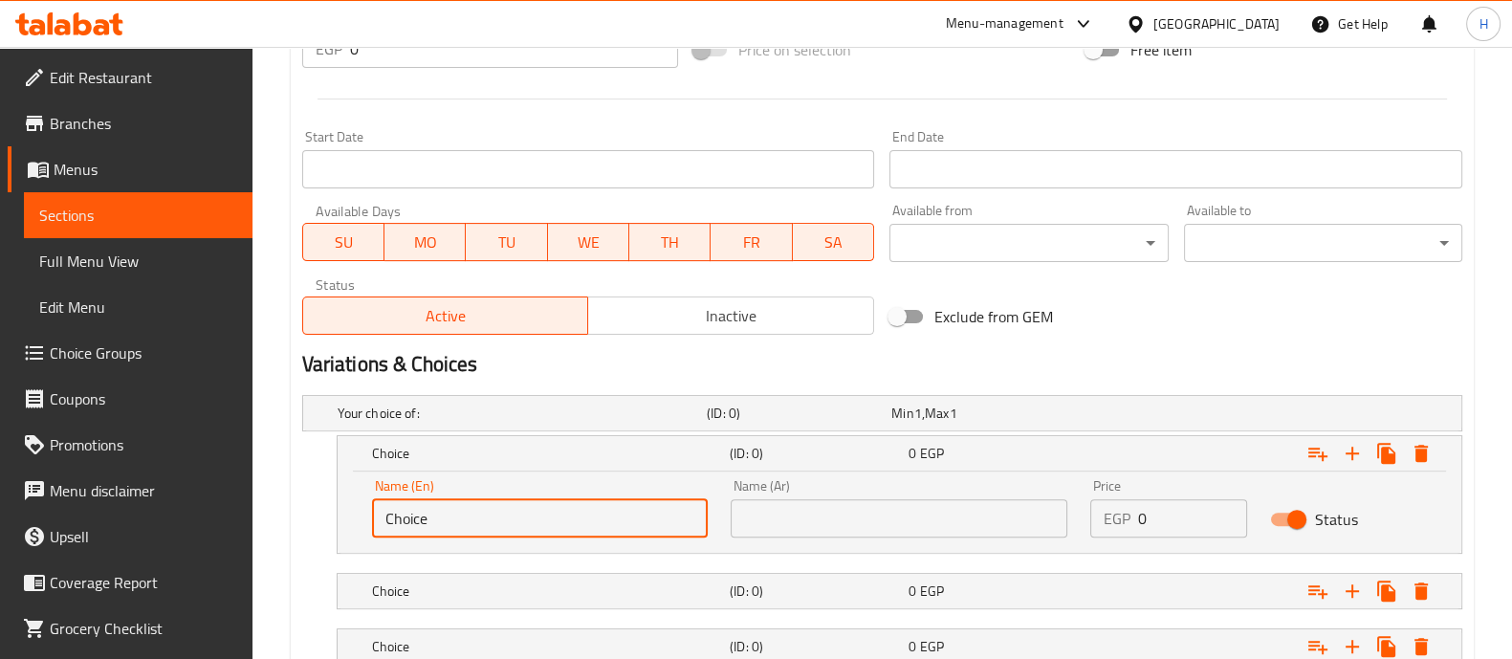
drag, startPoint x: 440, startPoint y: 518, endPoint x: 219, endPoint y: 514, distance: 220.9
click at [219, 514] on div "Edit Restaurant Branches Menus Sections Full Menu View Edit Menu Choice Groups …" at bounding box center [756, 56] width 1512 height 1485
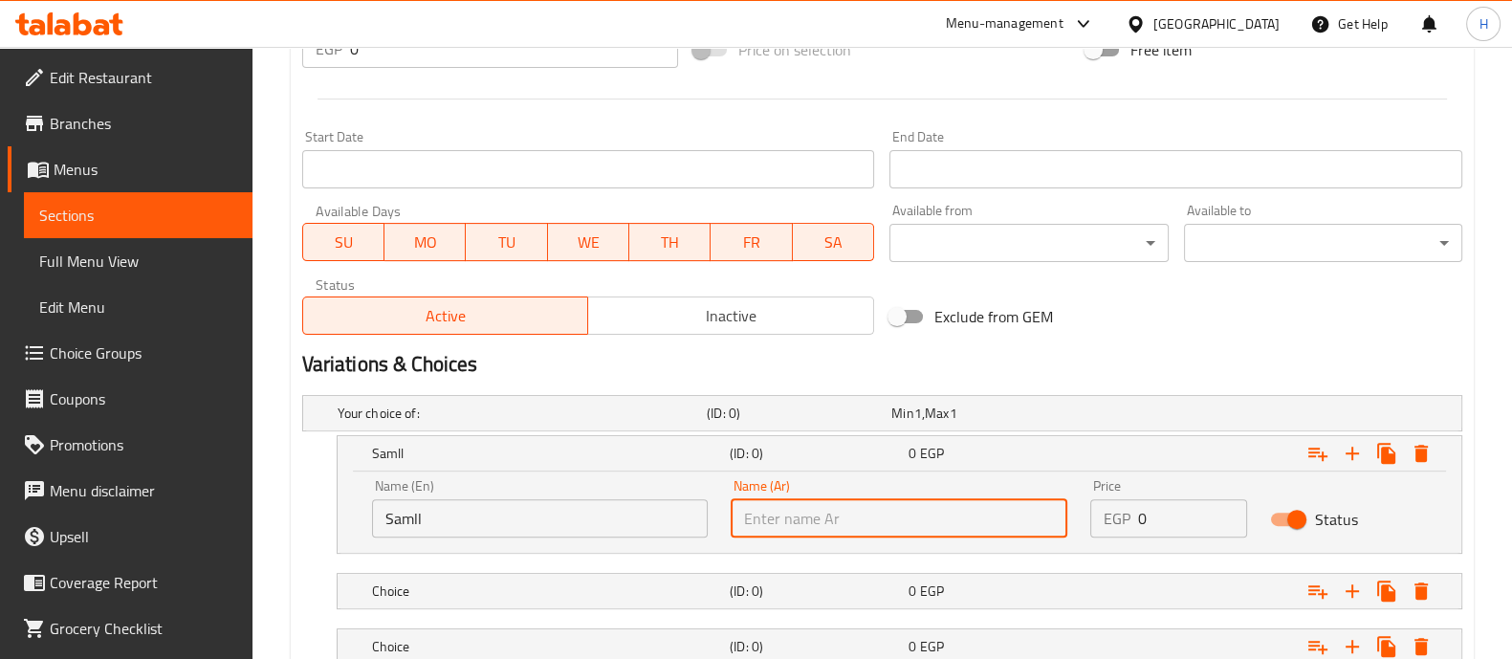
drag, startPoint x: 416, startPoint y: 496, endPoint x: 338, endPoint y: 481, distance: 78.9
click at [338, 490] on div "Name (En) Samll Name (En) Name (Ar) Name (Ar) Price EGP 0 Price Status" at bounding box center [899, 511] width 1123 height 81
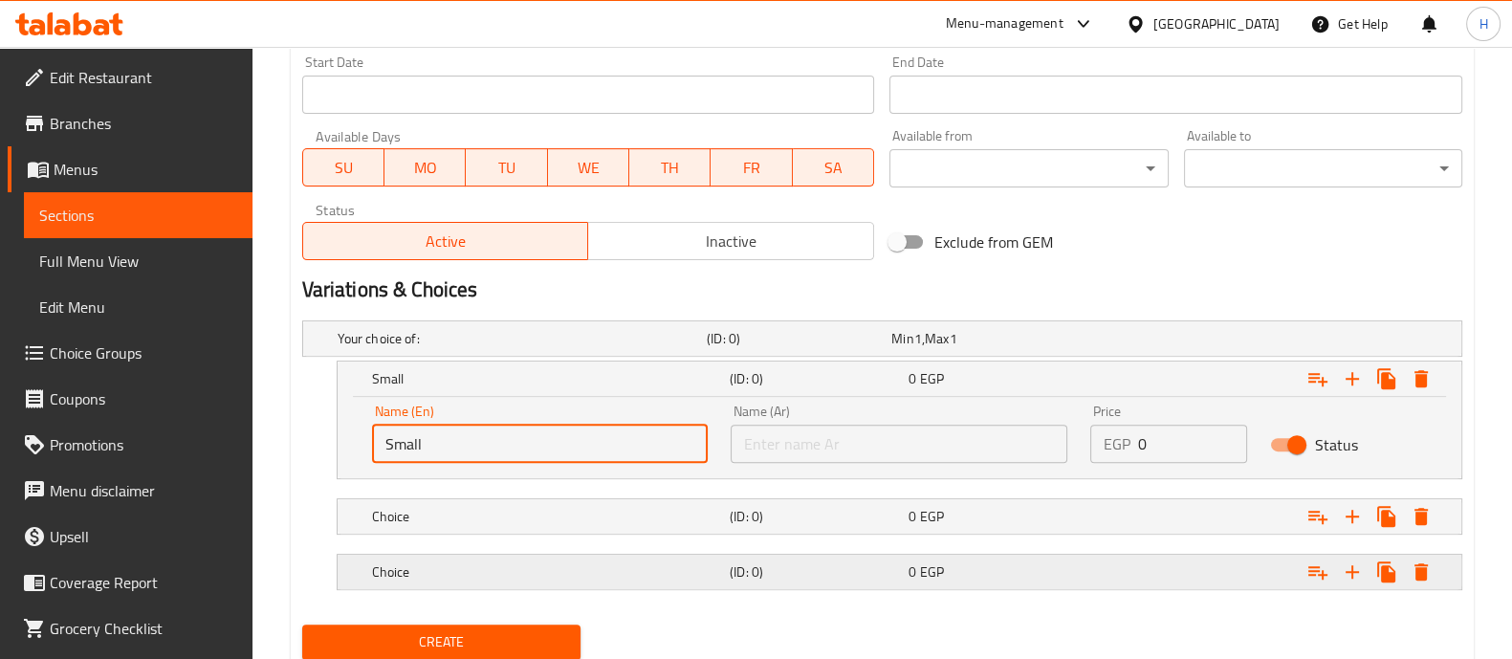
scroll to position [869, 0]
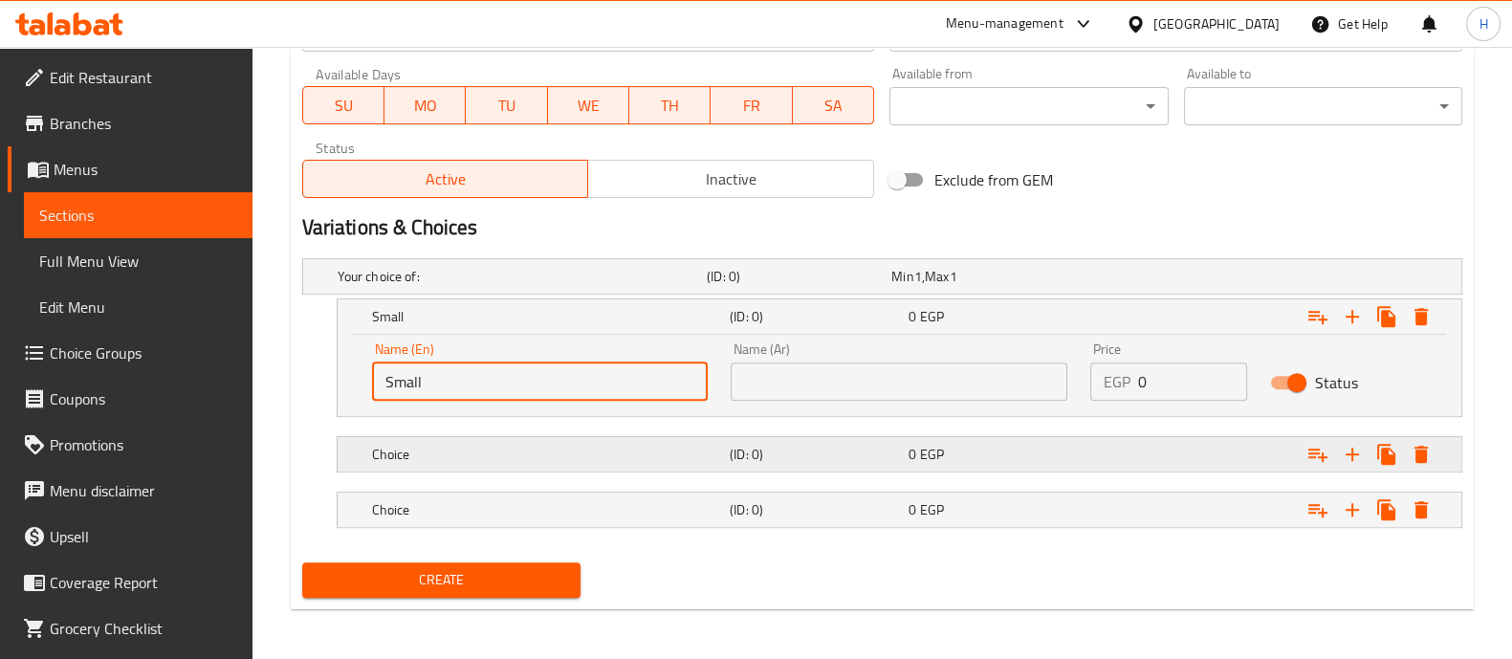
type input "Small"
click at [416, 290] on div "Choice" at bounding box center [518, 276] width 369 height 27
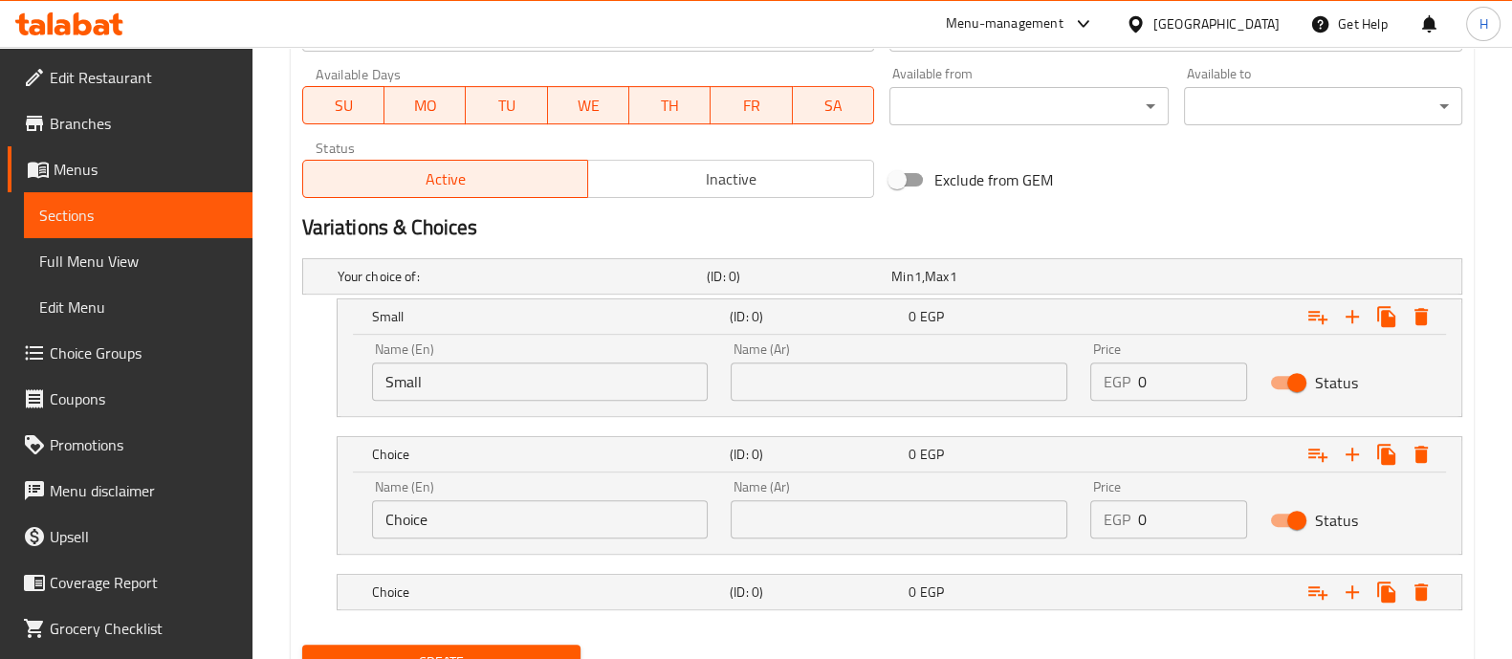
drag, startPoint x: 406, startPoint y: 507, endPoint x: 265, endPoint y: 504, distance: 141.5
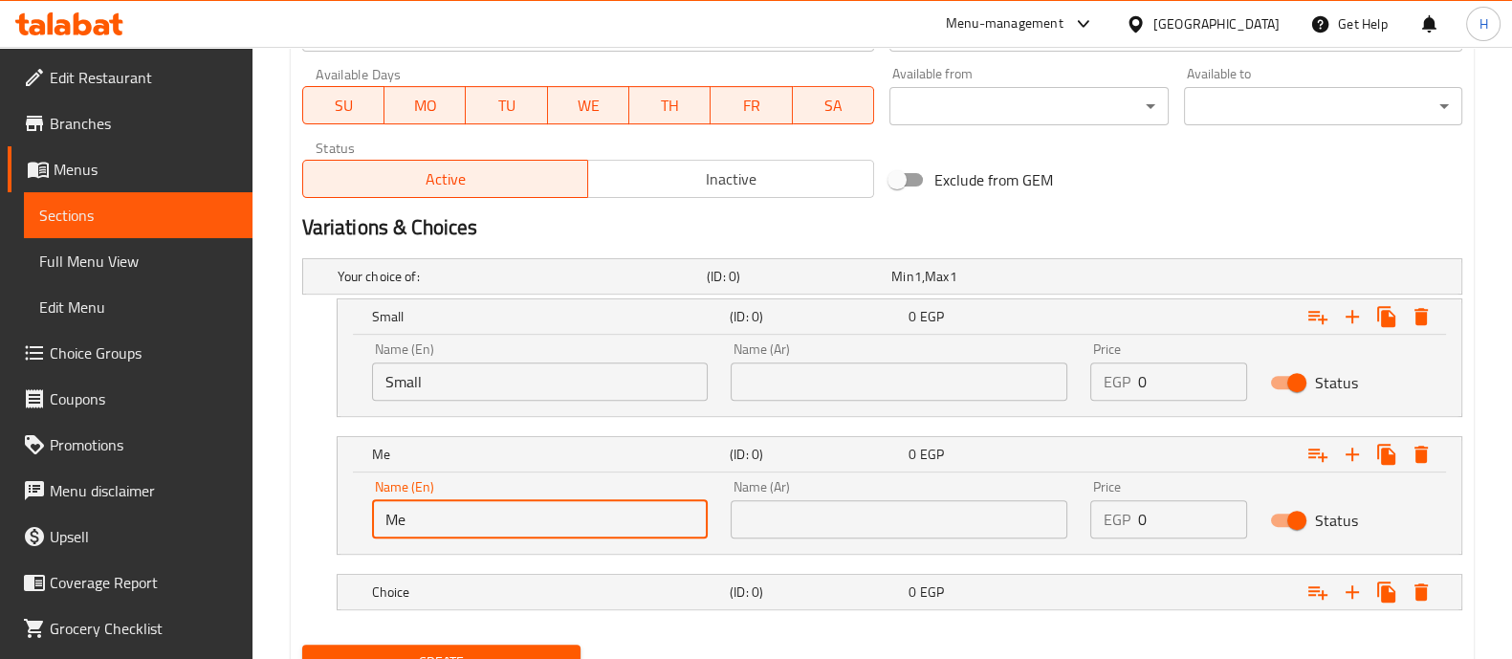
type input "Medium"
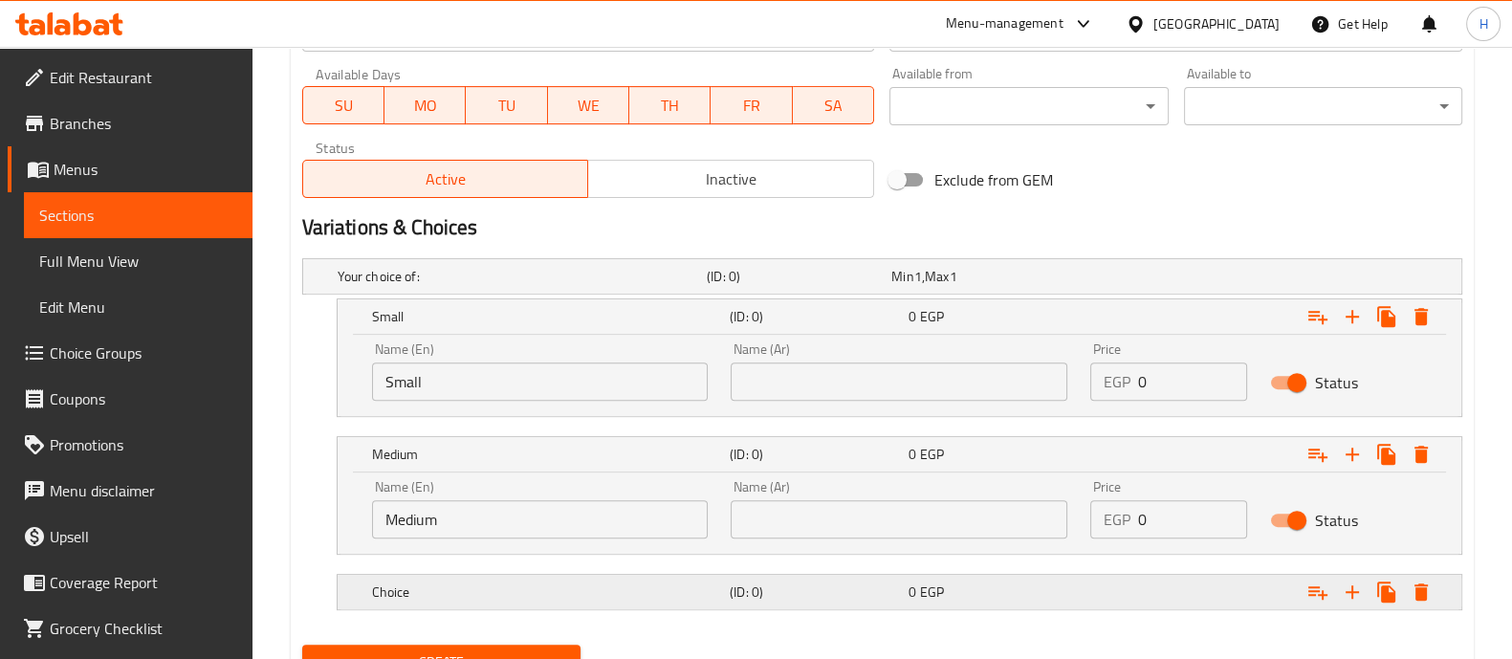
click at [495, 290] on div "Choice" at bounding box center [518, 276] width 369 height 27
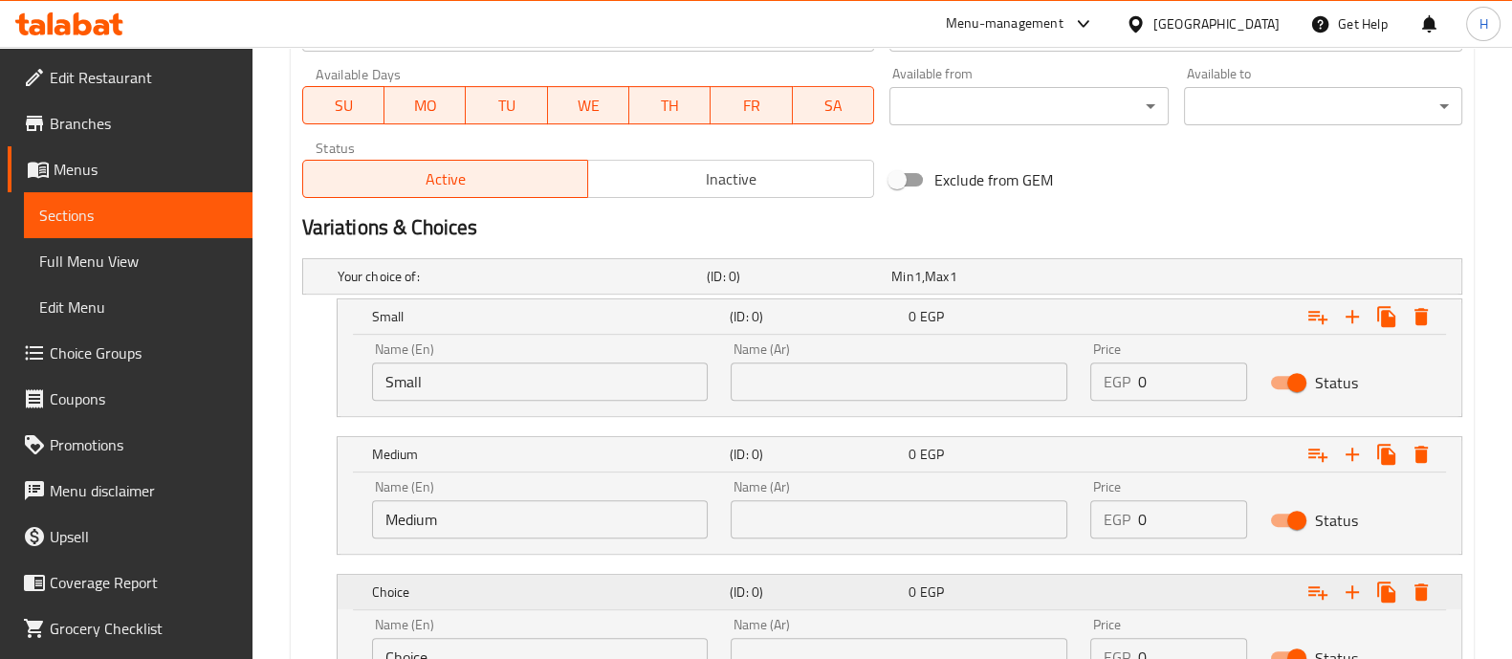
scroll to position [1034, 0]
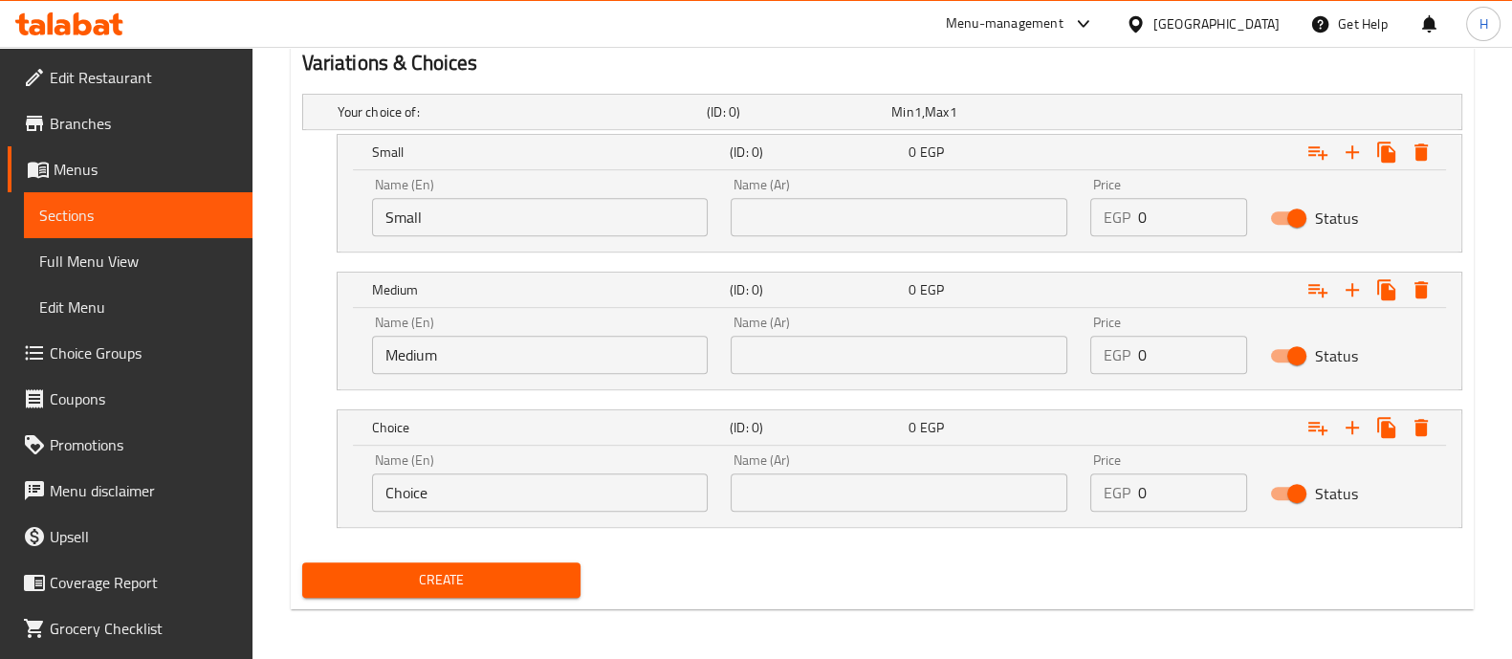
drag, startPoint x: 445, startPoint y: 469, endPoint x: 262, endPoint y: 469, distance: 182.6
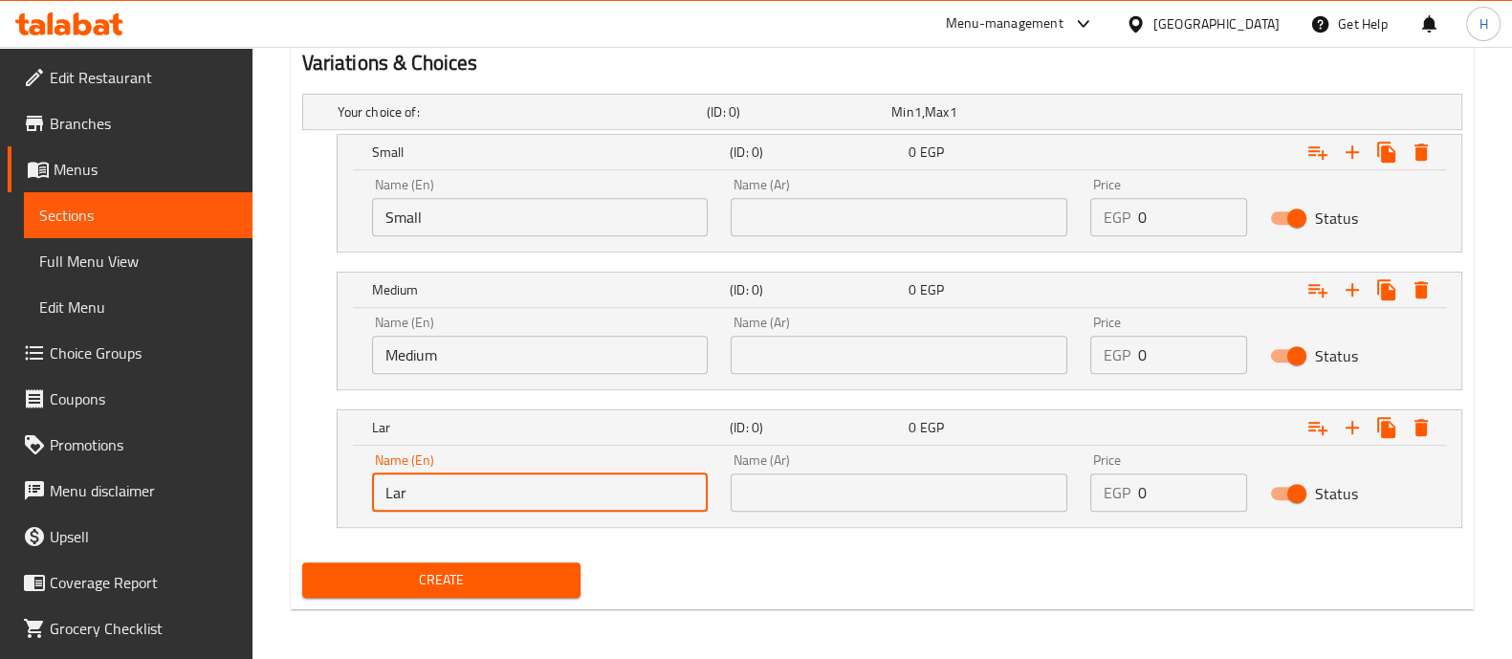
type input "Large"
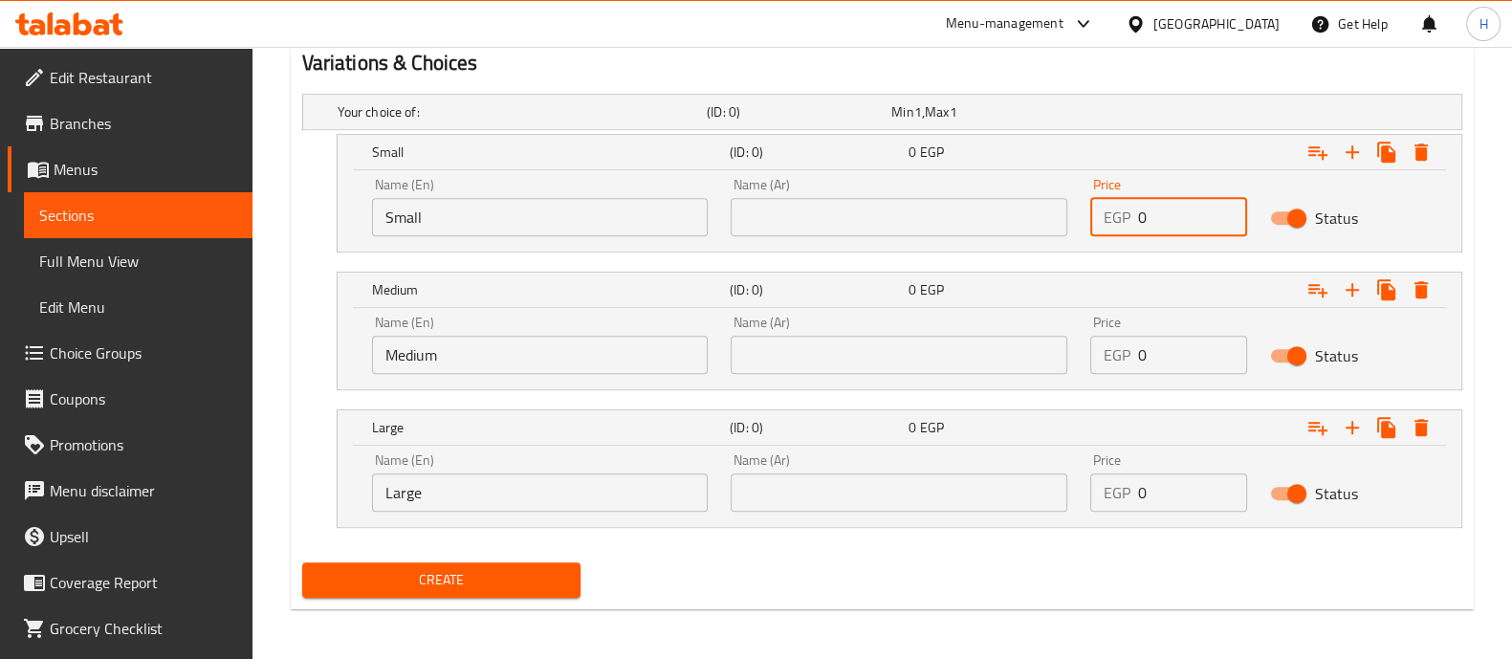
drag, startPoint x: 1172, startPoint y: 207, endPoint x: 1062, endPoint y: 220, distance: 110.7
click at [1062, 220] on div "Name (En) Small Name (En) Name (Ar) Name (Ar) Price EGP 0 Price Status" at bounding box center [899, 206] width 1078 height 81
type input "150"
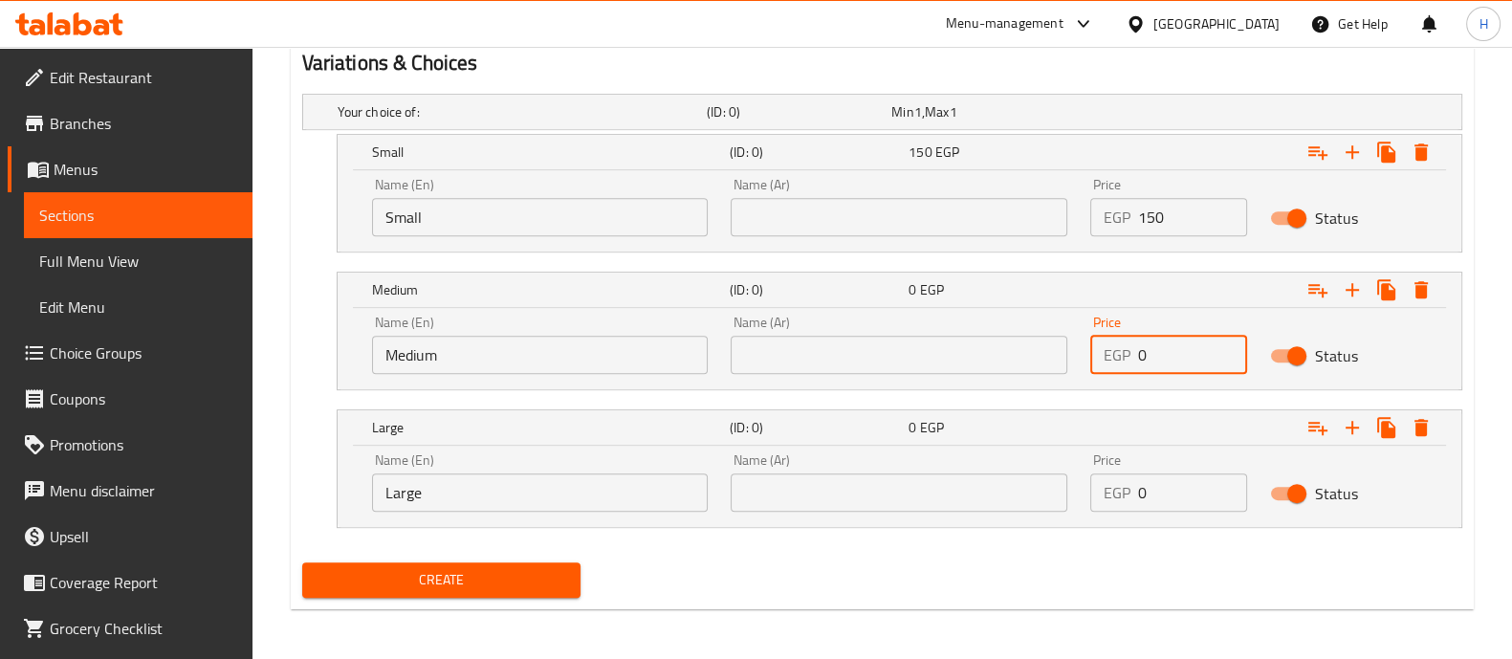
drag, startPoint x: 1171, startPoint y: 368, endPoint x: 1104, endPoint y: 343, distance: 71.4
click at [1086, 362] on div "Price EGP 0 Price" at bounding box center [1169, 344] width 180 height 81
type input "200"
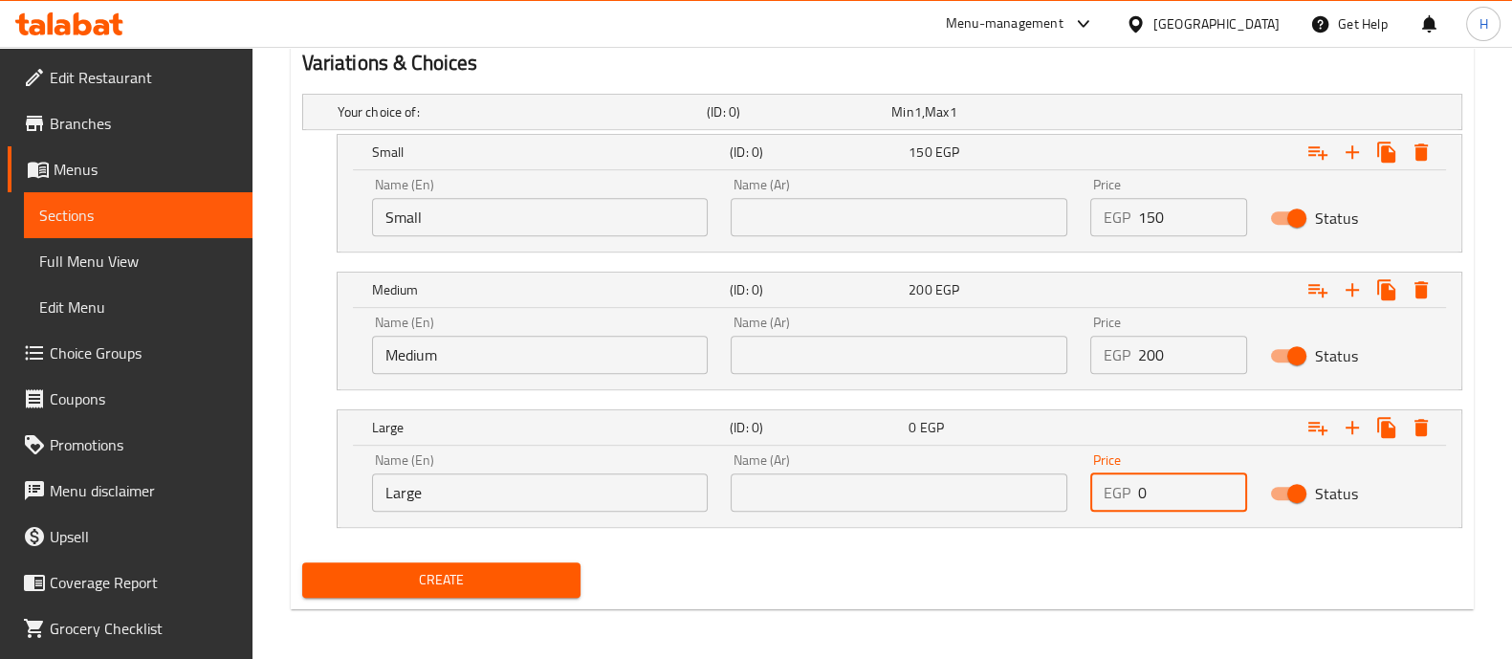
drag, startPoint x: 1167, startPoint y: 507, endPoint x: 1114, endPoint y: 501, distance: 53.9
click at [1114, 501] on div "EGP 0 Price" at bounding box center [1168, 492] width 157 height 38
type input "280"
click at [469, 576] on span "Create" at bounding box center [441, 580] width 248 height 24
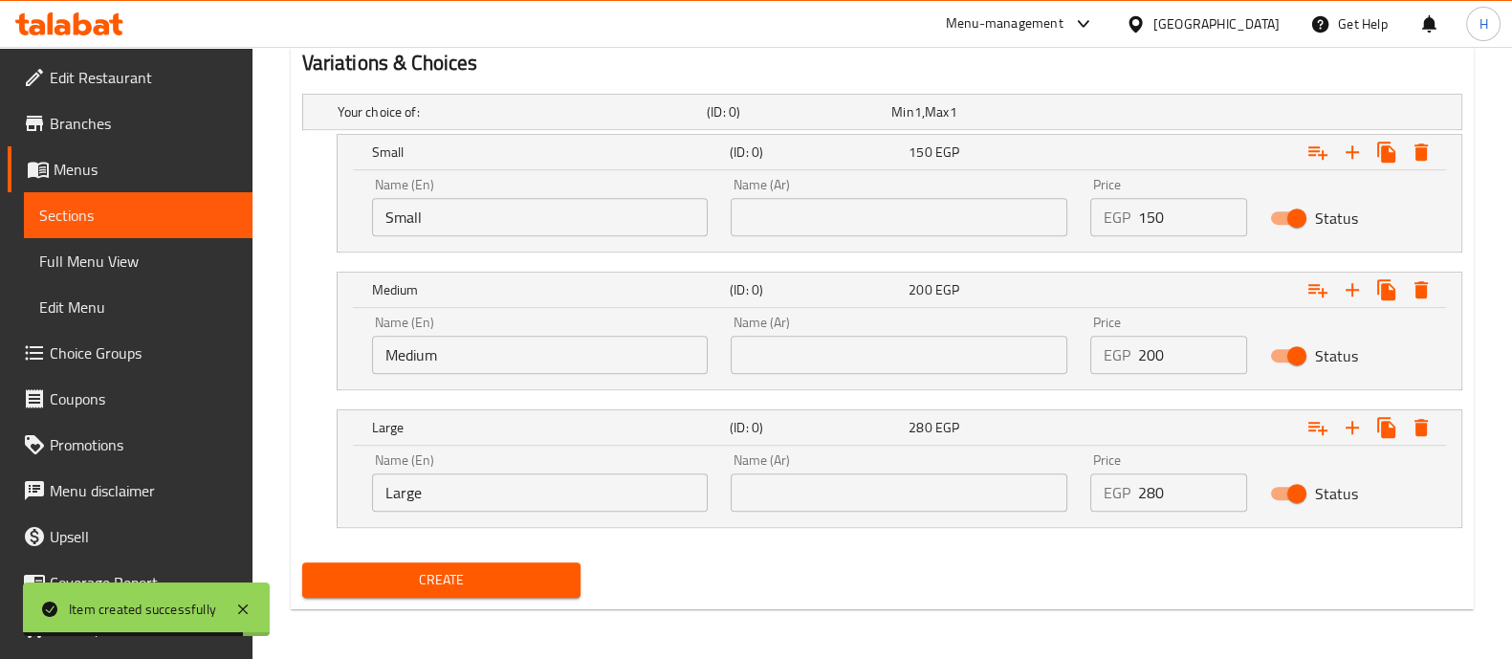
click at [115, 13] on icon at bounding box center [115, 24] width 13 height 22
